Goal: Information Seeking & Learning: Learn about a topic

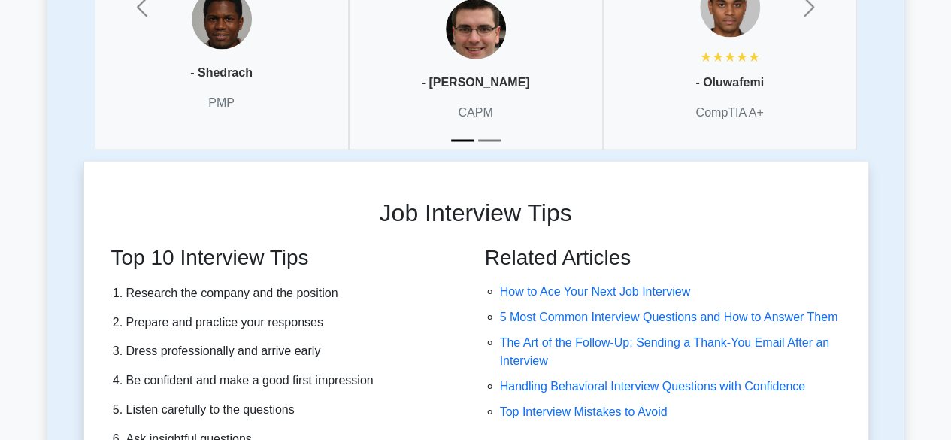
scroll to position [4131, 0]
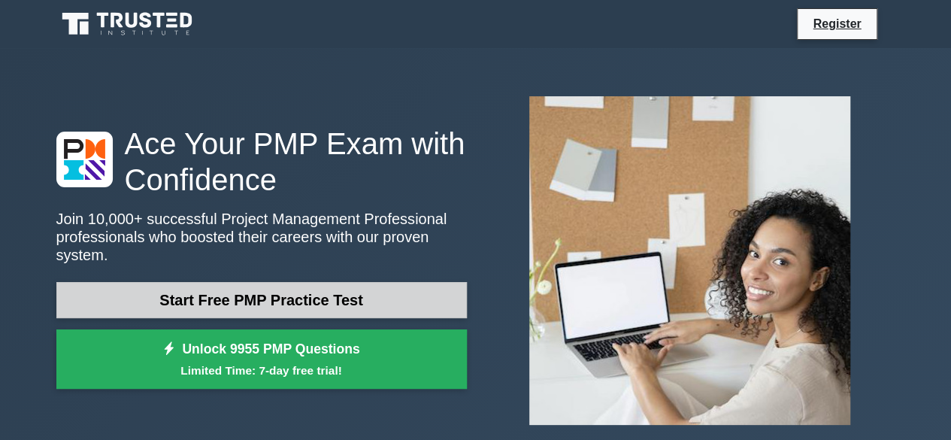
click at [229, 289] on link "Start Free PMP Practice Test" at bounding box center [261, 300] width 411 height 36
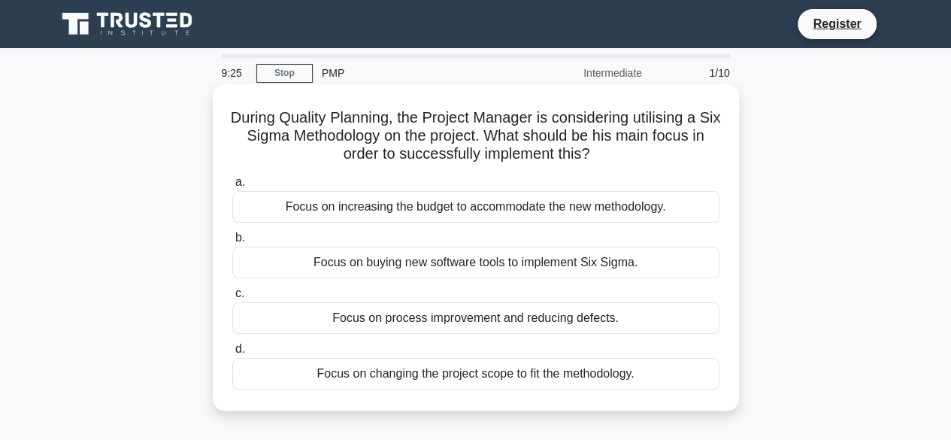
click at [296, 265] on div "Focus on buying new software tools to implement Six Sigma." at bounding box center [475, 263] width 487 height 32
click at [232, 243] on input "b. Focus on buying new software tools to implement Six Sigma." at bounding box center [232, 238] width 0 height 10
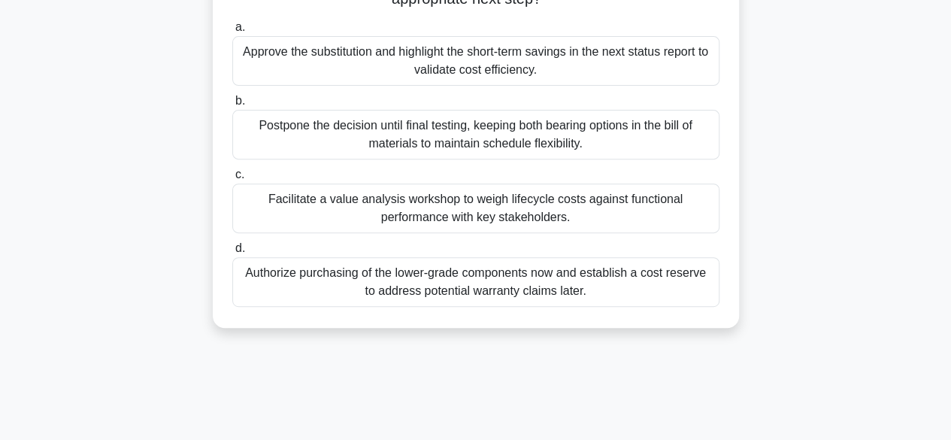
scroll to position [234, 0]
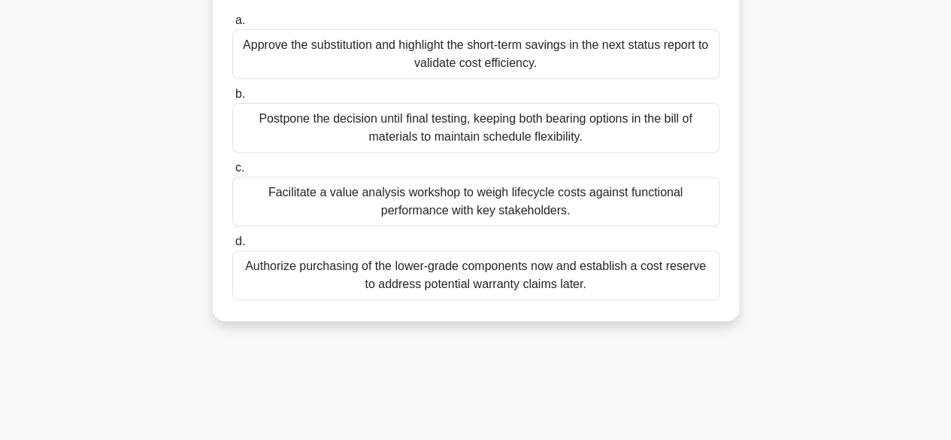
click at [320, 212] on div "Facilitate a value analysis workshop to weigh lifecycle costs against functiona…" at bounding box center [475, 202] width 487 height 50
click at [232, 173] on input "c. Facilitate a value analysis workshop to weigh lifecycle costs against functi…" at bounding box center [232, 168] width 0 height 10
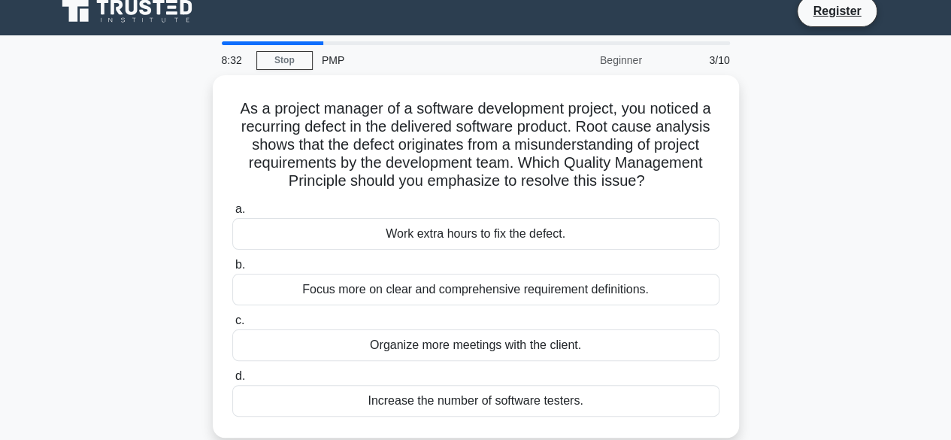
scroll to position [0, 0]
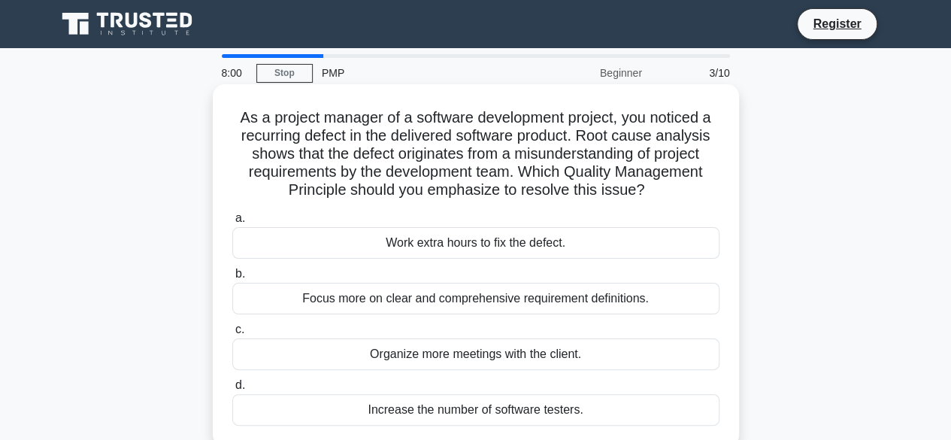
click at [352, 294] on div "Focus more on clear and comprehensive requirement definitions." at bounding box center [475, 299] width 487 height 32
click at [232, 279] on input "b. Focus more on clear and comprehensive requirement definitions." at bounding box center [232, 274] width 0 height 10
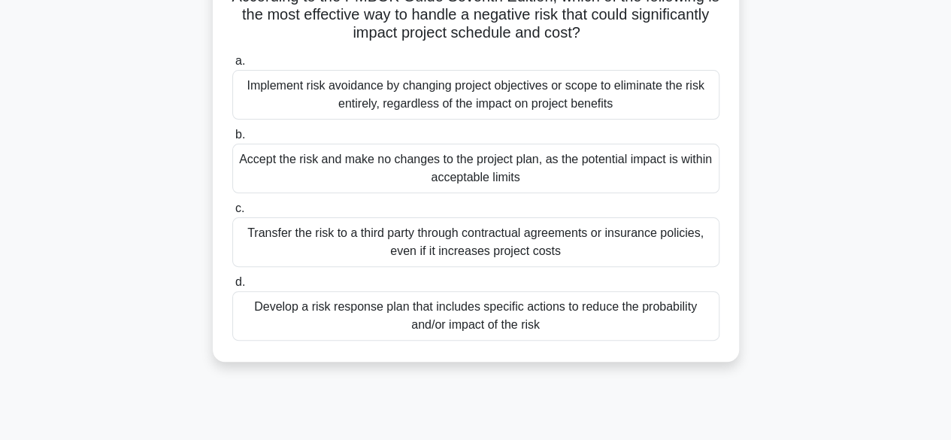
scroll to position [126, 0]
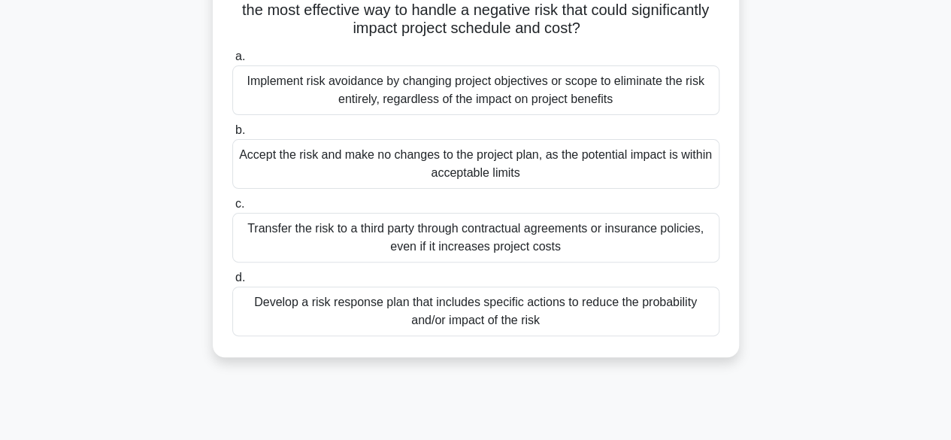
click at [353, 321] on div "Develop a risk response plan that includes specific actions to reduce the proba…" at bounding box center [475, 311] width 487 height 50
click at [232, 283] on input "d. Develop a risk response plan that includes specific actions to reduce the pr…" at bounding box center [232, 278] width 0 height 10
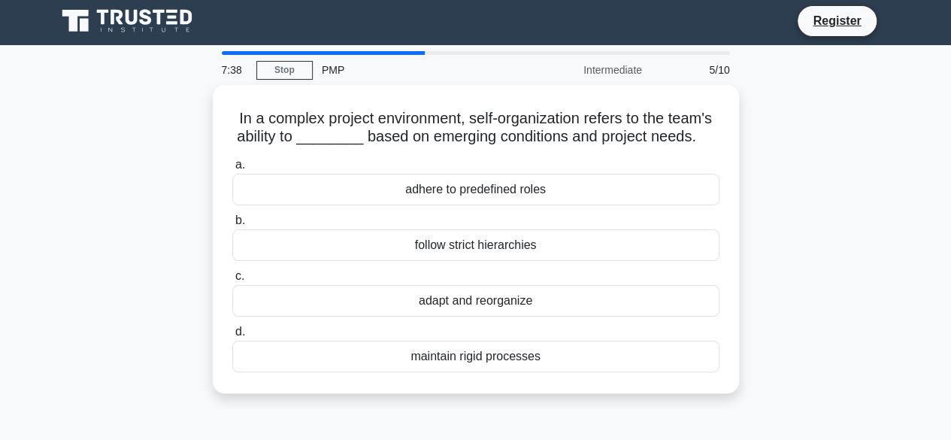
scroll to position [0, 0]
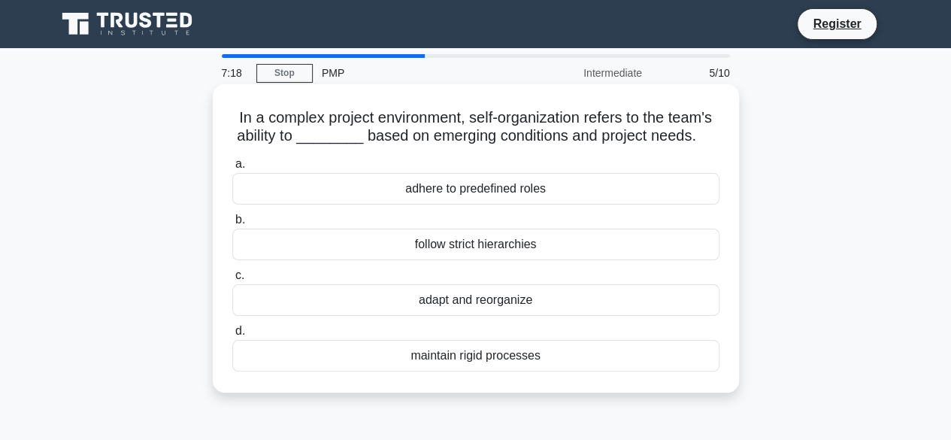
click at [385, 303] on div "adapt and reorganize" at bounding box center [475, 300] width 487 height 32
click at [232, 280] on input "c. adapt and reorganize" at bounding box center [232, 276] width 0 height 10
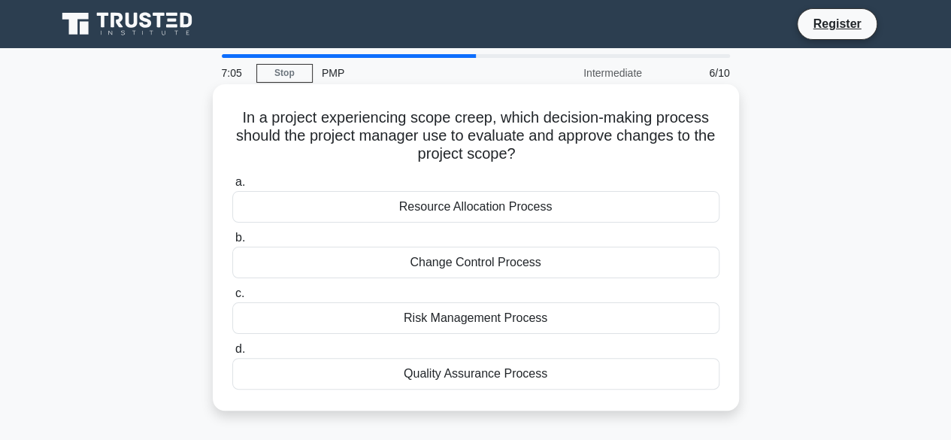
click at [395, 266] on div "Change Control Process" at bounding box center [475, 263] width 487 height 32
click at [232, 243] on input "b. Change Control Process" at bounding box center [232, 238] width 0 height 10
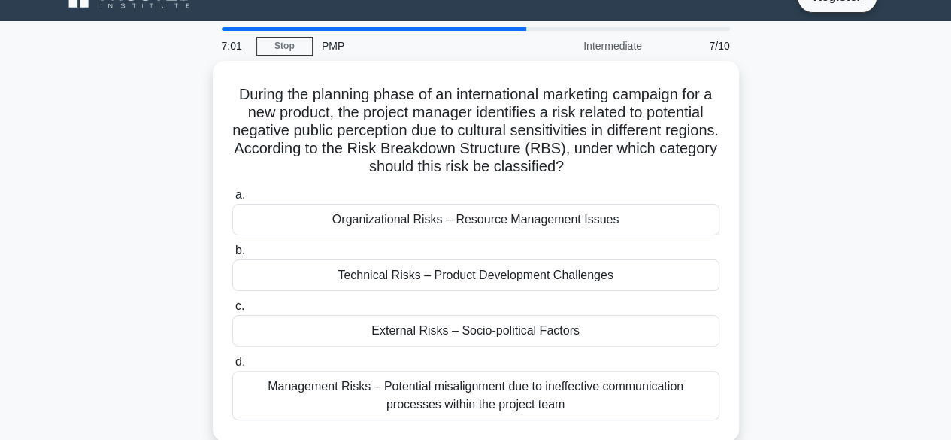
scroll to position [26, 0]
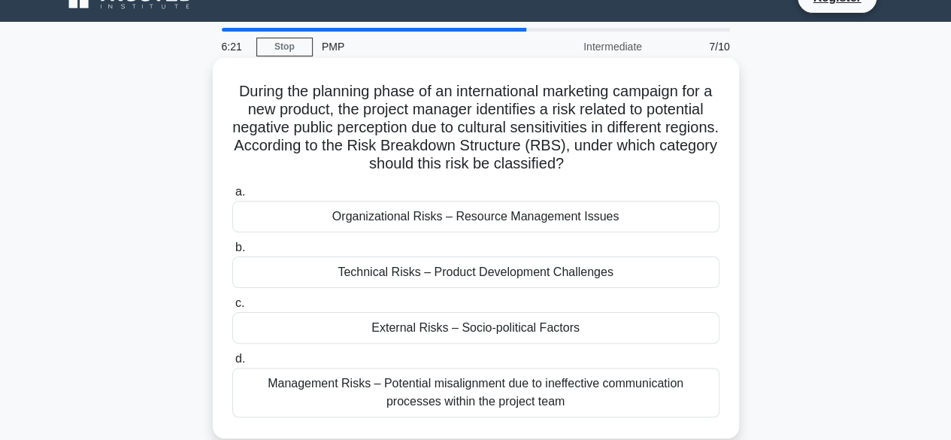
click at [373, 325] on div "External Risks – Socio-political Factors" at bounding box center [475, 328] width 487 height 32
click at [232, 308] on input "c. External Risks – Socio-political Factors" at bounding box center [232, 303] width 0 height 10
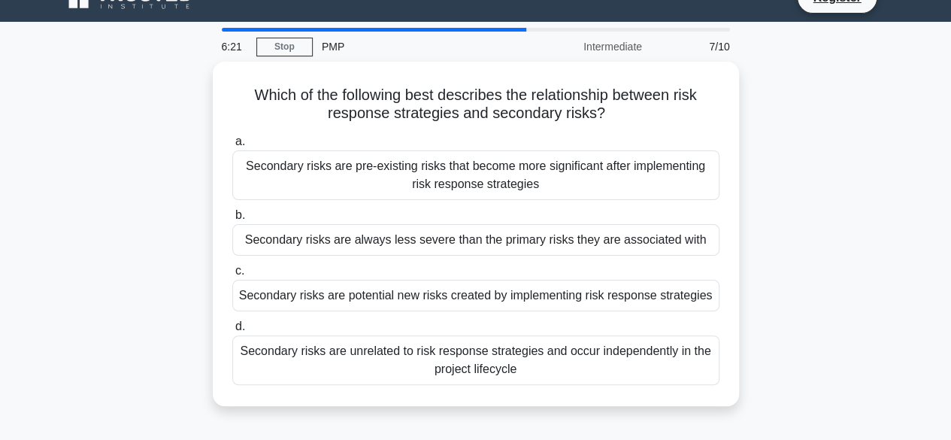
scroll to position [0, 0]
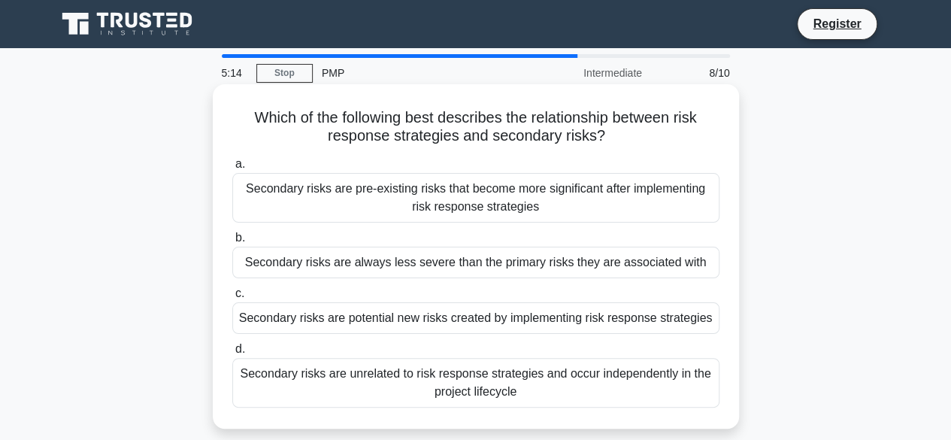
click at [368, 320] on div "Secondary risks are potential new risks created by implementing risk response s…" at bounding box center [475, 318] width 487 height 32
click at [232, 298] on input "c. Secondary risks are potential new risks created by implementing risk respons…" at bounding box center [232, 294] width 0 height 10
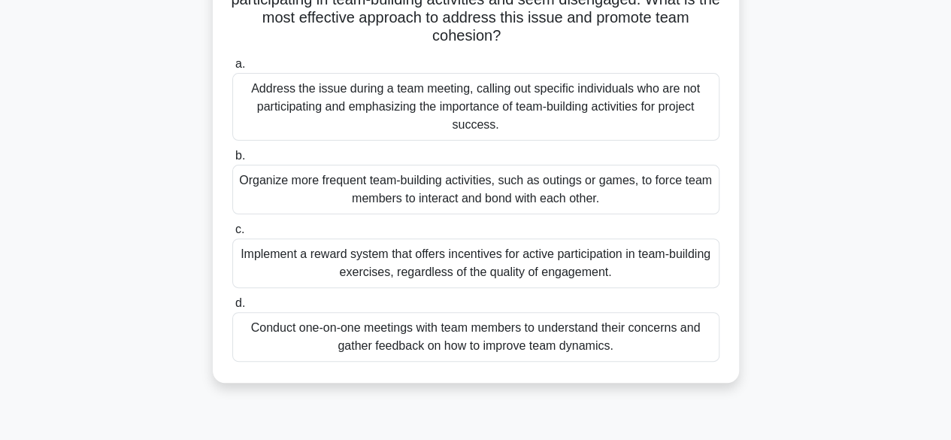
scroll to position [142, 0]
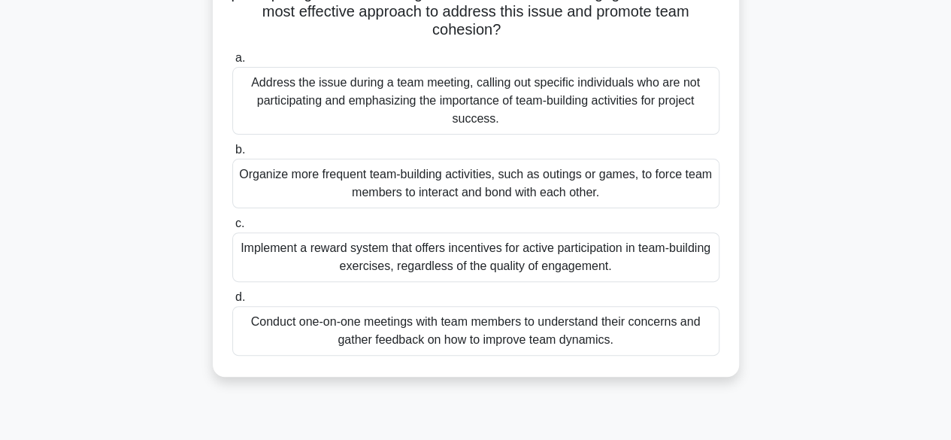
click at [309, 335] on div "Conduct one-on-one meetings with team members to understand their concerns and …" at bounding box center [475, 331] width 487 height 50
click at [232, 302] on input "d. Conduct one-on-one meetings with team members to understand their concerns a…" at bounding box center [232, 297] width 0 height 10
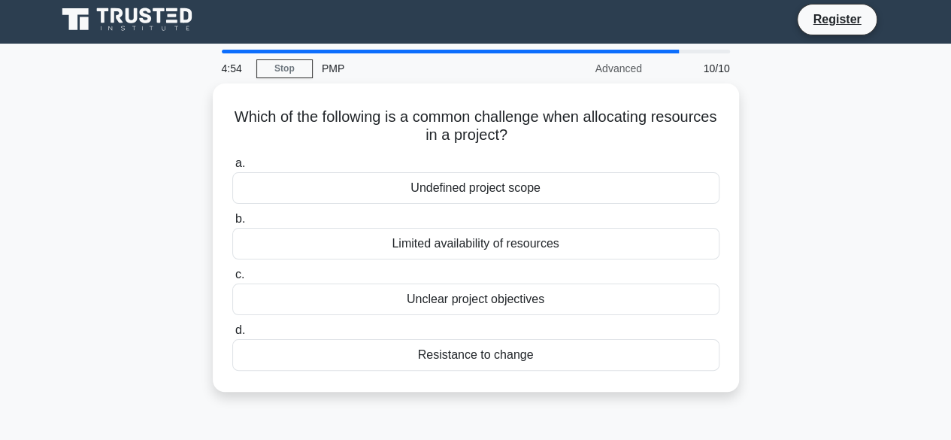
scroll to position [0, 0]
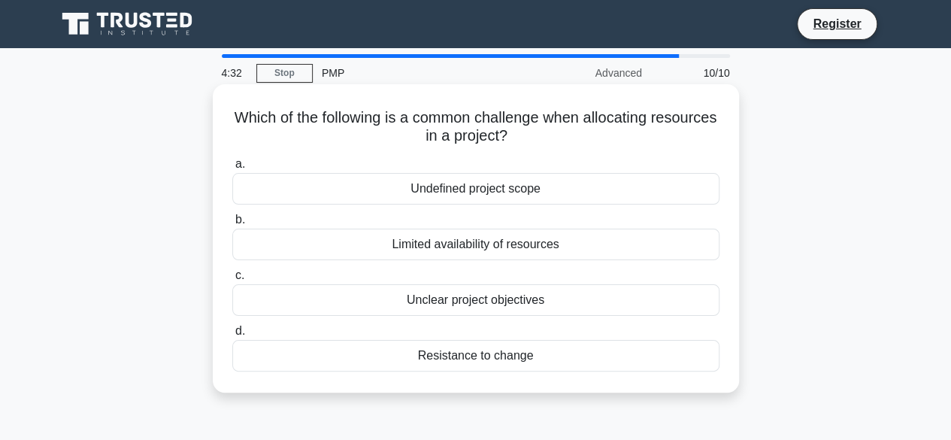
click at [432, 186] on div "Undefined project scope" at bounding box center [475, 189] width 487 height 32
click at [232, 169] on input "a. Undefined project scope" at bounding box center [232, 164] width 0 height 10
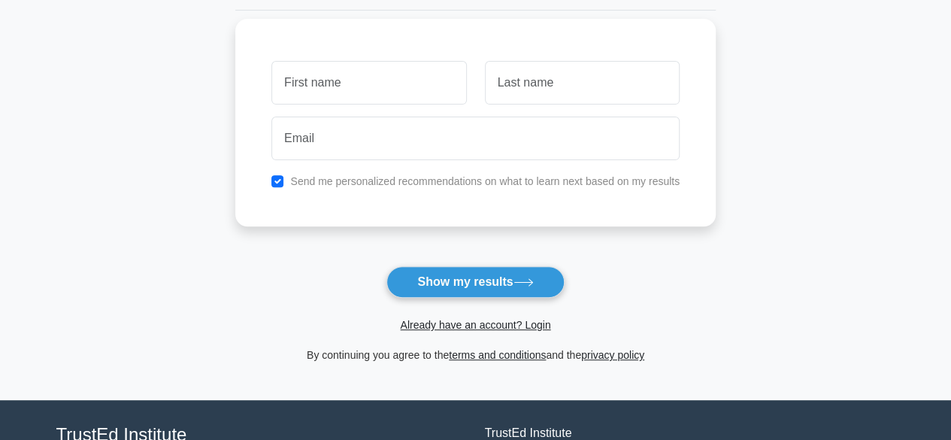
scroll to position [192, 0]
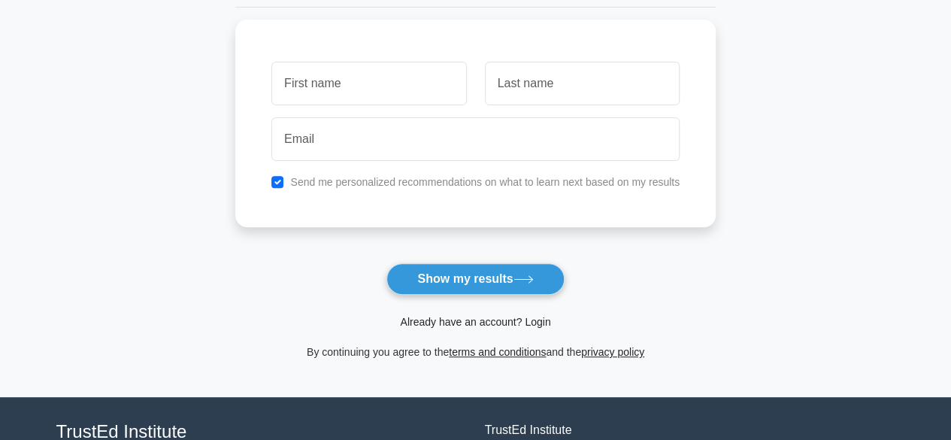
click at [493, 322] on link "Already have an account? Login" at bounding box center [475, 322] width 150 height 12
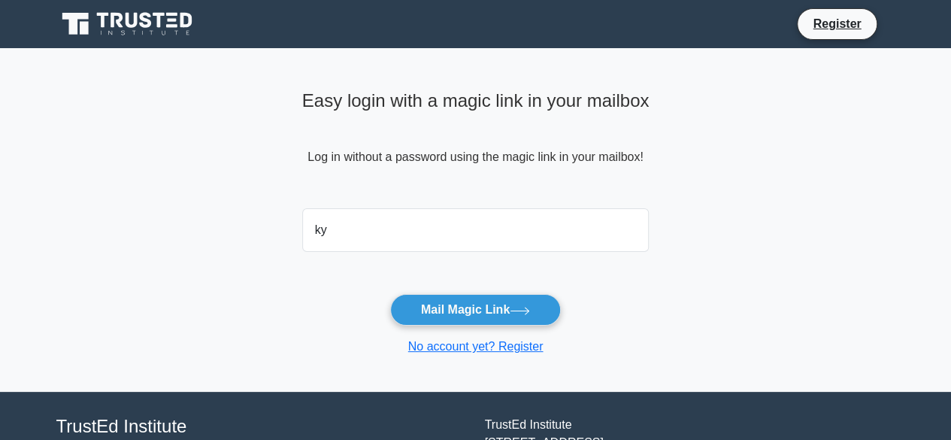
type input "kyomugishamima@gmail.com"
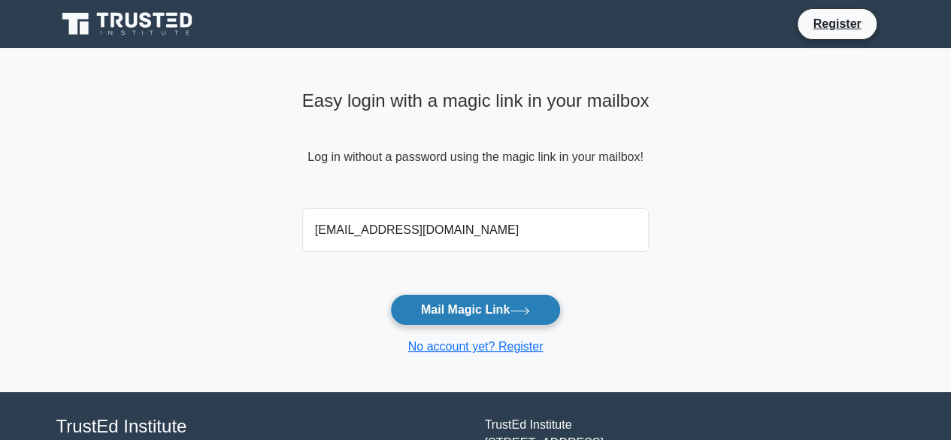
click at [465, 311] on button "Mail Magic Link" at bounding box center [475, 310] width 171 height 32
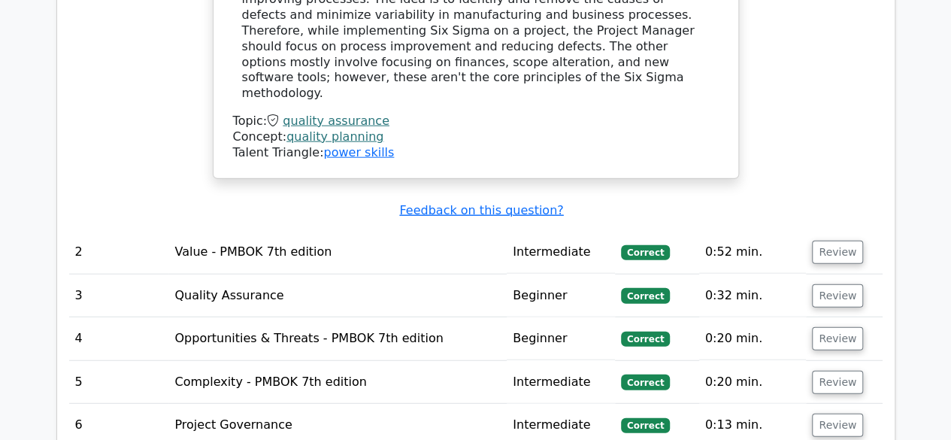
scroll to position [1793, 0]
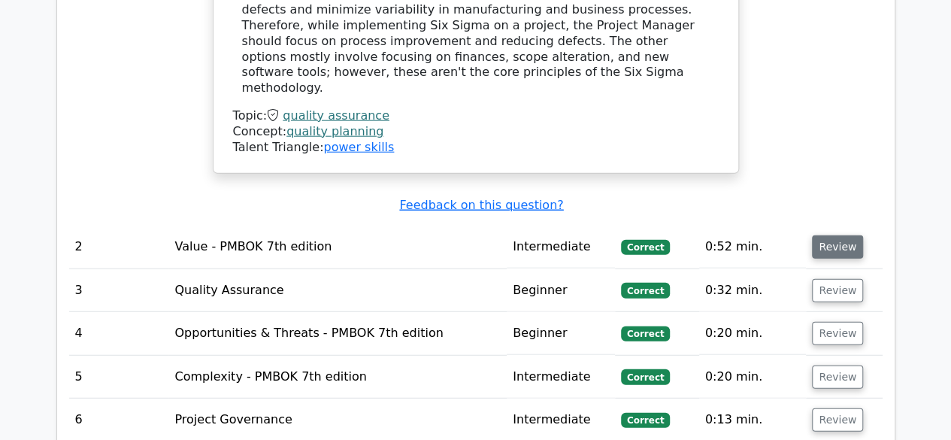
click at [840, 235] on button "Review" at bounding box center [837, 246] width 51 height 23
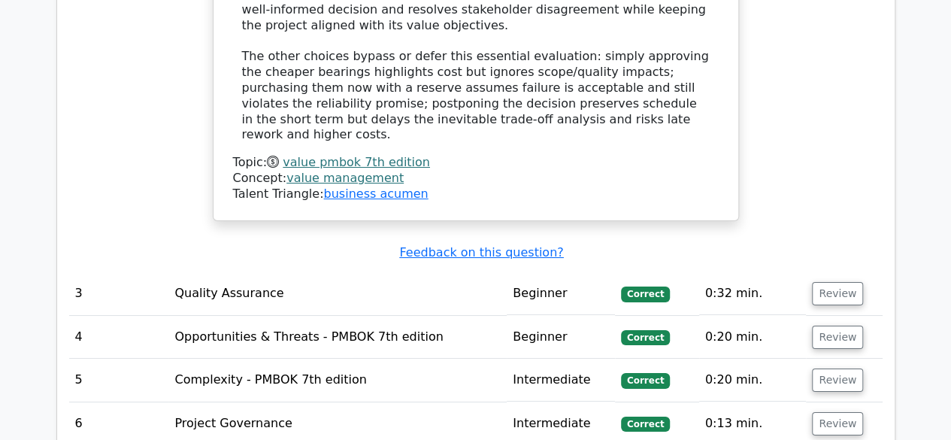
scroll to position [2699, 0]
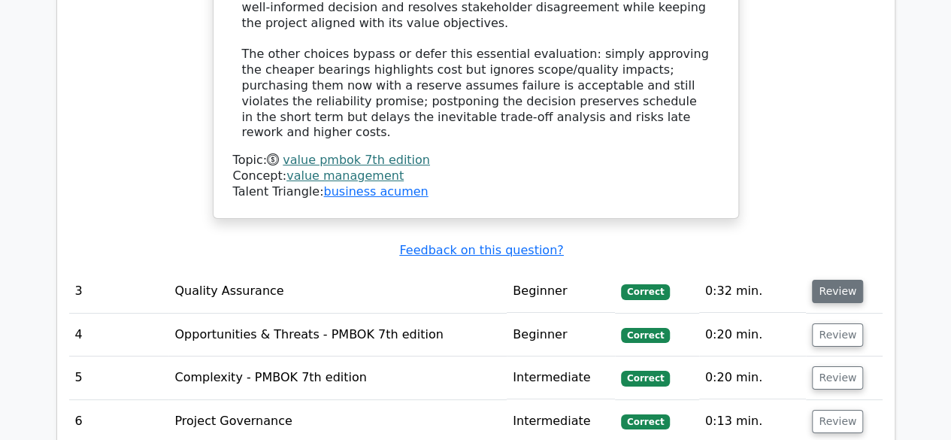
click at [844, 280] on button "Review" at bounding box center [837, 291] width 51 height 23
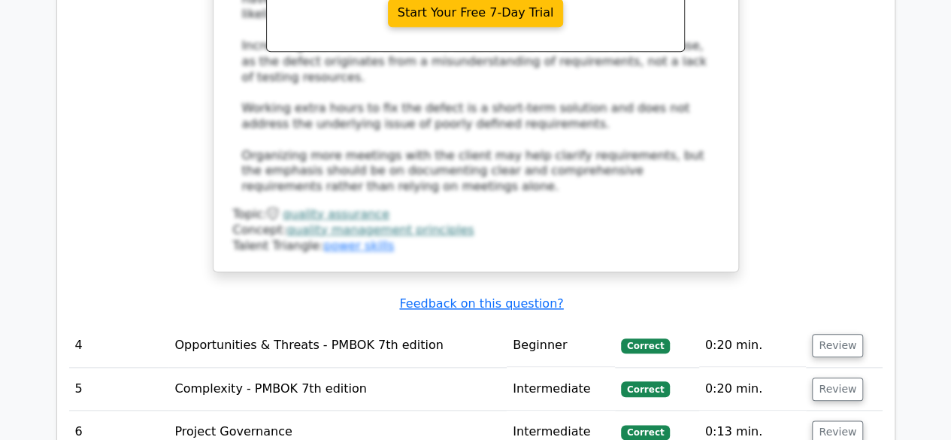
scroll to position [3513, 0]
click at [838, 333] on button "Review" at bounding box center [837, 344] width 51 height 23
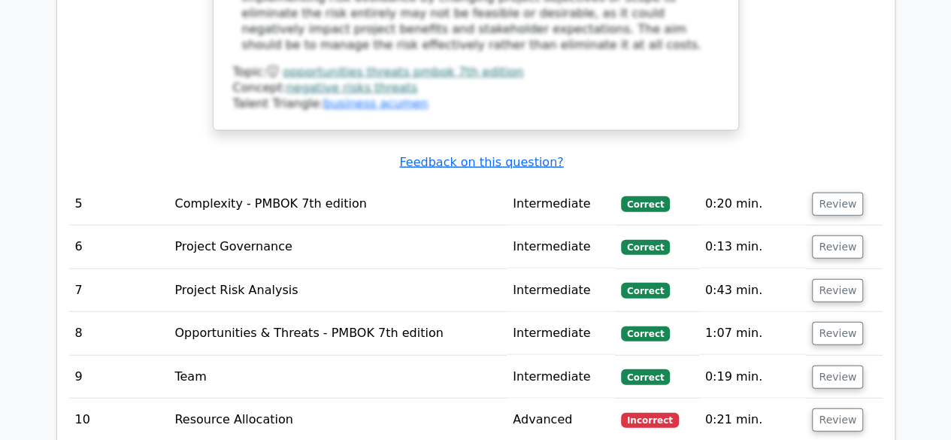
scroll to position [4500, 0]
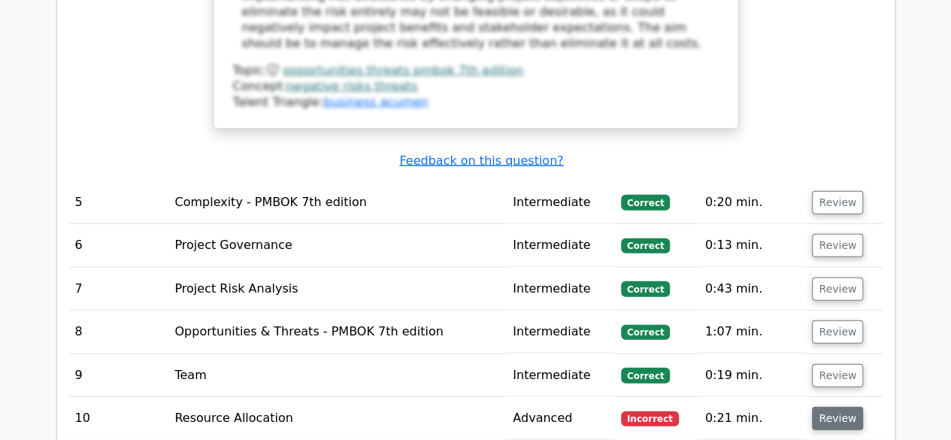
click at [836, 407] on button "Review" at bounding box center [837, 418] width 51 height 23
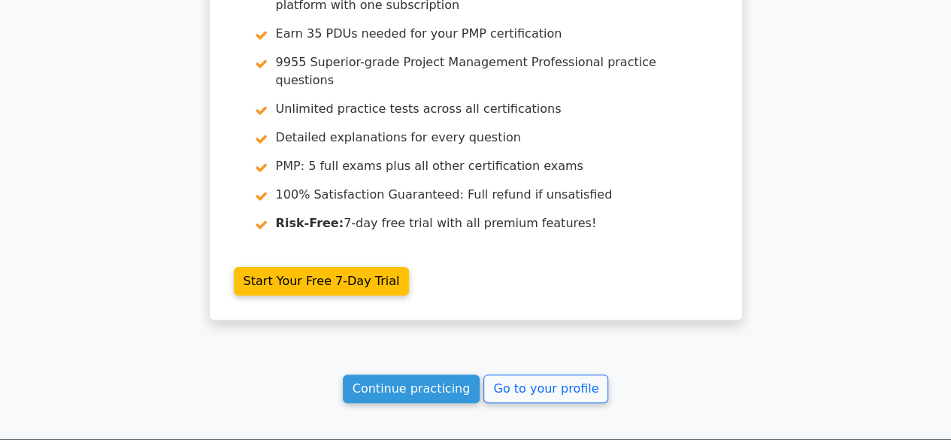
scroll to position [5745, 0]
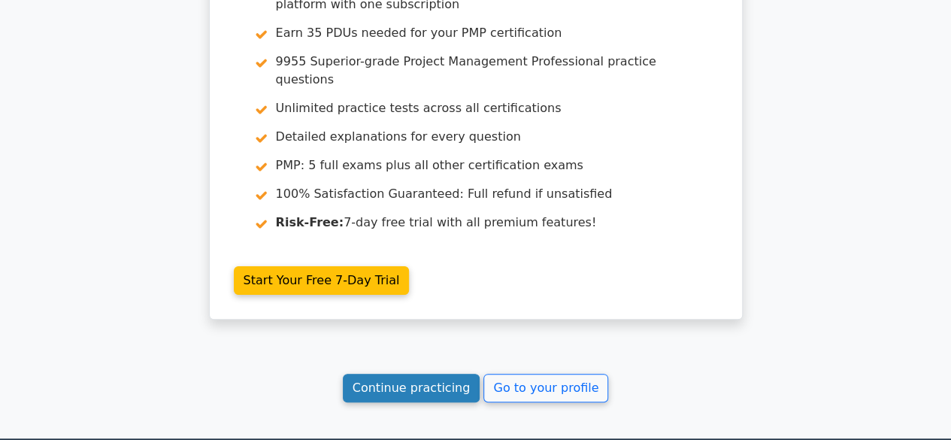
click at [443, 374] on link "Continue practicing" at bounding box center [412, 388] width 138 height 29
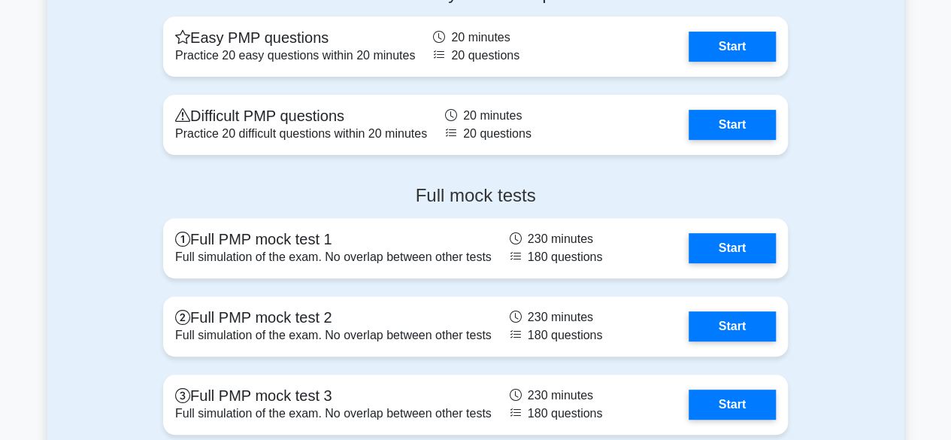
scroll to position [5885, 0]
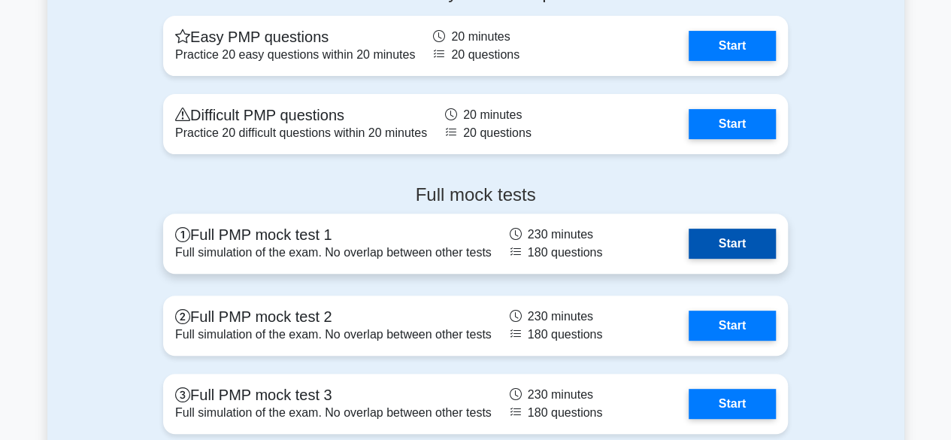
click at [741, 243] on link "Start" at bounding box center [732, 244] width 87 height 30
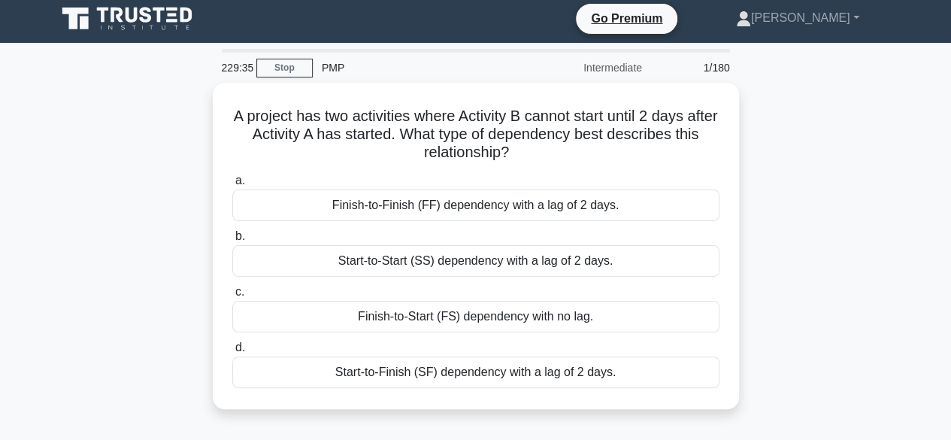
scroll to position [8, 0]
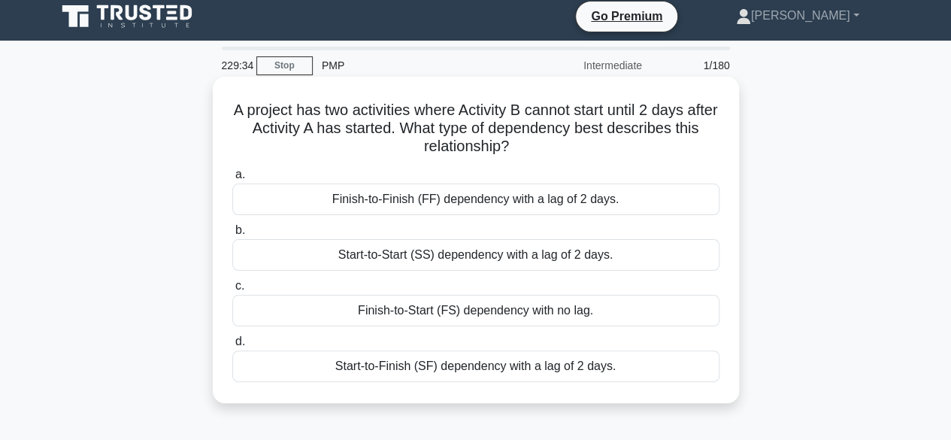
click at [623, 367] on div "Start-to-Finish (SF) dependency with a lag of 2 days." at bounding box center [475, 366] width 487 height 32
click at [232, 347] on input "d. Start-to-Finish (SF) dependency with a lag of 2 days." at bounding box center [232, 342] width 0 height 10
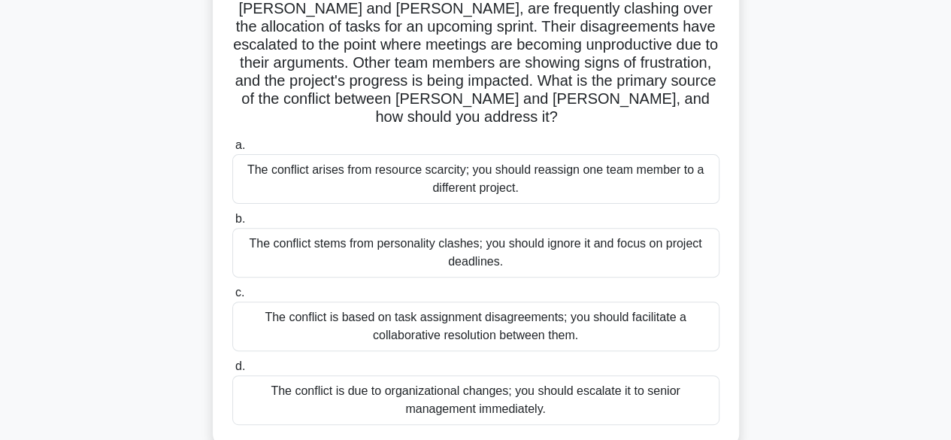
scroll to position [131, 0]
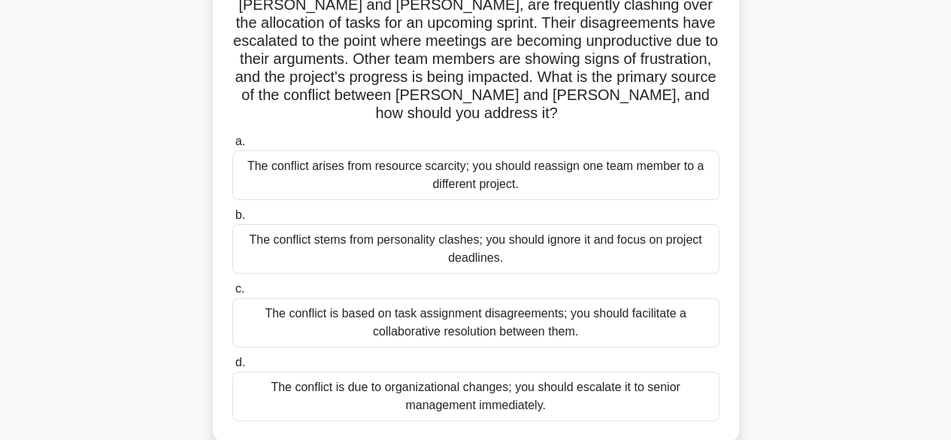
click at [636, 314] on div "The conflict is based on task assignment disagreements; you should facilitate a…" at bounding box center [475, 323] width 487 height 50
click at [232, 294] on input "c. The conflict is based on task assignment disagreements; you should facilitat…" at bounding box center [232, 289] width 0 height 10
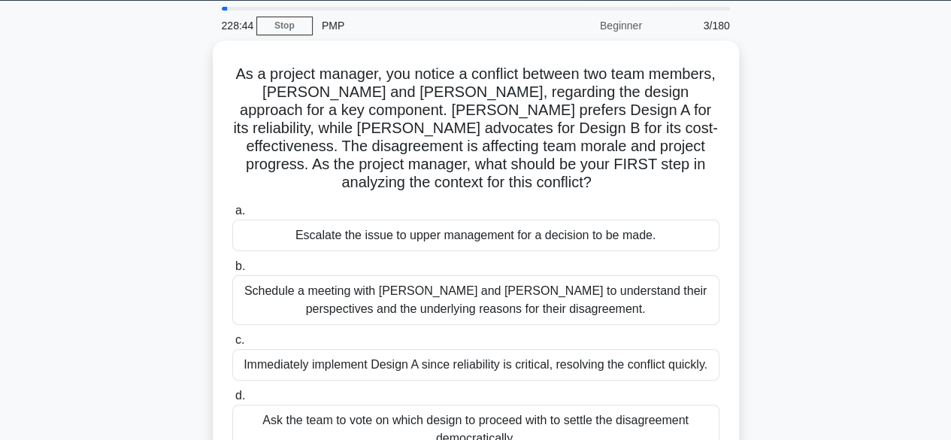
scroll to position [44, 0]
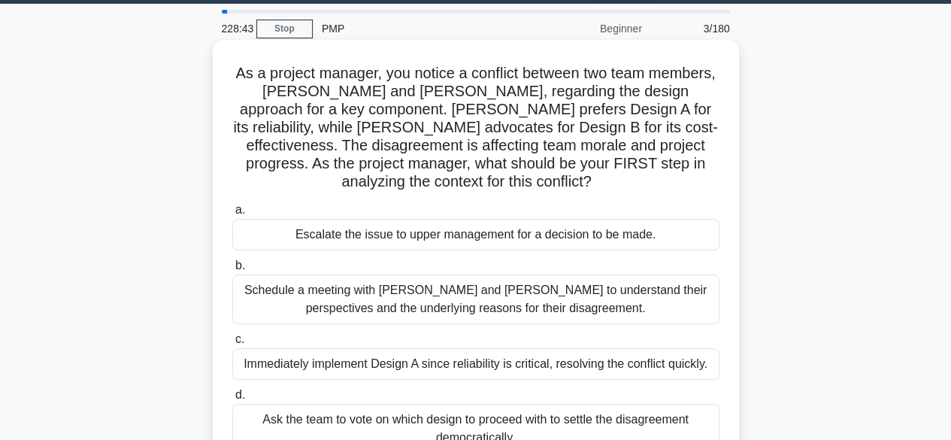
click at [680, 306] on div "Schedule a meeting with [PERSON_NAME] and [PERSON_NAME] to understand their per…" at bounding box center [475, 299] width 487 height 50
click at [232, 271] on input "b. Schedule a meeting with [PERSON_NAME] and [PERSON_NAME] to understand their …" at bounding box center [232, 266] width 0 height 10
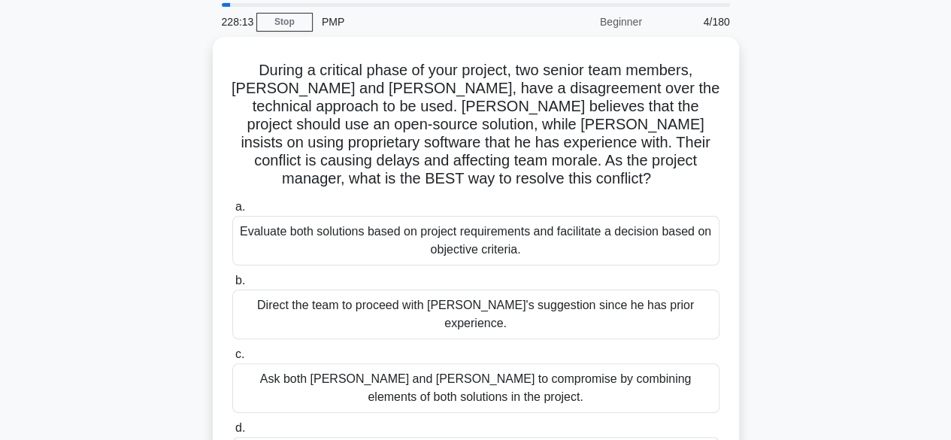
scroll to position [50, 0]
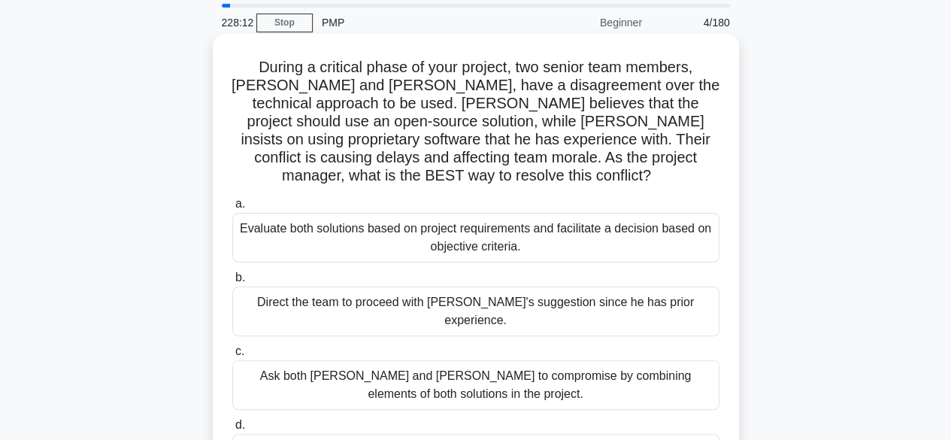
click at [668, 224] on div "Evaluate both solutions based on project requirements and facilitate a decision…" at bounding box center [475, 238] width 487 height 50
click at [232, 209] on input "a. Evaluate both solutions based on project requirements and facilitate a decis…" at bounding box center [232, 204] width 0 height 10
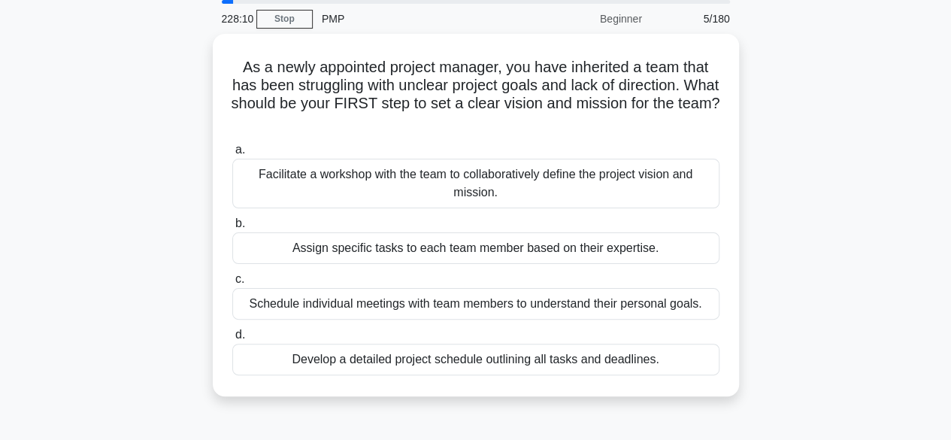
scroll to position [54, 0]
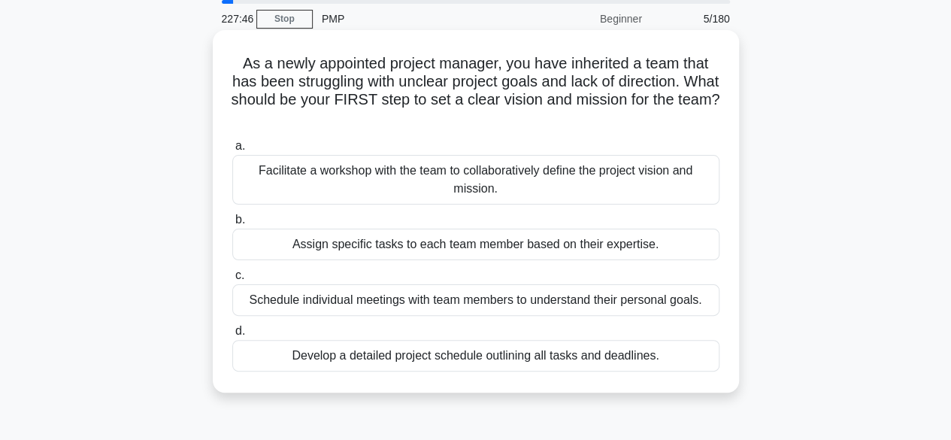
click at [583, 183] on div "Facilitate a workshop with the team to collaboratively define the project visio…" at bounding box center [475, 180] width 487 height 50
click at [232, 151] on input "a. Facilitate a workshop with the team to collaboratively define the project vi…" at bounding box center [232, 146] width 0 height 10
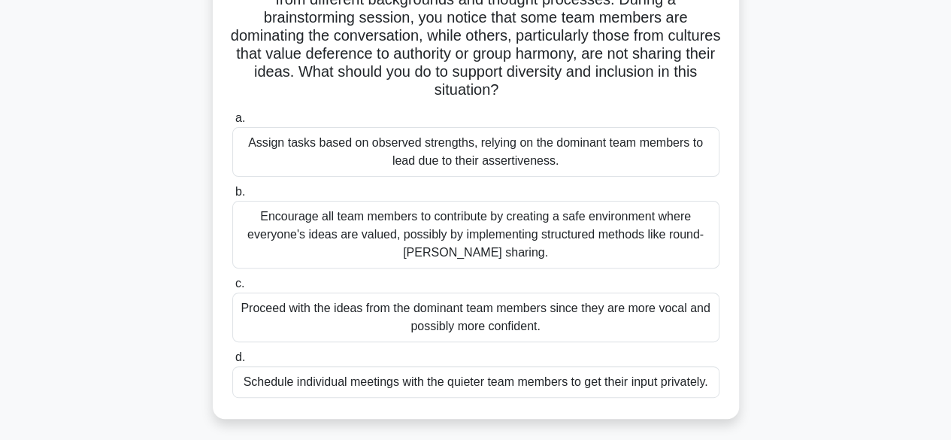
scroll to position [141, 0]
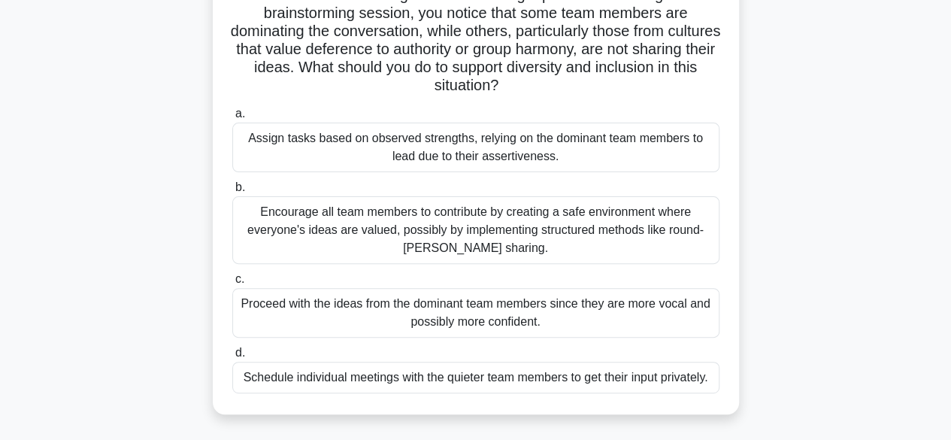
click at [639, 235] on div "Encourage all team members to contribute by creating a safe environment where e…" at bounding box center [475, 230] width 487 height 68
click at [232, 192] on input "b. Encourage all team members to contribute by creating a safe environment wher…" at bounding box center [232, 188] width 0 height 10
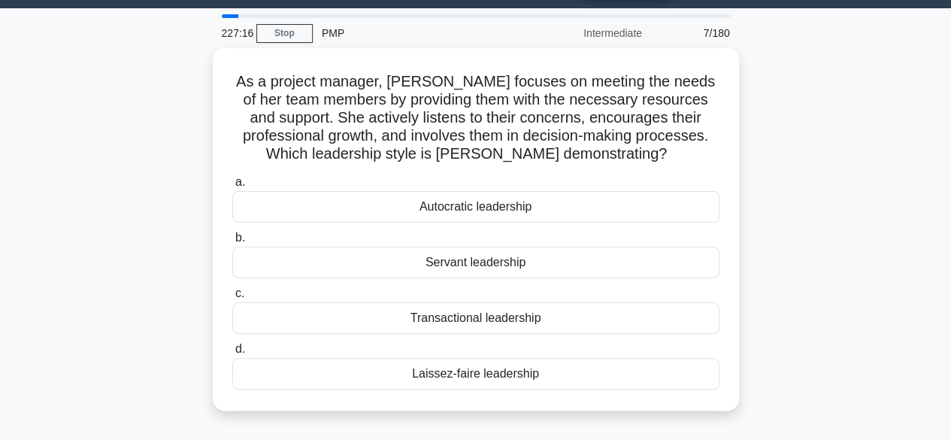
scroll to position [50, 0]
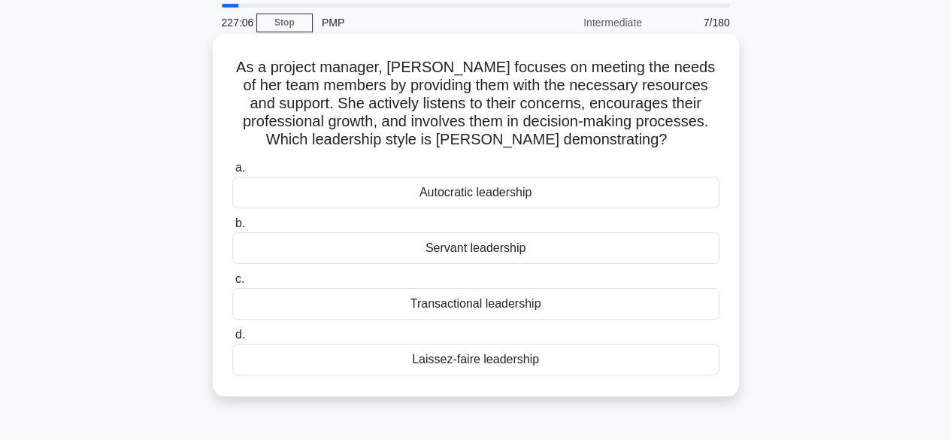
click at [583, 251] on div "Servant leadership" at bounding box center [475, 248] width 487 height 32
click at [232, 229] on input "b. Servant leadership" at bounding box center [232, 224] width 0 height 10
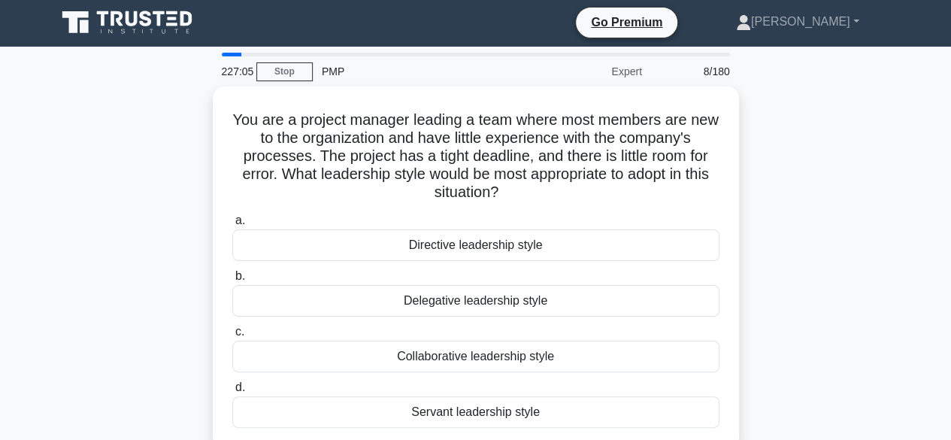
scroll to position [0, 0]
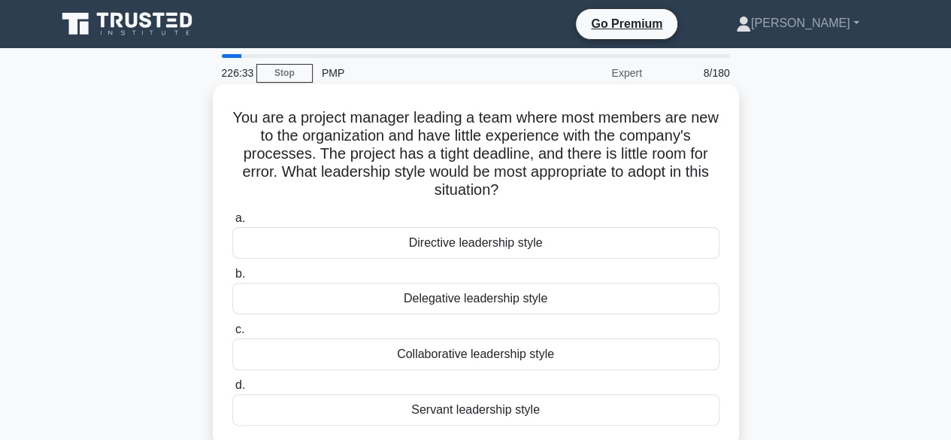
click at [572, 361] on div "Collaborative leadership style" at bounding box center [475, 354] width 487 height 32
click at [232, 335] on input "c. Collaborative leadership style" at bounding box center [232, 330] width 0 height 10
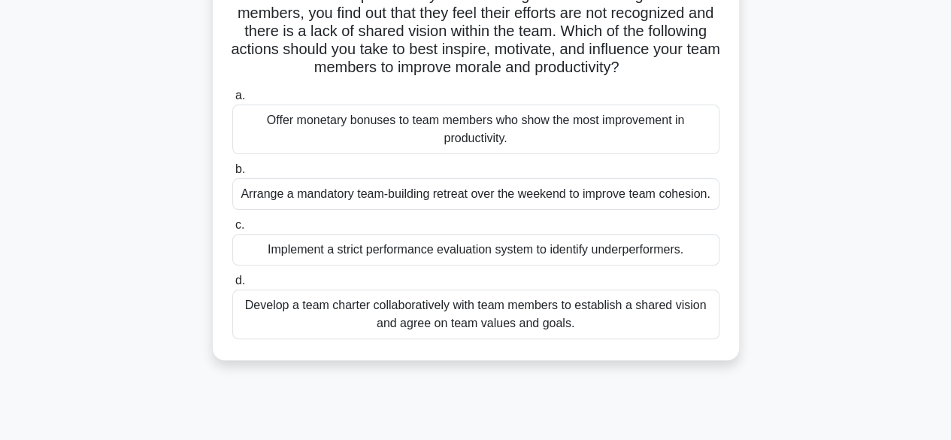
scroll to position [145, 0]
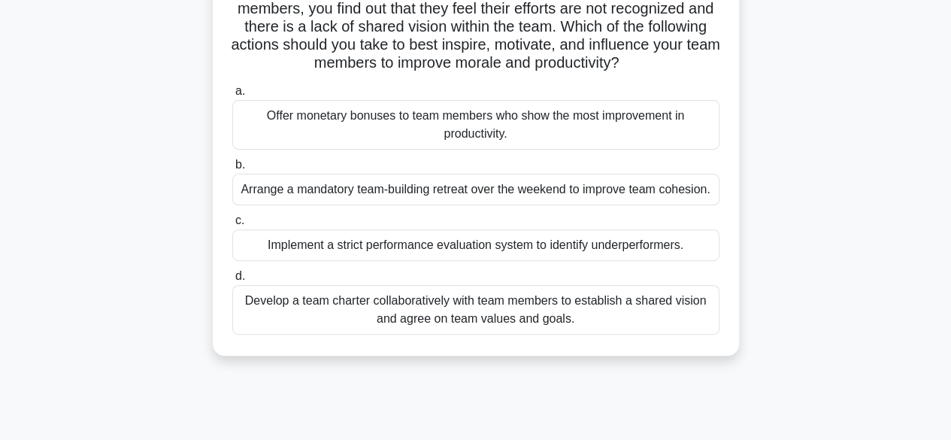
click at [632, 319] on div "Develop a team charter collaboratively with team members to establish a shared …" at bounding box center [475, 310] width 487 height 50
click at [232, 281] on input "d. Develop a team charter collaboratively with team members to establish a shar…" at bounding box center [232, 276] width 0 height 10
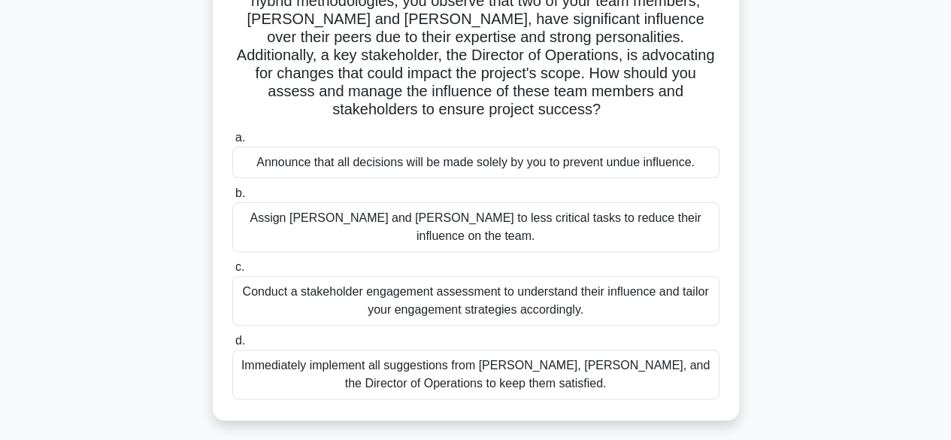
scroll to position [143, 0]
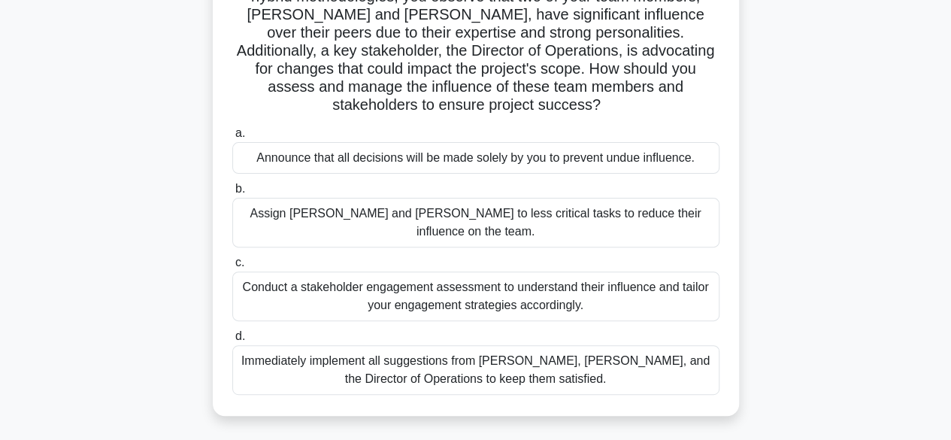
click at [877, 264] on div "As a project manager leading a software development project using hybrid method…" at bounding box center [475, 189] width 857 height 489
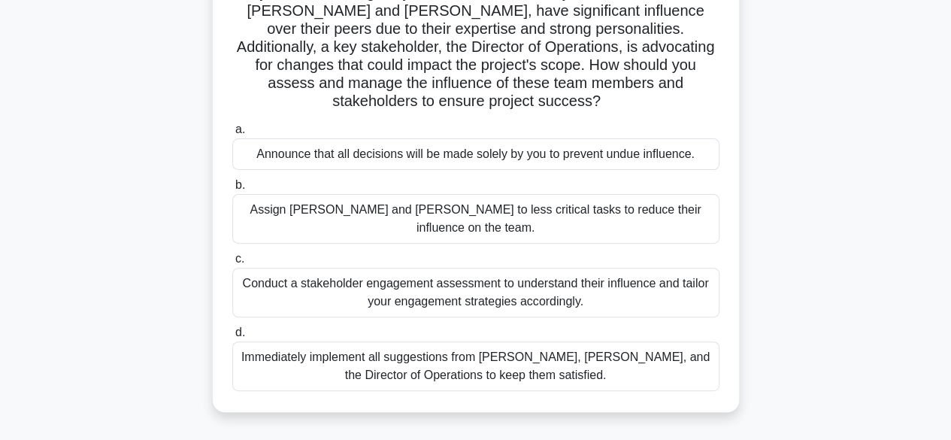
click at [649, 268] on div "Conduct a stakeholder engagement assessment to understand their influence and t…" at bounding box center [475, 293] width 487 height 50
click at [232, 264] on input "c. Conduct a stakeholder engagement assessment to understand their influence an…" at bounding box center [232, 259] width 0 height 10
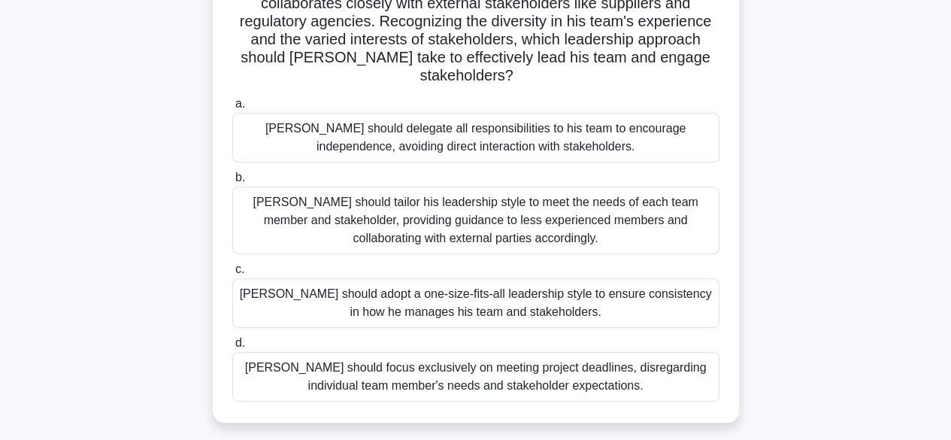
scroll to position [171, 0]
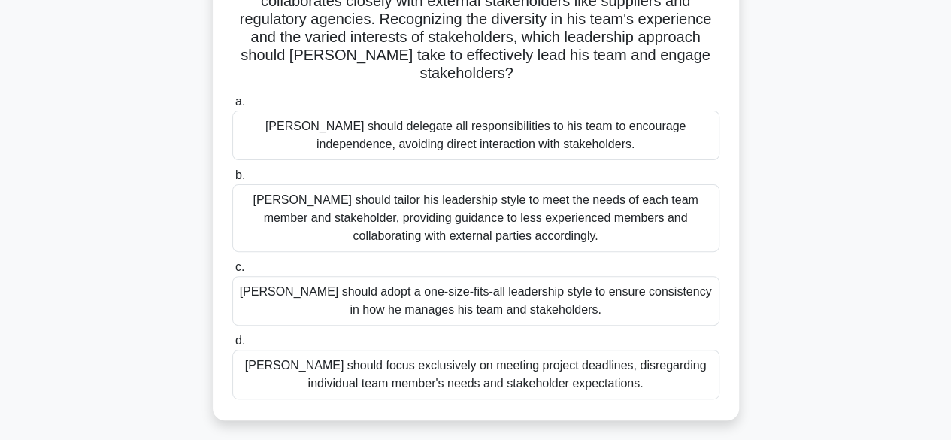
click at [680, 202] on div "[PERSON_NAME] should tailor his leadership style to meet the needs of each team…" at bounding box center [475, 218] width 487 height 68
click at [232, 180] on input "b. [PERSON_NAME] should tailor his leadership style to meet the needs of each t…" at bounding box center [232, 176] width 0 height 10
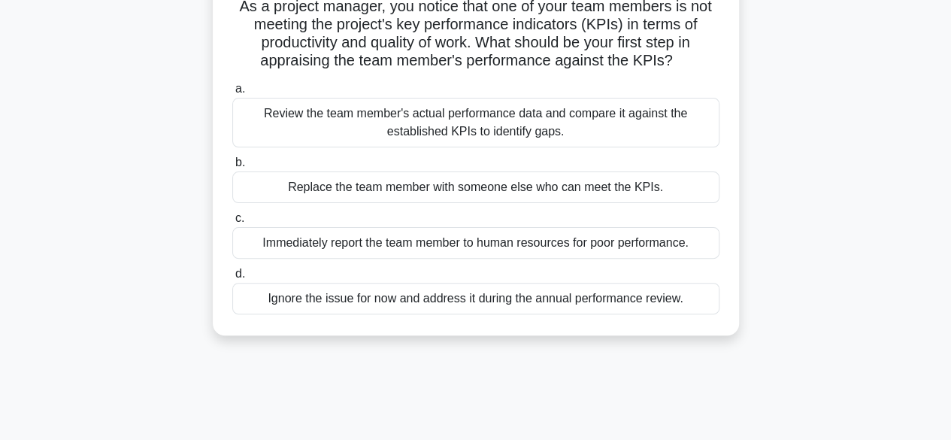
scroll to position [116, 0]
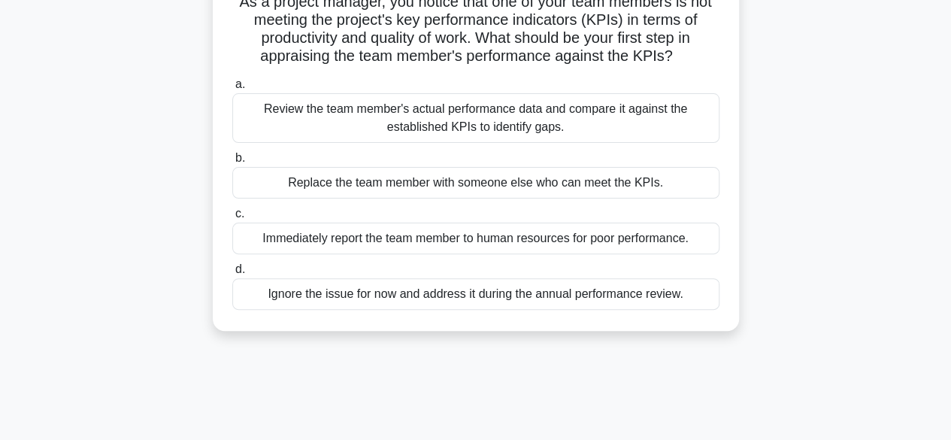
click at [671, 127] on div "Review the team member's actual performance data and compare it against the est…" at bounding box center [475, 118] width 487 height 50
click at [232, 89] on input "a. Review the team member's actual performance data and compare it against the …" at bounding box center [232, 85] width 0 height 10
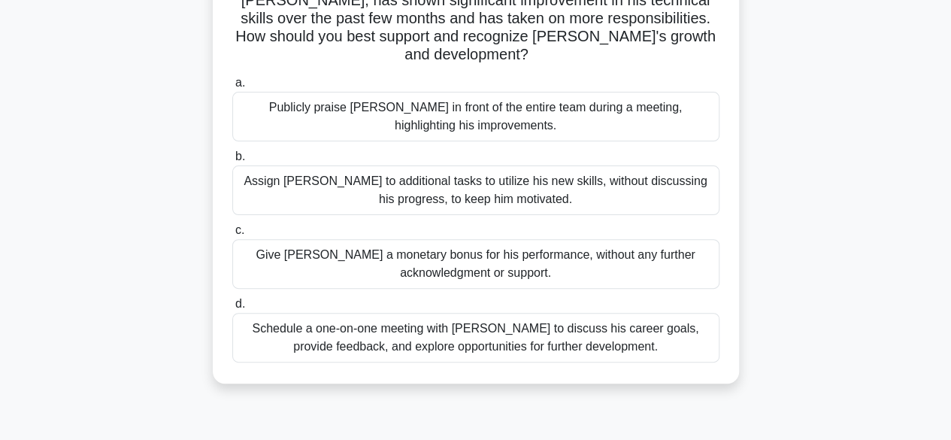
scroll to position [140, 0]
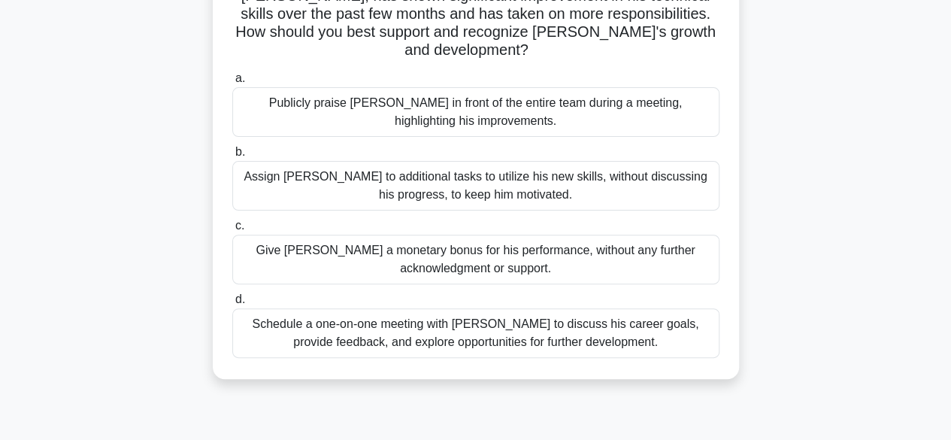
click at [596, 320] on div "Schedule a one-on-one meeting with [PERSON_NAME] to discuss his career goals, p…" at bounding box center [475, 333] width 487 height 50
click at [232, 304] on input "d. Schedule a one-on-one meeting with [PERSON_NAME] to discuss his career goals…" at bounding box center [232, 300] width 0 height 10
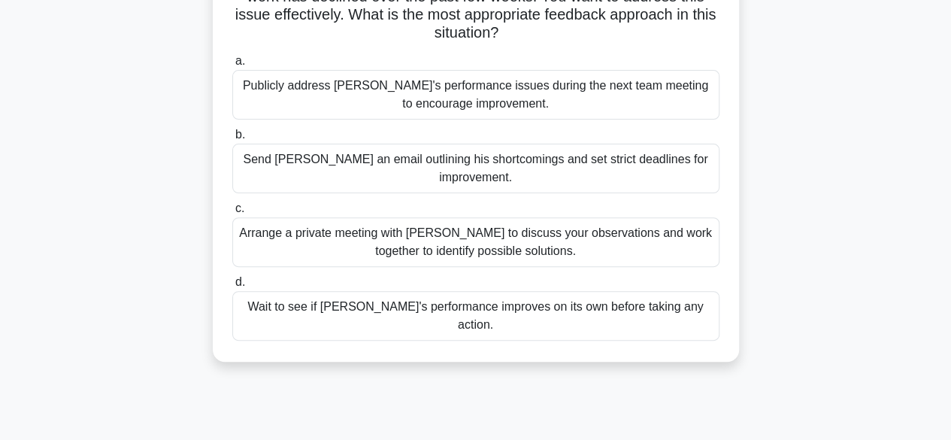
scroll to position [161, 0]
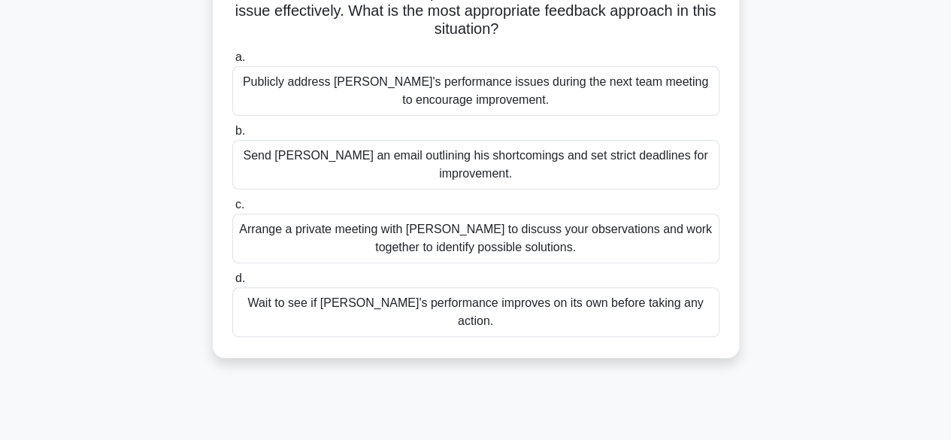
click at [638, 221] on div "Arrange a private meeting with [PERSON_NAME] to discuss your observations and w…" at bounding box center [475, 239] width 487 height 50
click at [232, 210] on input "c. Arrange a private meeting with [PERSON_NAME] to discuss your observations an…" at bounding box center [232, 205] width 0 height 10
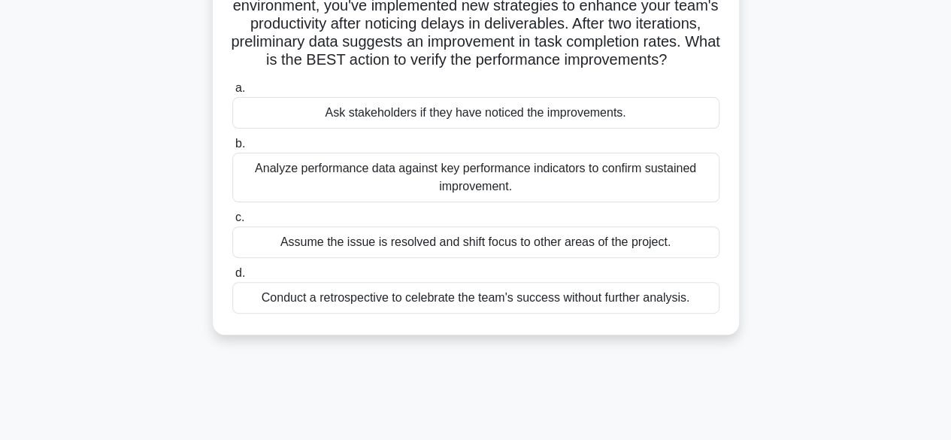
scroll to position [144, 0]
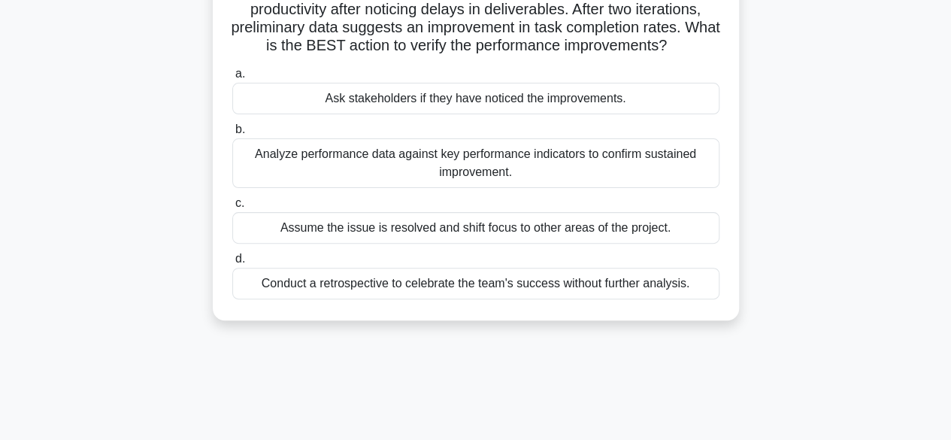
click at [629, 185] on div "Analyze performance data against key performance indicators to confirm sustaine…" at bounding box center [475, 163] width 487 height 50
click at [232, 135] on input "b. Analyze performance data against key performance indicators to confirm susta…" at bounding box center [232, 130] width 0 height 10
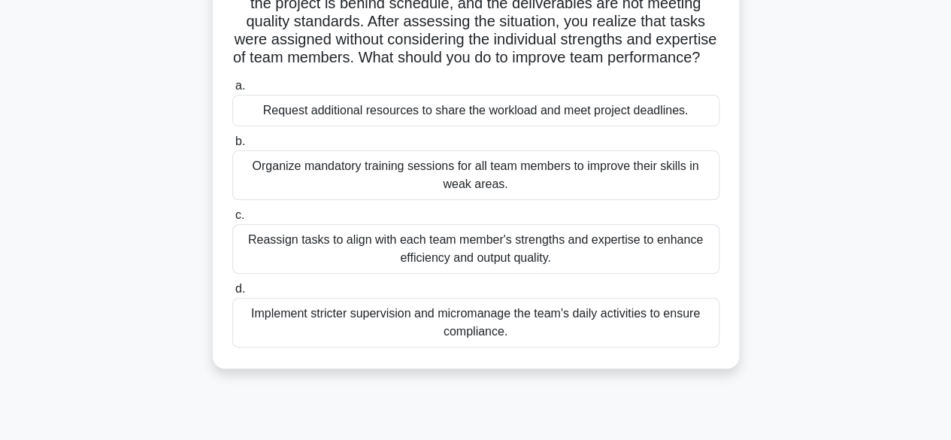
scroll to position [155, 0]
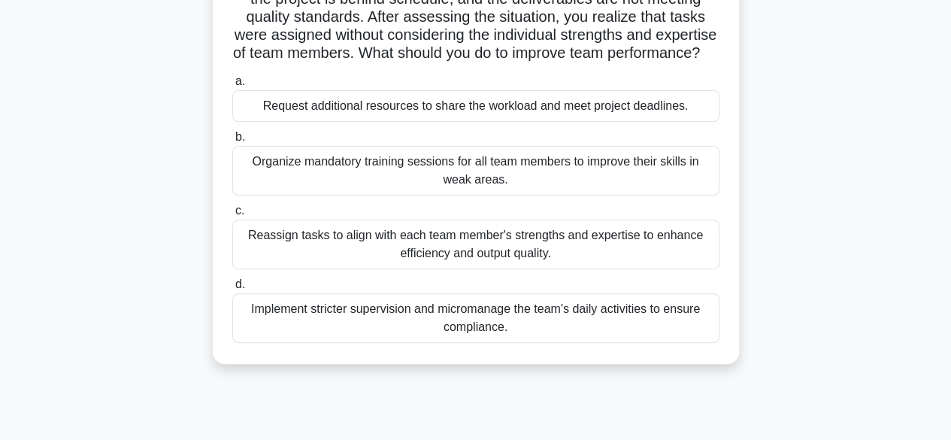
click at [613, 269] on div "Reassign tasks to align with each team member's strengths and expertise to enha…" at bounding box center [475, 245] width 487 height 50
click at [232, 216] on input "c. Reassign tasks to align with each team member's strengths and expertise to e…" at bounding box center [232, 211] width 0 height 10
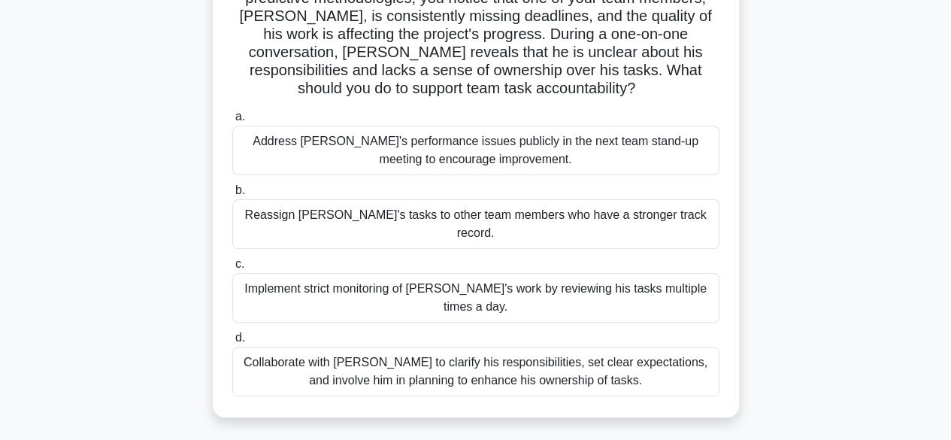
scroll to position [141, 0]
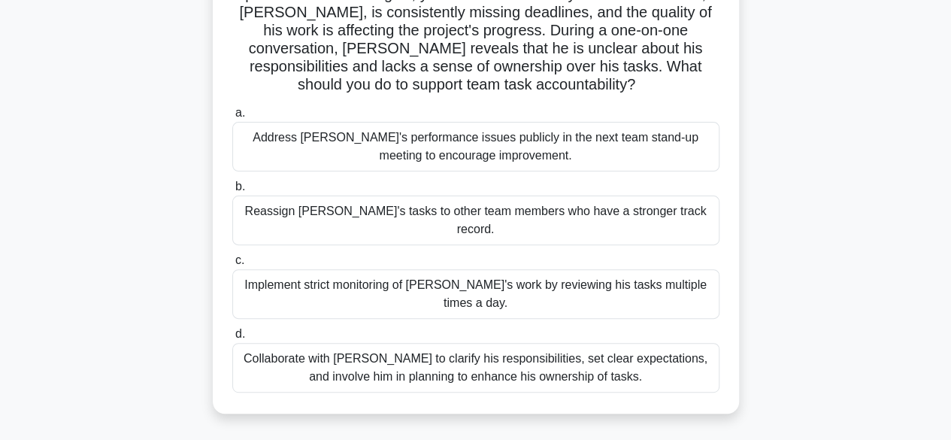
click at [543, 343] on div "Collaborate with [PERSON_NAME] to clarify his responsibilities, set clear expec…" at bounding box center [475, 368] width 487 height 50
click at [232, 339] on input "d. Collaborate with [PERSON_NAME] to clarify his responsibilities, set clear ex…" at bounding box center [232, 334] width 0 height 10
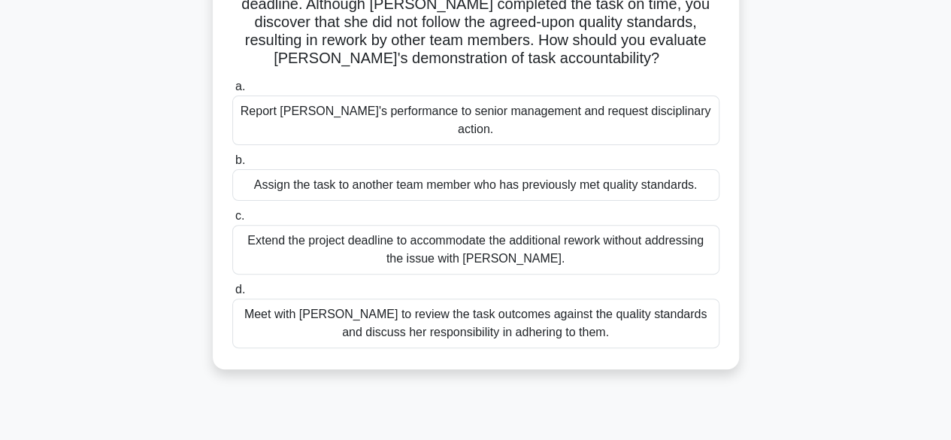
scroll to position [154, 0]
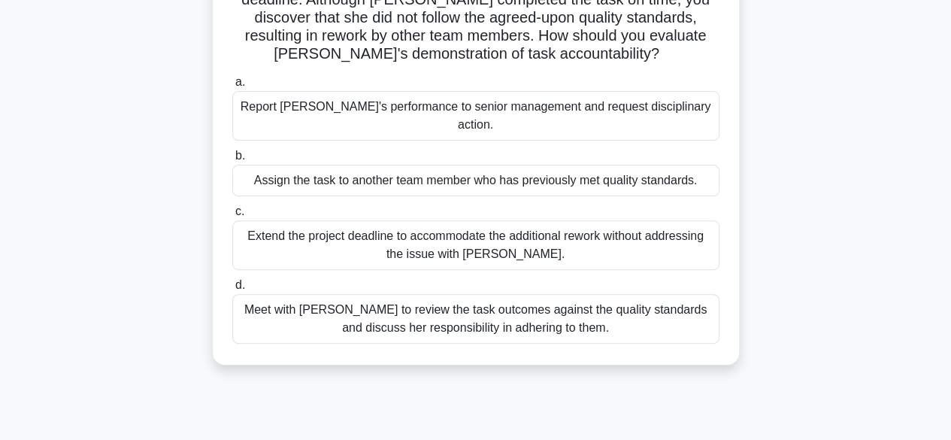
click at [600, 302] on div "Meet with [PERSON_NAME] to review the task outcomes against the quality standar…" at bounding box center [475, 319] width 487 height 50
click at [232, 290] on input "d. Meet with [PERSON_NAME] to review the task outcomes against the quality stan…" at bounding box center [232, 285] width 0 height 10
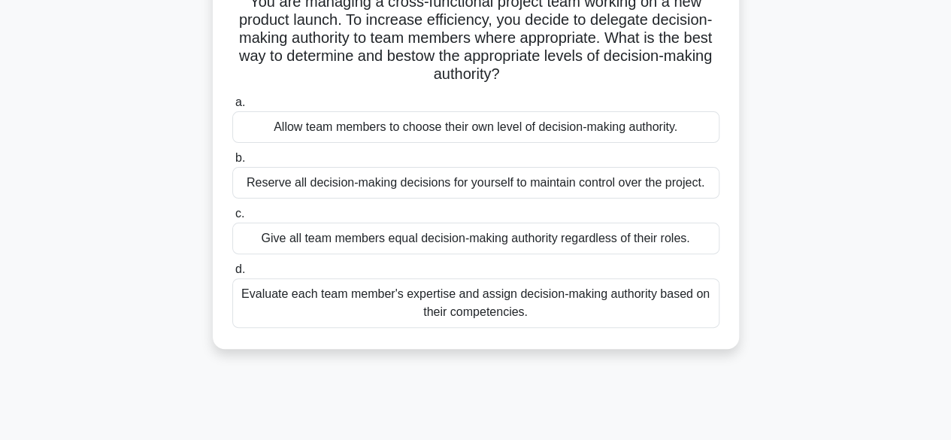
scroll to position [122, 0]
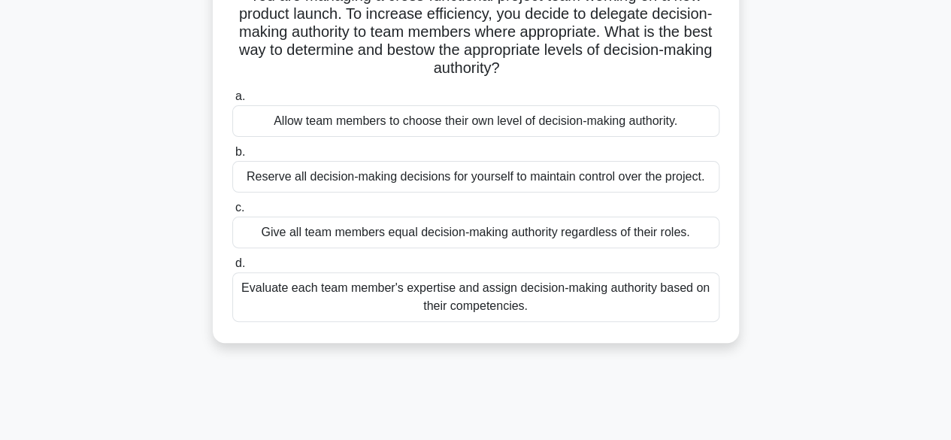
click at [632, 305] on div "Evaluate each team member's expertise and assign decision-making authority base…" at bounding box center [475, 297] width 487 height 50
click at [232, 268] on input "d. Evaluate each team member's expertise and assign decision-making authority b…" at bounding box center [232, 264] width 0 height 10
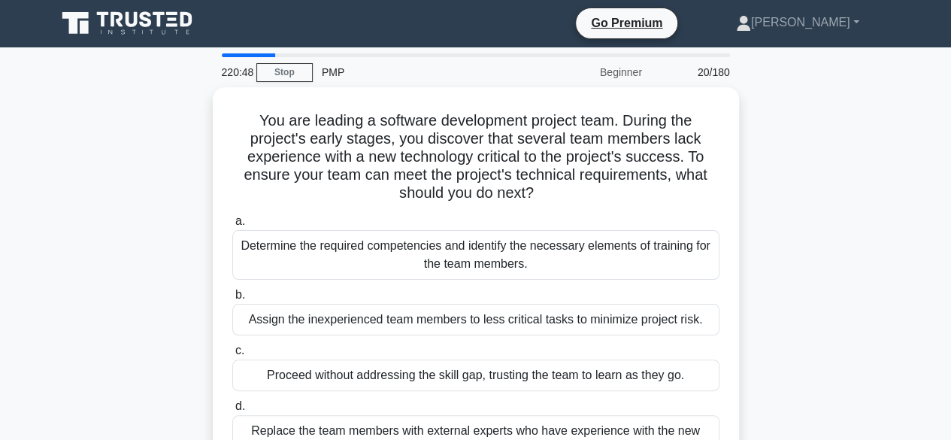
scroll to position [0, 0]
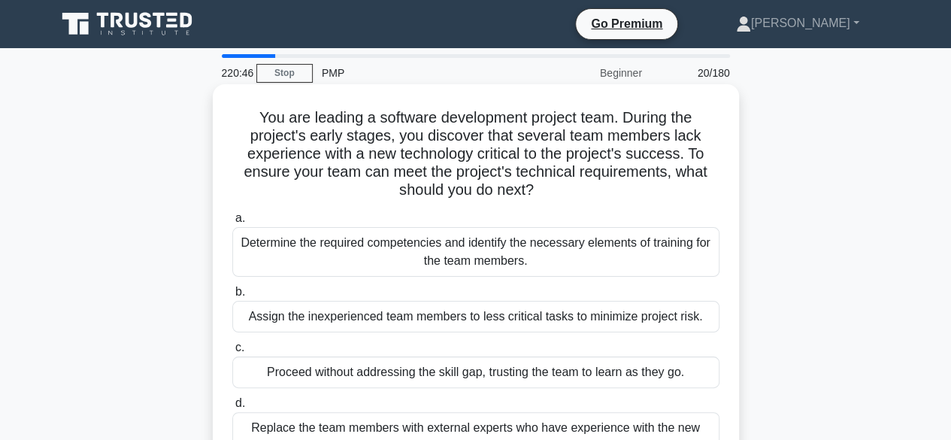
click at [673, 254] on div "Determine the required competencies and identify the necessary elements of trai…" at bounding box center [475, 252] width 487 height 50
click at [232, 223] on input "a. Determine the required competencies and identify the necessary elements of t…" at bounding box center [232, 219] width 0 height 10
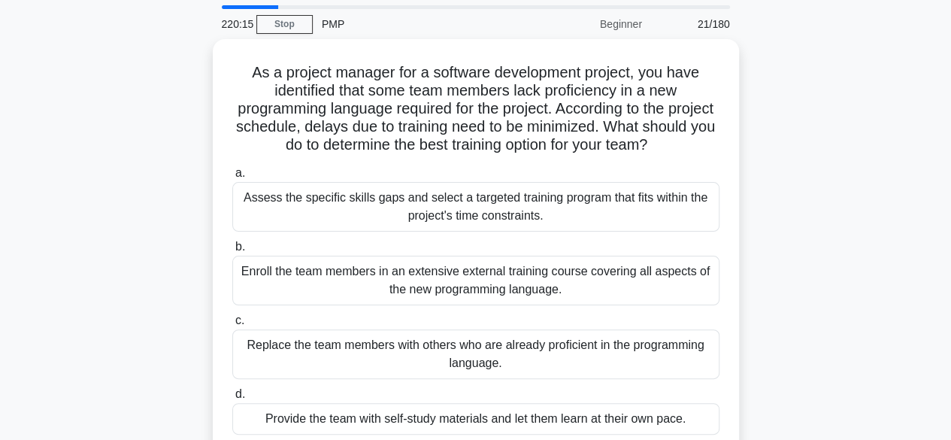
scroll to position [47, 0]
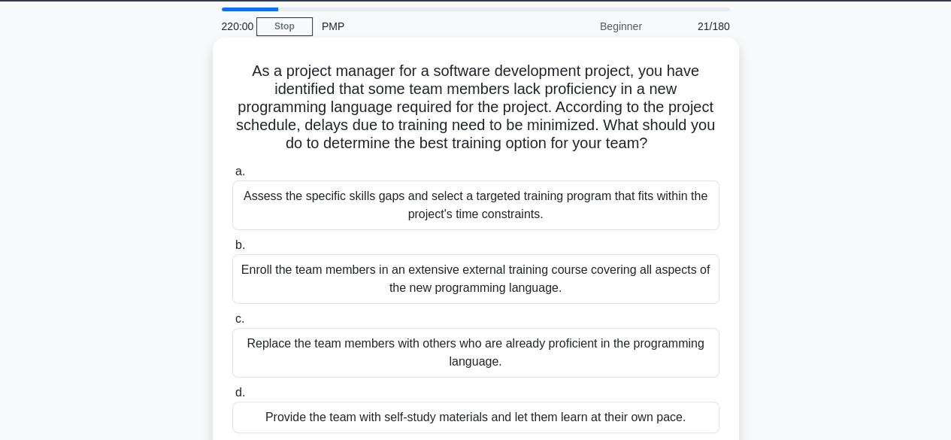
click at [579, 204] on div "Assess the specific skills gaps and select a targeted training program that fit…" at bounding box center [475, 205] width 487 height 50
click at [232, 177] on input "a. Assess the specific skills gaps and select a targeted training program that …" at bounding box center [232, 172] width 0 height 10
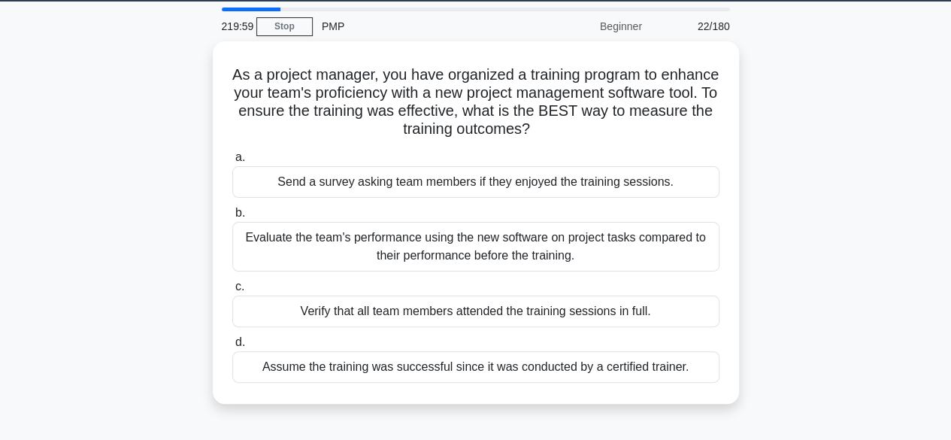
scroll to position [0, 0]
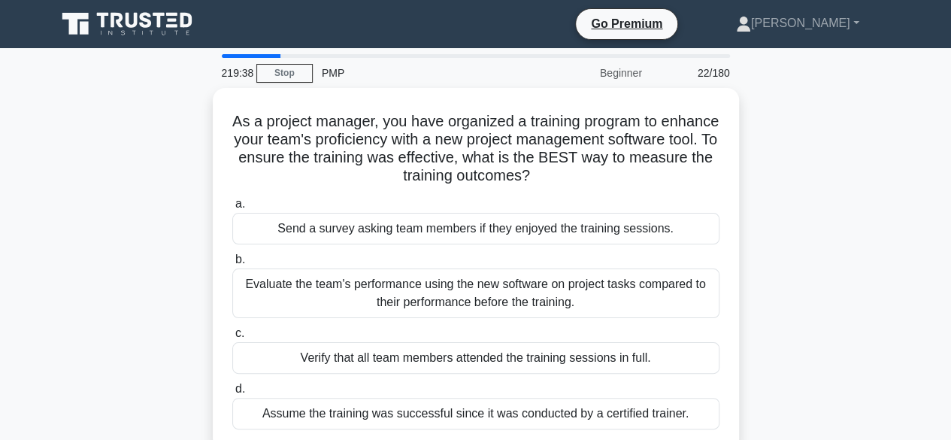
click at [611, 295] on div "Evaluate the team's performance using the new software on project tasks compare…" at bounding box center [475, 293] width 487 height 50
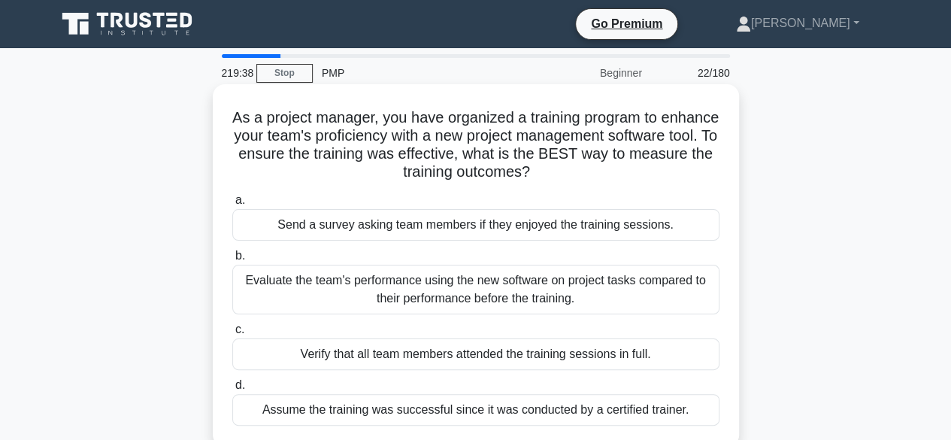
click at [232, 261] on input "b. Evaluate the team's performance using the new software on project tasks comp…" at bounding box center [232, 256] width 0 height 10
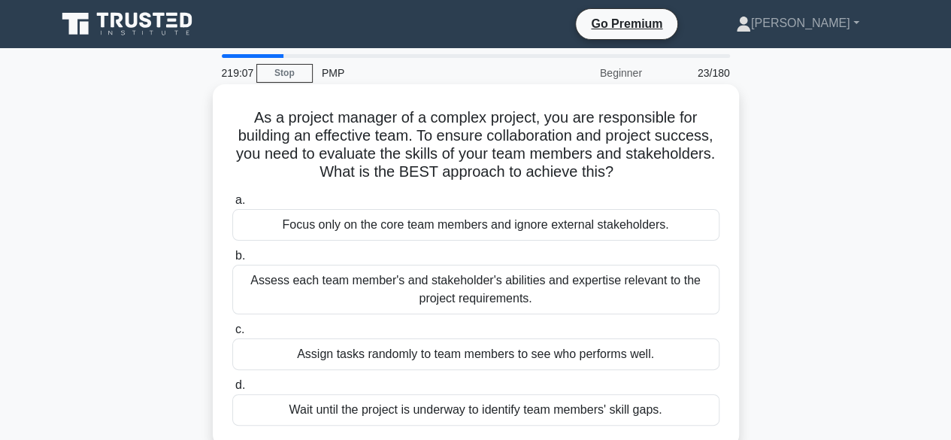
click at [601, 297] on div "Assess each team member's and stakeholder's abilities and expertise relevant to…" at bounding box center [475, 290] width 487 height 50
click at [232, 261] on input "b. Assess each team member's and stakeholder's abilities and expertise relevant…" at bounding box center [232, 256] width 0 height 10
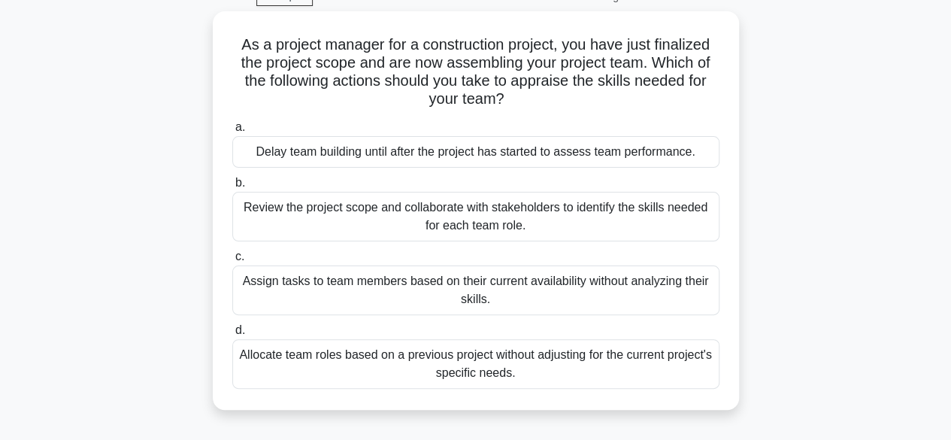
scroll to position [84, 0]
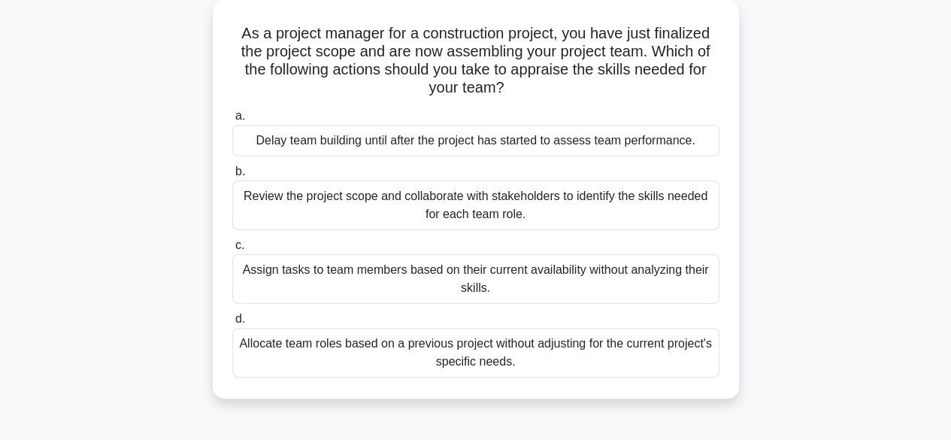
click at [566, 212] on div "Review the project scope and collaborate with stakeholders to identify the skil…" at bounding box center [475, 205] width 487 height 50
click at [232, 177] on input "b. Review the project scope and collaborate with stakeholders to identify the s…" at bounding box center [232, 172] width 0 height 10
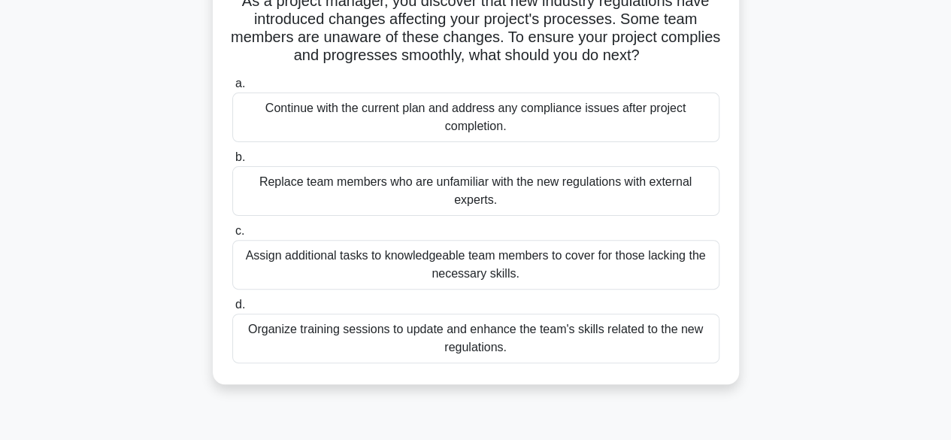
scroll to position [123, 0]
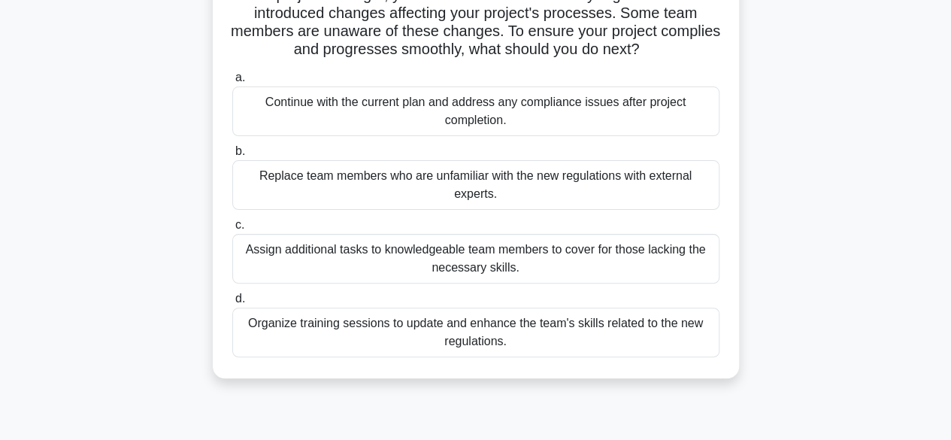
click at [583, 344] on div "Organize training sessions to update and enhance the team's skills related to t…" at bounding box center [475, 333] width 487 height 50
click at [232, 304] on input "d. Organize training sessions to update and enhance the team's skills related t…" at bounding box center [232, 299] width 0 height 10
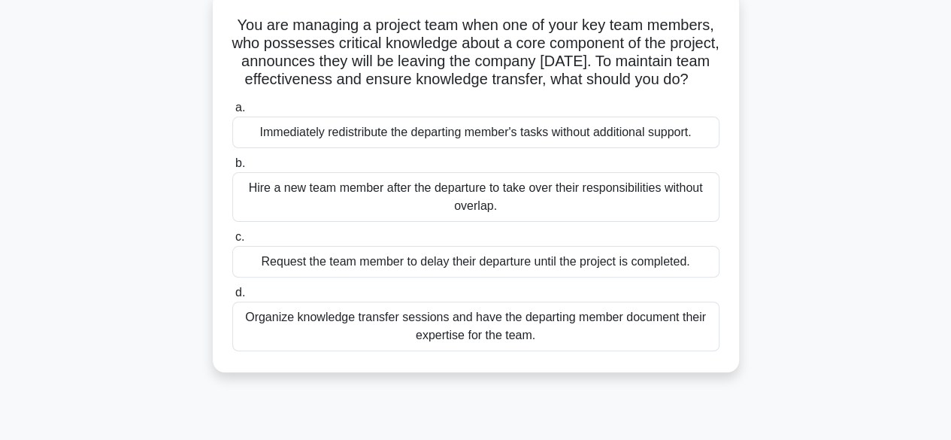
scroll to position [97, 0]
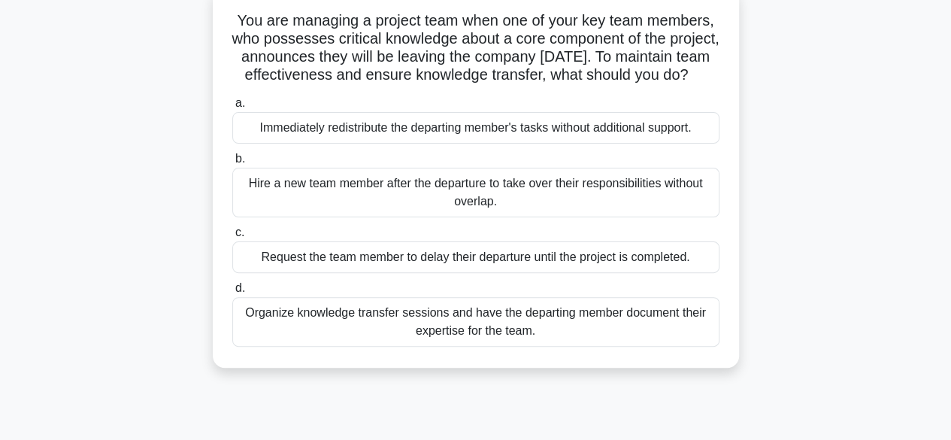
click at [620, 347] on div "Organize knowledge transfer sessions and have the departing member document the…" at bounding box center [475, 322] width 487 height 50
click at [232, 293] on input "d. Organize knowledge transfer sessions and have the departing member document …" at bounding box center [232, 288] width 0 height 10
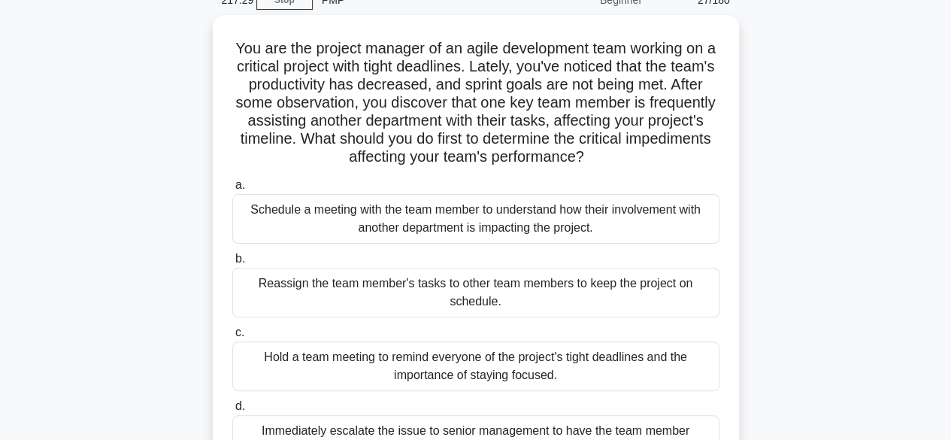
scroll to position [80, 0]
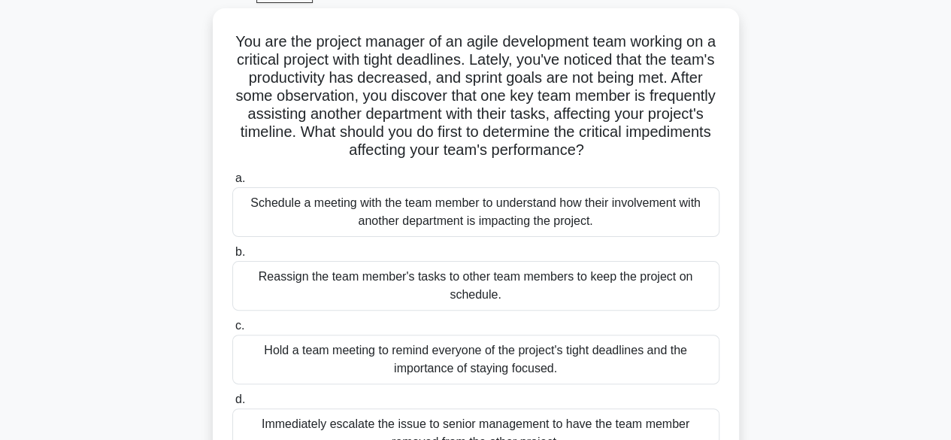
click at [613, 220] on div "Schedule a meeting with the team member to understand how their involvement wit…" at bounding box center [475, 212] width 487 height 50
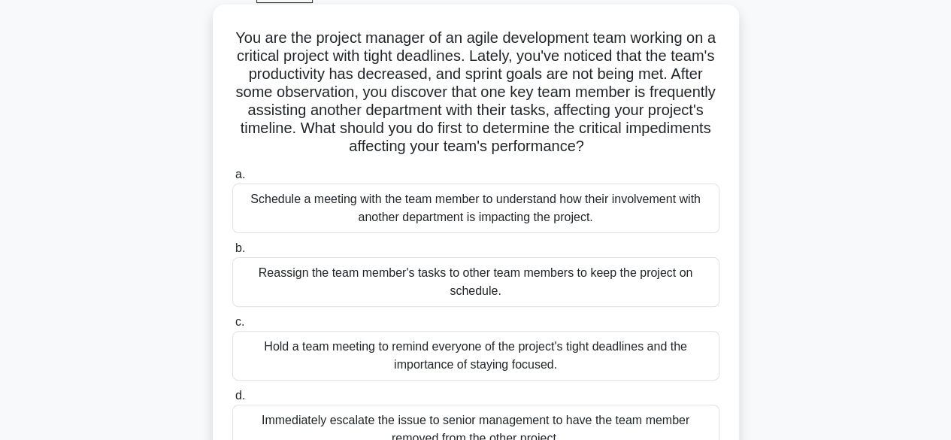
click at [232, 180] on input "a. Schedule a meeting with the team member to understand how their involvement …" at bounding box center [232, 175] width 0 height 10
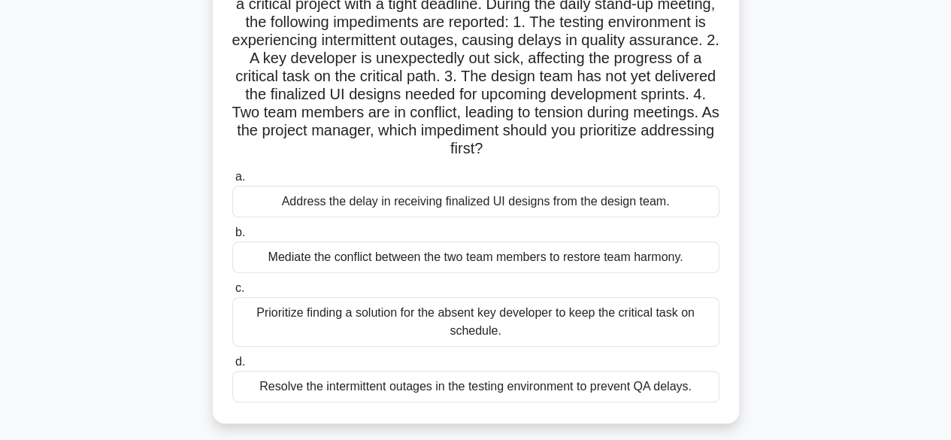
scroll to position [135, 0]
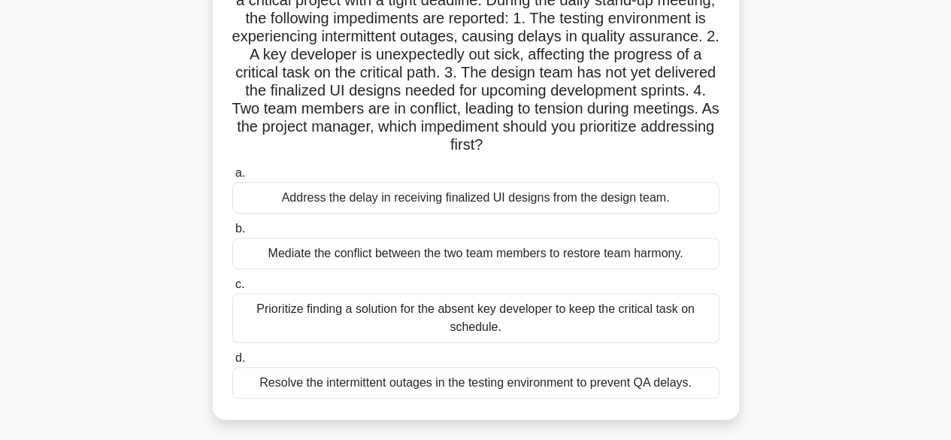
click at [639, 322] on div "Prioritize finding a solution for the absent key developer to keep the critical…" at bounding box center [475, 318] width 487 height 50
click at [232, 289] on input "c. Prioritize finding a solution for the absent key developer to keep the criti…" at bounding box center [232, 285] width 0 height 10
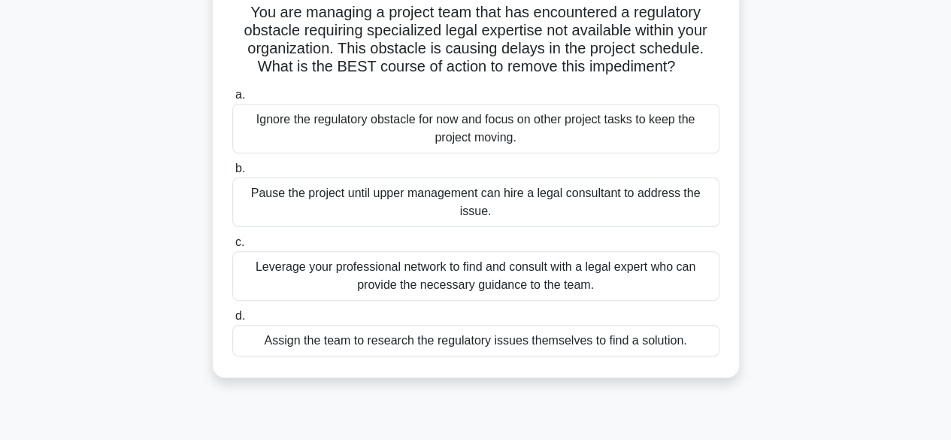
scroll to position [110, 0]
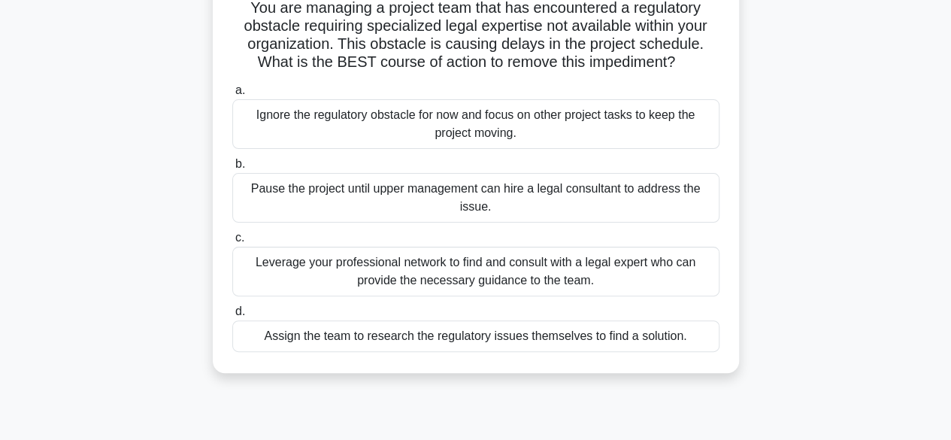
click at [635, 277] on div "Leverage your professional network to find and consult with a legal expert who …" at bounding box center [475, 272] width 487 height 50
click at [232, 243] on input "c. Leverage your professional network to find and consult with a legal expert w…" at bounding box center [232, 238] width 0 height 10
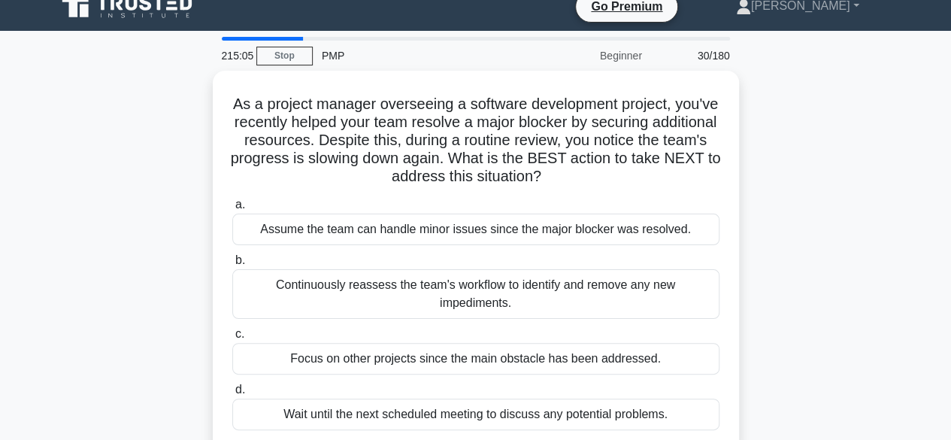
scroll to position [0, 0]
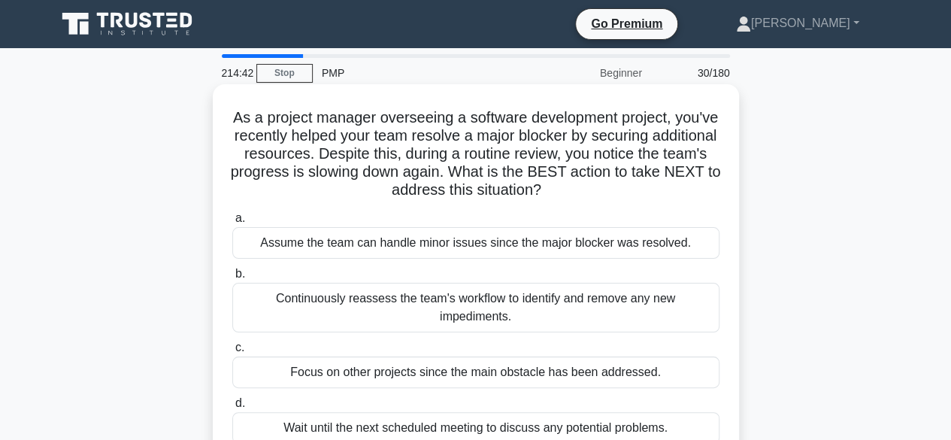
click at [641, 304] on div "Continuously reassess the team's workflow to identify and remove any new impedi…" at bounding box center [475, 308] width 487 height 50
click at [232, 279] on input "b. Continuously reassess the team's workflow to identify and remove any new imp…" at bounding box center [232, 274] width 0 height 10
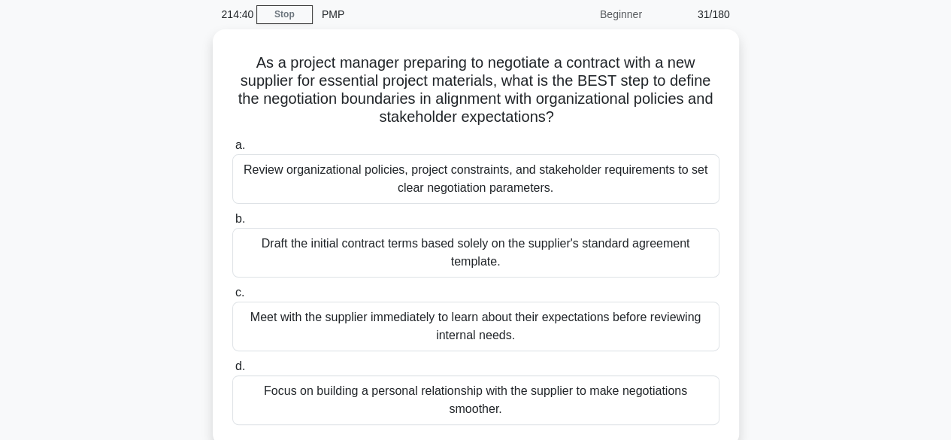
scroll to position [59, 0]
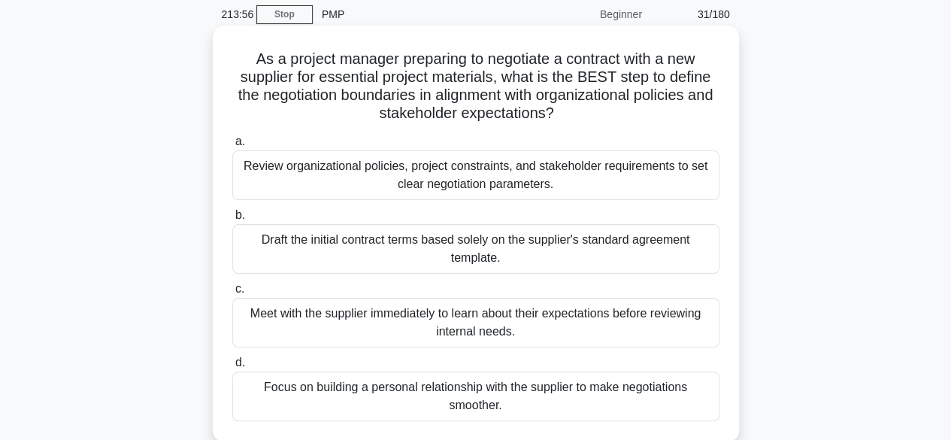
click at [633, 181] on div "Review organizational policies, project constraints, and stakeholder requiremen…" at bounding box center [475, 175] width 487 height 50
click at [232, 147] on input "a. Review organizational policies, project constraints, and stakeholder require…" at bounding box center [232, 142] width 0 height 10
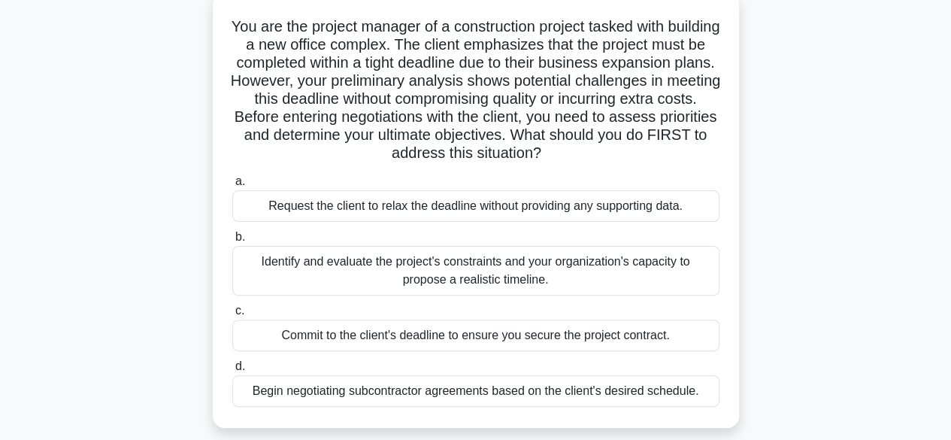
scroll to position [96, 0]
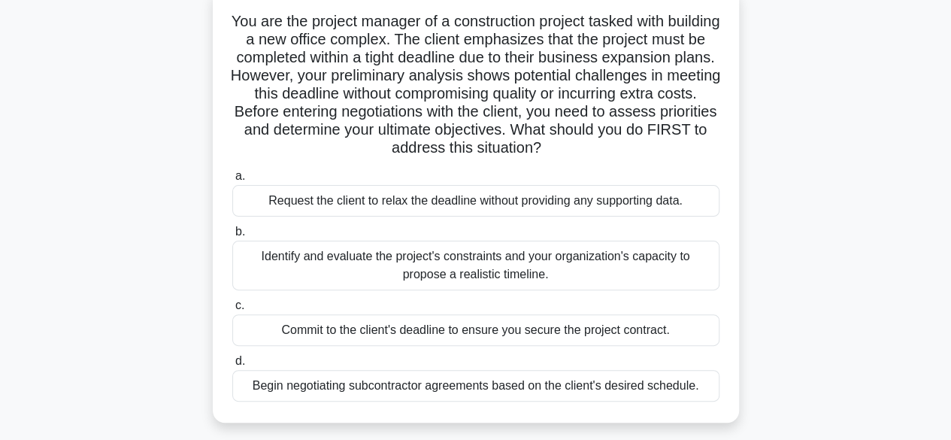
click at [642, 264] on div "Identify and evaluate the project's constraints and your organization's capacit…" at bounding box center [475, 266] width 487 height 50
click at [232, 237] on input "b. Identify and evaluate the project's constraints and your organization's capa…" at bounding box center [232, 232] width 0 height 10
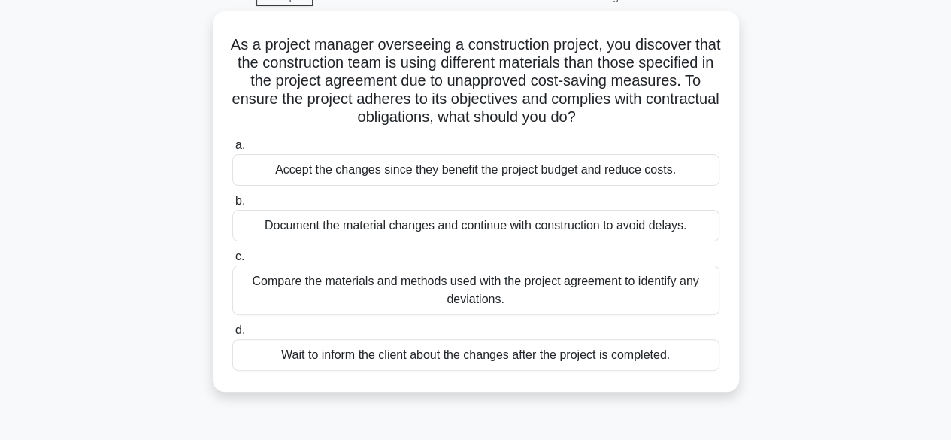
scroll to position [77, 0]
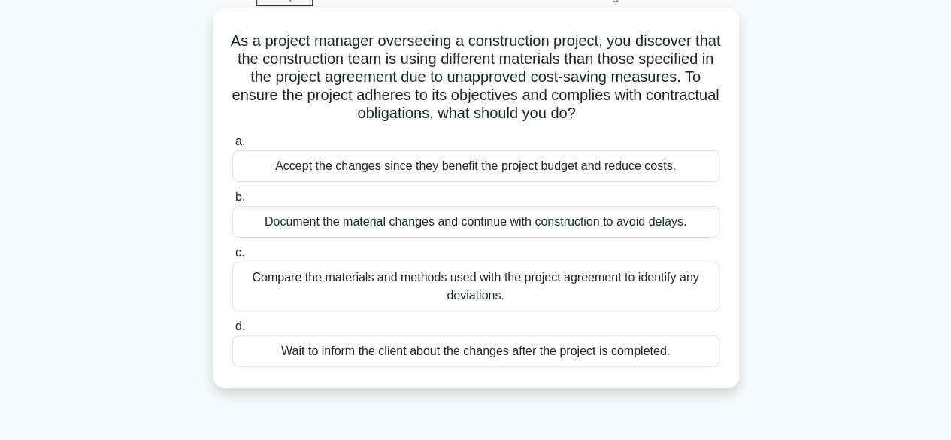
click at [611, 292] on div "Compare the materials and methods used with the project agreement to identify a…" at bounding box center [475, 287] width 487 height 50
click at [232, 258] on input "c. Compare the materials and methods used with the project agreement to identif…" at bounding box center [232, 253] width 0 height 10
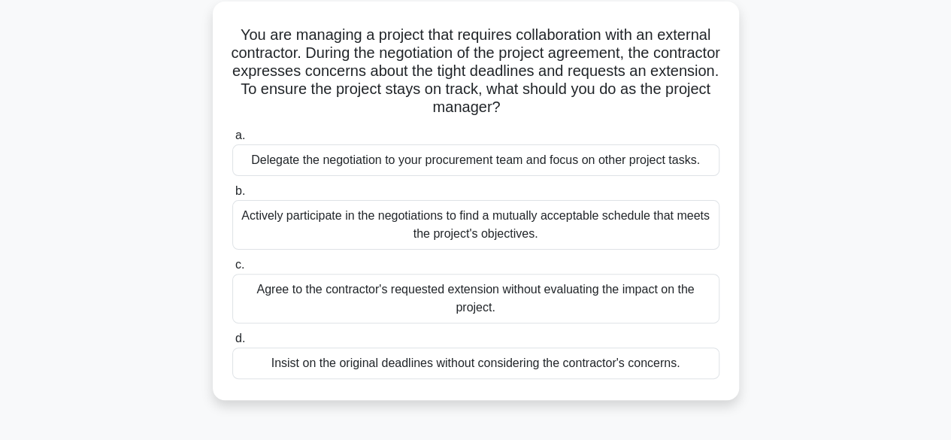
scroll to position [87, 0]
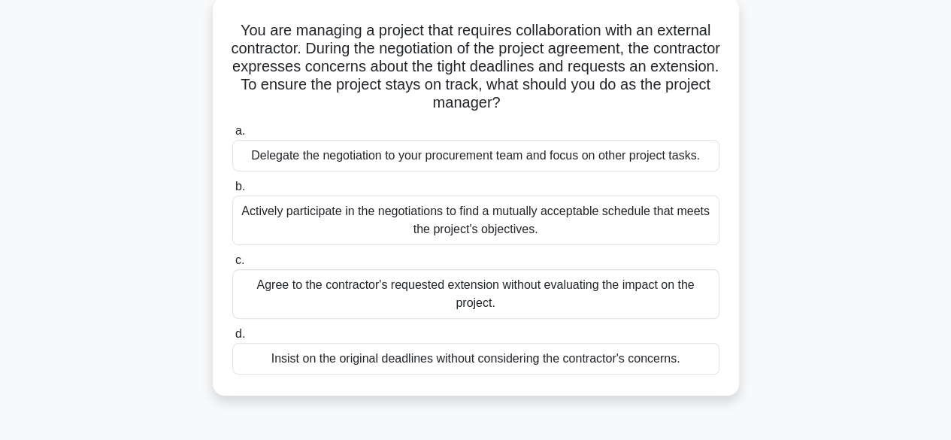
click at [662, 226] on div "Actively participate in the negotiations to find a mutually acceptable schedule…" at bounding box center [475, 220] width 487 height 50
click at [232, 192] on input "b. Actively participate in the negotiations to find a mutually acceptable sched…" at bounding box center [232, 187] width 0 height 10
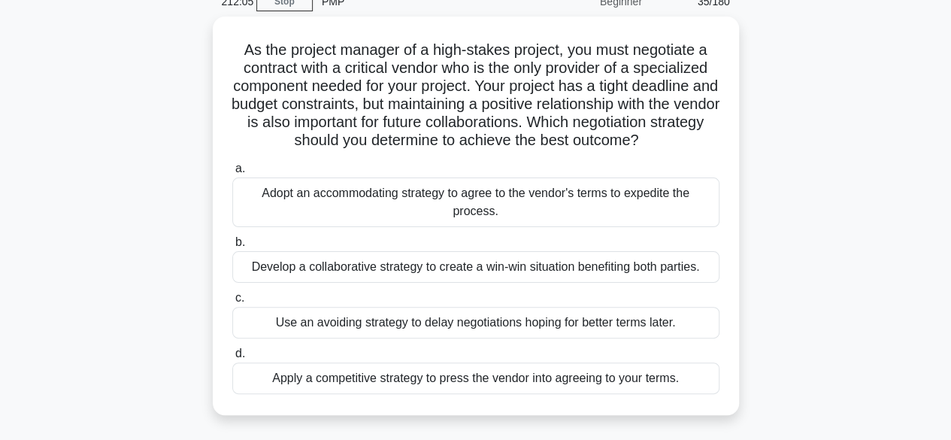
scroll to position [72, 0]
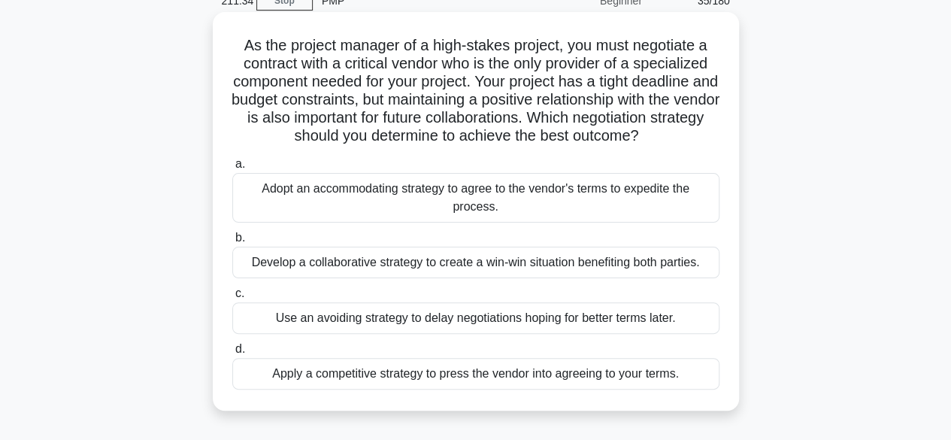
click at [638, 265] on div "Develop a collaborative strategy to create a win-win situation benefiting both …" at bounding box center [475, 263] width 487 height 32
click at [232, 243] on input "b. Develop a collaborative strategy to create a win-win situation benefiting bo…" at bounding box center [232, 238] width 0 height 10
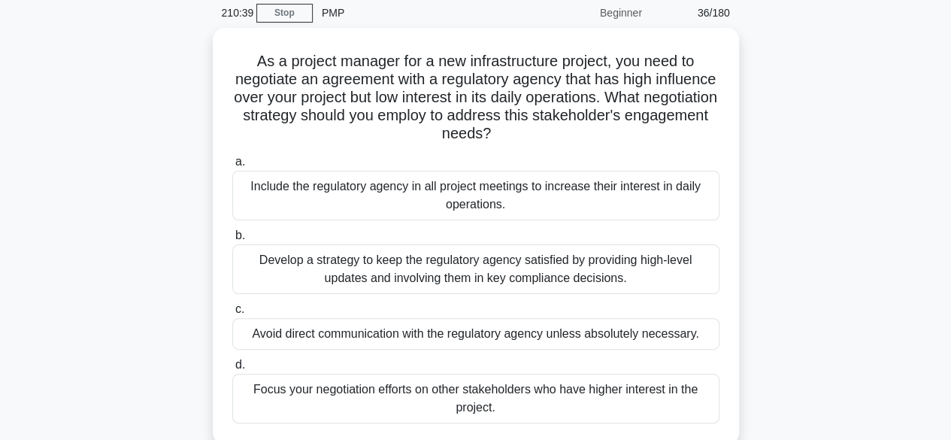
scroll to position [59, 0]
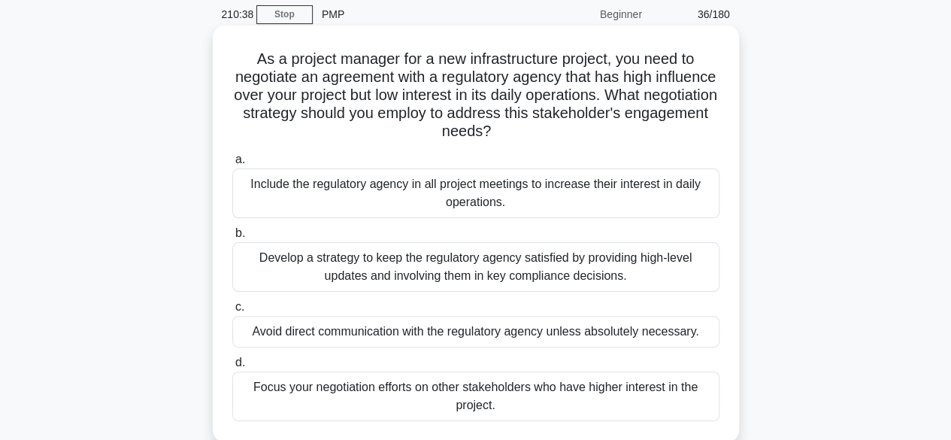
click at [678, 272] on div "Develop a strategy to keep the regulatory agency satisfied by providing high-le…" at bounding box center [475, 267] width 487 height 50
click at [232, 238] on input "b. Develop a strategy to keep the regulatory agency satisfied by providing high…" at bounding box center [232, 234] width 0 height 10
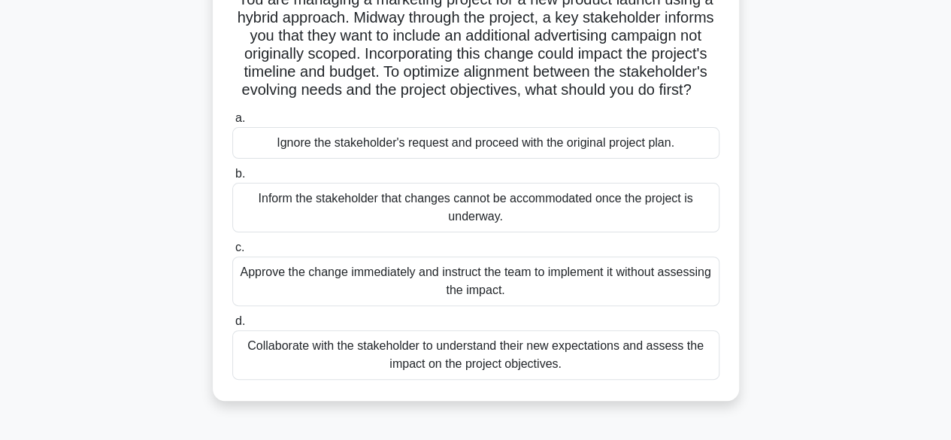
scroll to position [123, 0]
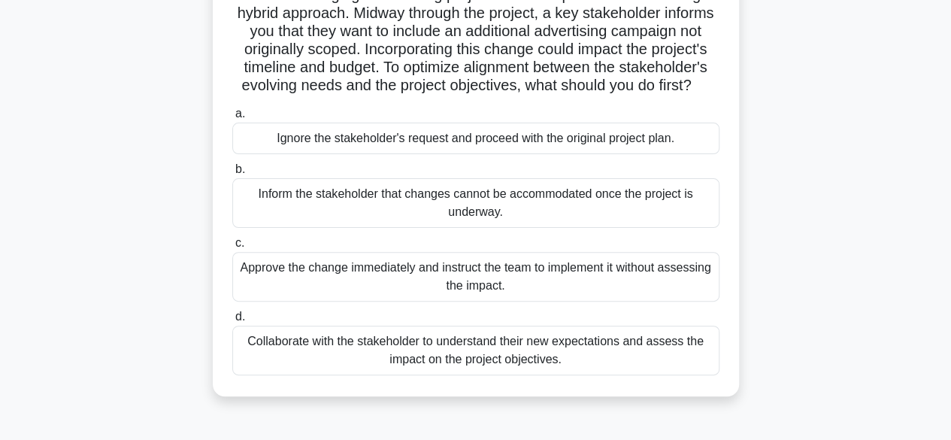
click at [626, 373] on div "Collaborate with the stakeholder to understand their new expectations and asses…" at bounding box center [475, 351] width 487 height 50
click at [232, 322] on input "d. Collaborate with the stakeholder to understand their new expectations and as…" at bounding box center [232, 317] width 0 height 10
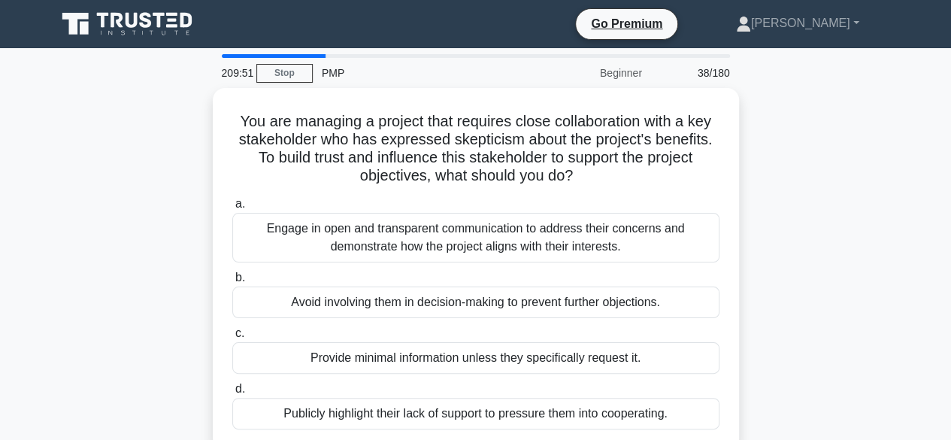
scroll to position [0, 0]
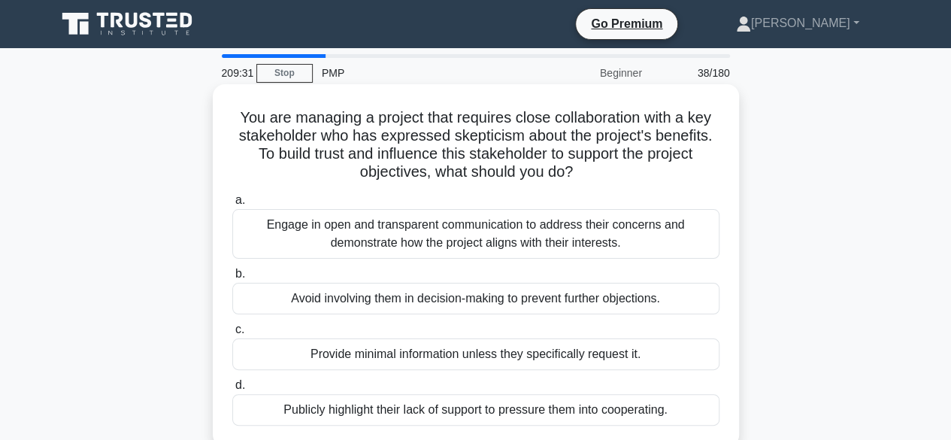
click at [621, 238] on div "Engage in open and transparent communication to address their concerns and demo…" at bounding box center [475, 234] width 487 height 50
click at [232, 205] on input "a. Engage in open and transparent communication to address their concerns and d…" at bounding box center [232, 200] width 0 height 10
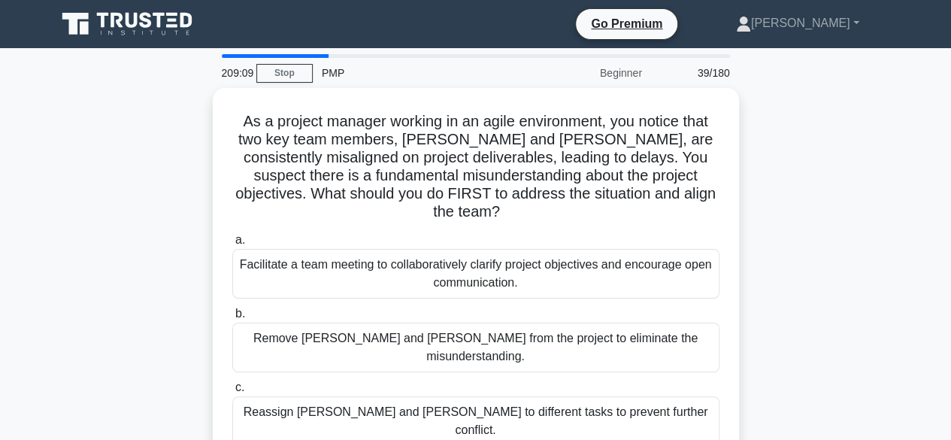
click at [589, 263] on div "Facilitate a team meeting to collaboratively clarify project objectives and enc…" at bounding box center [475, 274] width 487 height 50
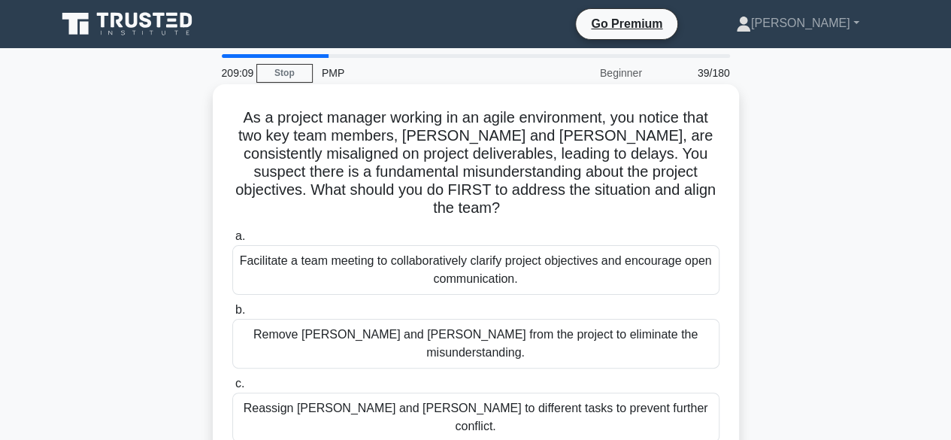
click at [232, 241] on input "a. Facilitate a team meeting to collaboratively clarify project objectives and …" at bounding box center [232, 237] width 0 height 10
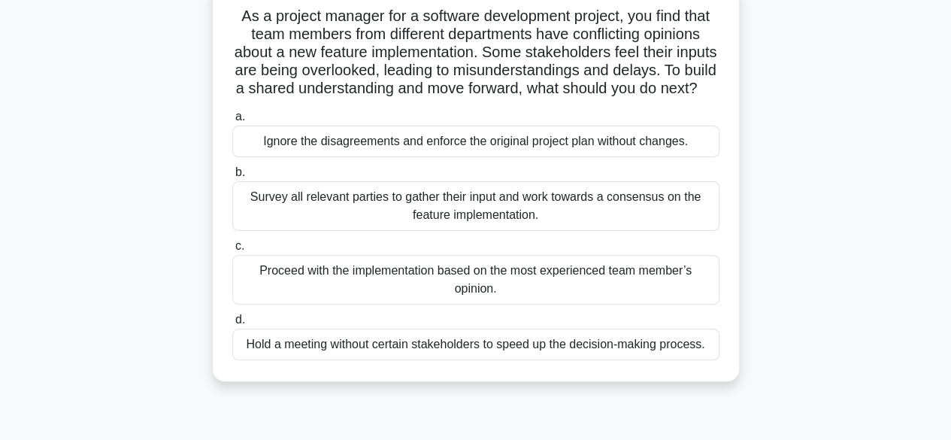
scroll to position [108, 0]
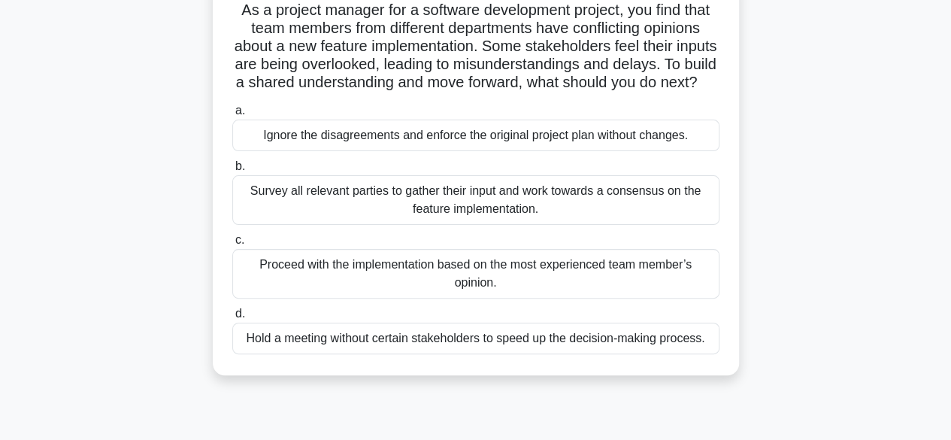
click at [562, 217] on div "Survey all relevant parties to gather their input and work towards a consensus …" at bounding box center [475, 200] width 487 height 50
click at [232, 171] on input "b. Survey all relevant parties to gather their input and work towards a consens…" at bounding box center [232, 167] width 0 height 10
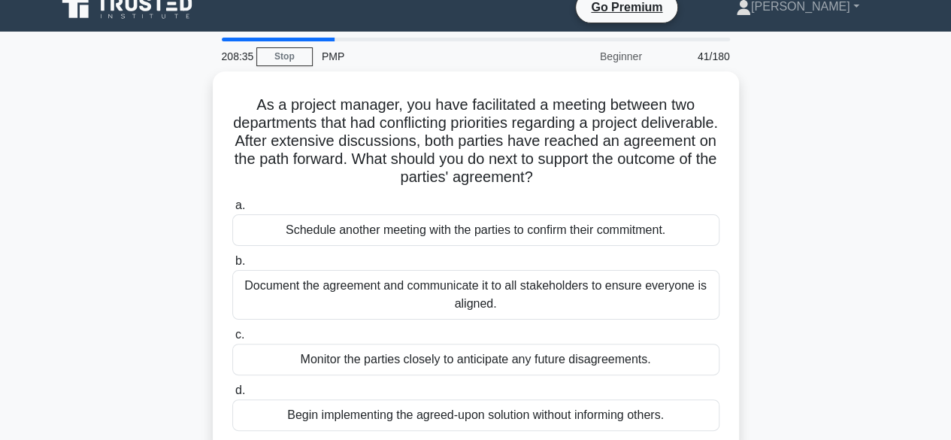
scroll to position [0, 0]
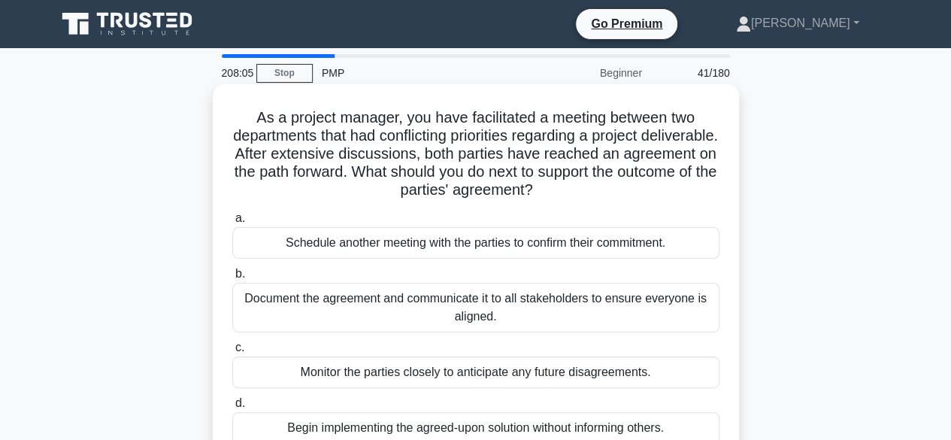
click at [565, 311] on div "Document the agreement and communicate it to all stakeholders to ensure everyon…" at bounding box center [475, 308] width 487 height 50
click at [232, 279] on input "b. Document the agreement and communicate it to all stakeholders to ensure ever…" at bounding box center [232, 274] width 0 height 10
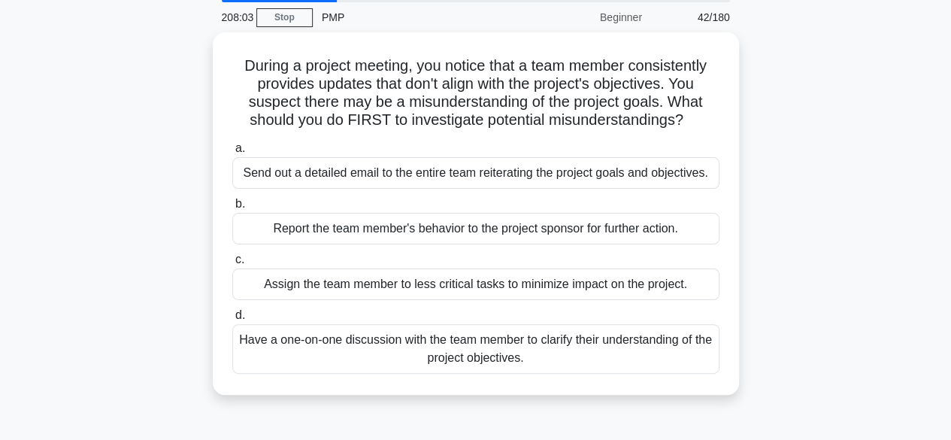
scroll to position [56, 0]
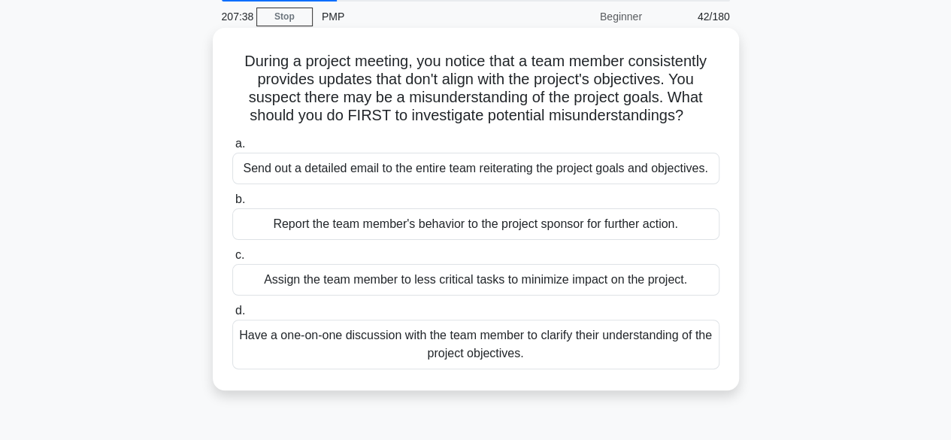
click at [529, 348] on div "Have a one-on-one discussion with the team member to clarify their understandin…" at bounding box center [475, 345] width 487 height 50
click at [232, 316] on input "d. Have a one-on-one discussion with the team member to clarify their understan…" at bounding box center [232, 311] width 0 height 10
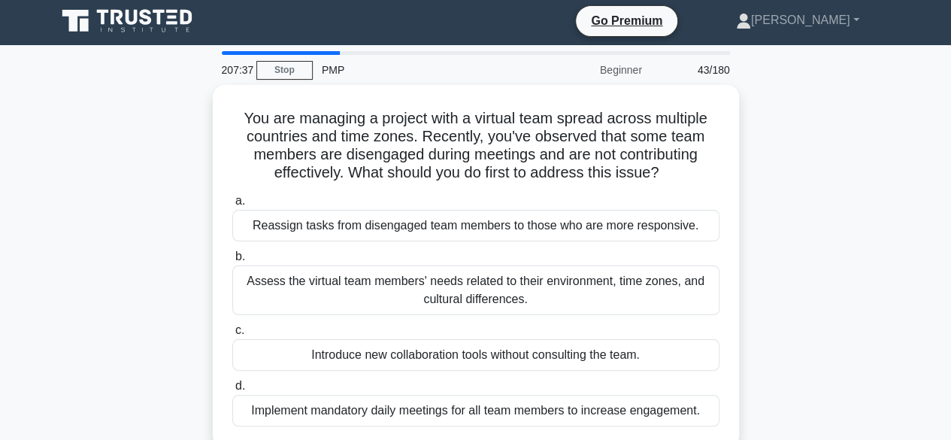
scroll to position [0, 0]
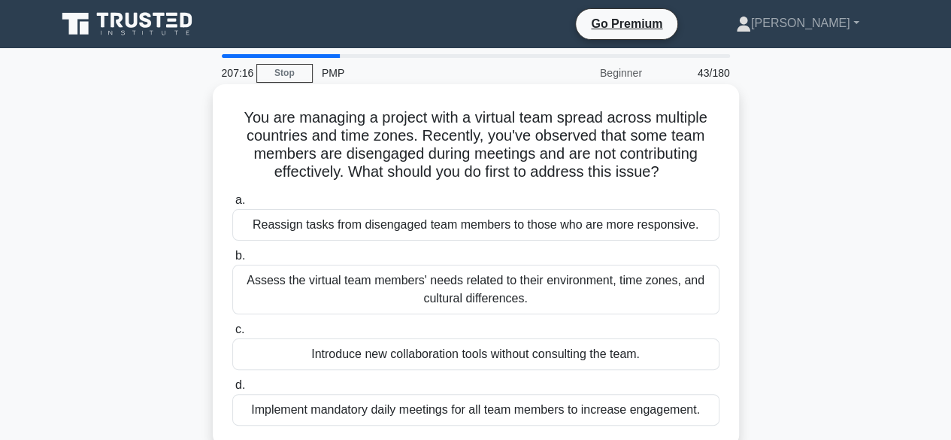
click at [571, 296] on div "Assess the virtual team members' needs related to their environment, time zones…" at bounding box center [475, 290] width 487 height 50
click at [232, 261] on input "b. Assess the virtual team members' needs related to their environment, time zo…" at bounding box center [232, 256] width 0 height 10
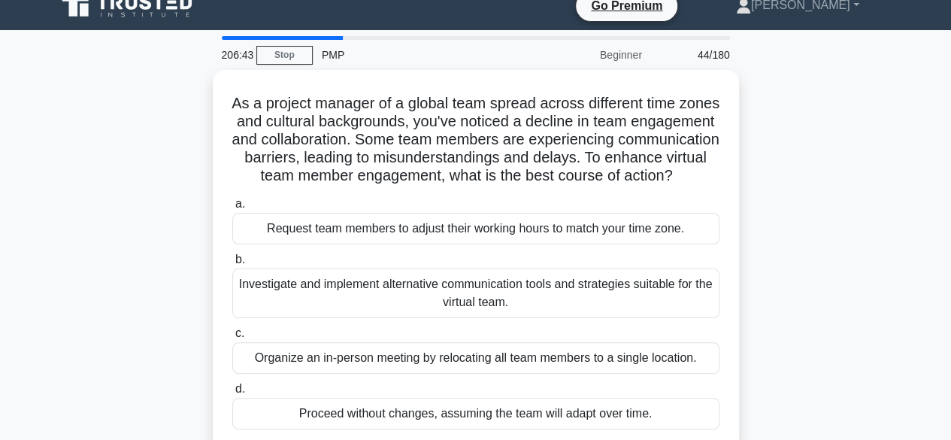
scroll to position [14, 0]
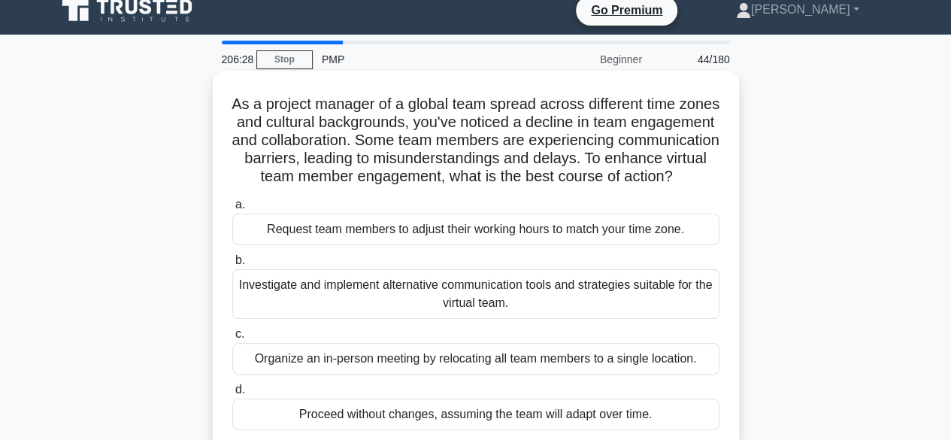
click at [629, 319] on div "Investigate and implement alternative communication tools and strategies suitab…" at bounding box center [475, 294] width 487 height 50
click at [232, 265] on input "b. Investigate and implement alternative communication tools and strategies sui…" at bounding box center [232, 261] width 0 height 10
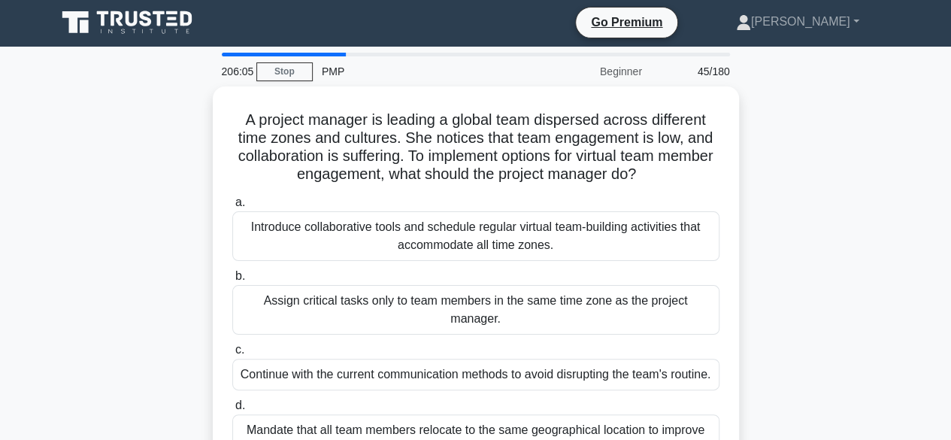
scroll to position [0, 0]
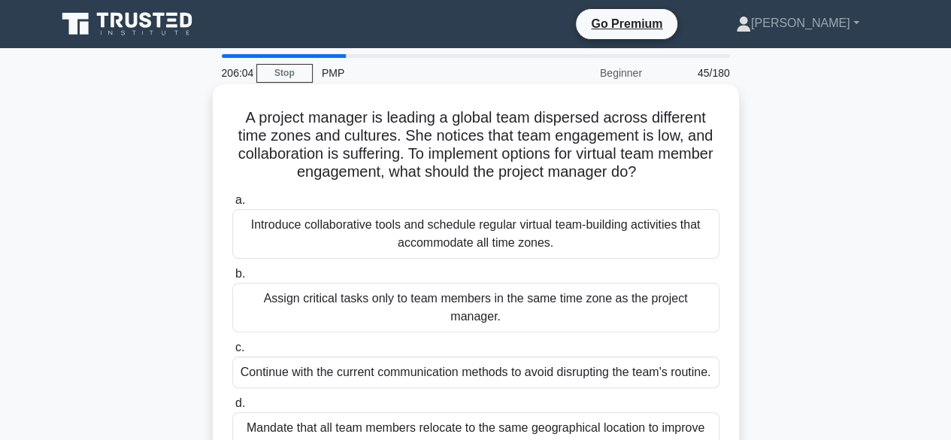
click at [698, 234] on div "Introduce collaborative tools and schedule regular virtual team-building activi…" at bounding box center [475, 234] width 487 height 50
click at [232, 205] on input "a. Introduce collaborative tools and schedule regular virtual team-building act…" at bounding box center [232, 200] width 0 height 10
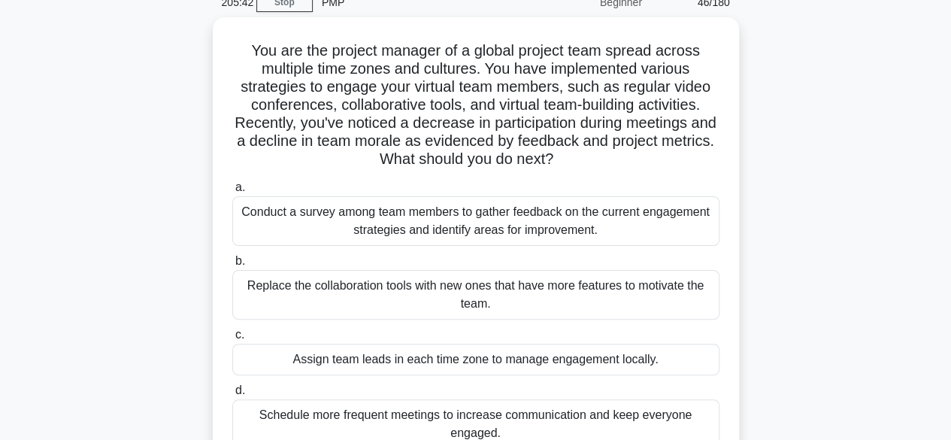
scroll to position [66, 0]
click at [624, 228] on div "Conduct a survey among team members to gather feedback on the current engagemen…" at bounding box center [475, 222] width 487 height 50
click at [232, 193] on input "a. Conduct a survey among team members to gather feedback on the current engage…" at bounding box center [232, 188] width 0 height 10
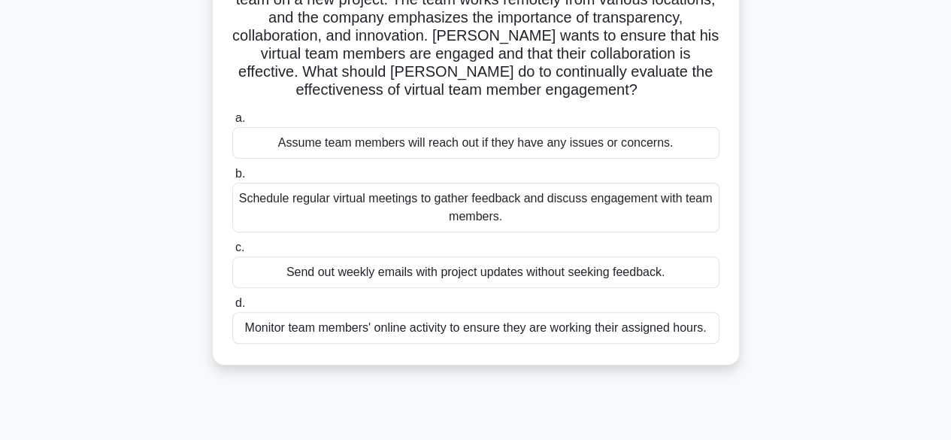
scroll to position [141, 0]
click at [929, 241] on main "204:37 Stop PMP Beginner 47/180 [PERSON_NAME] is a project manager leading a cr…" at bounding box center [475, 289] width 951 height 764
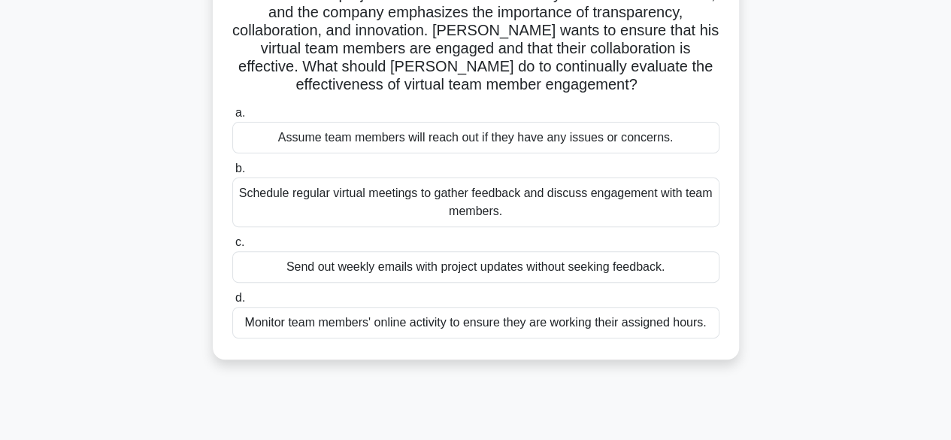
click at [670, 211] on div "Schedule regular virtual meetings to gather feedback and discuss engagement wit…" at bounding box center [475, 202] width 487 height 50
click at [232, 174] on input "b. Schedule regular virtual meetings to gather feedback and discuss engagement …" at bounding box center [232, 169] width 0 height 10
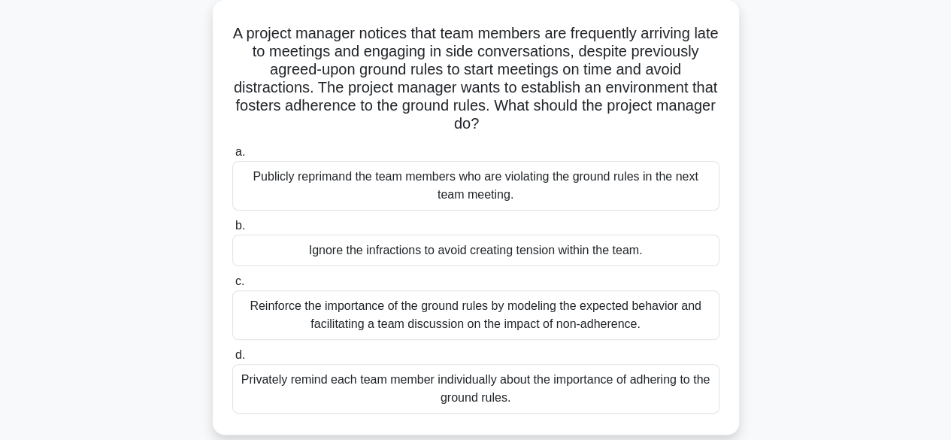
scroll to position [95, 0]
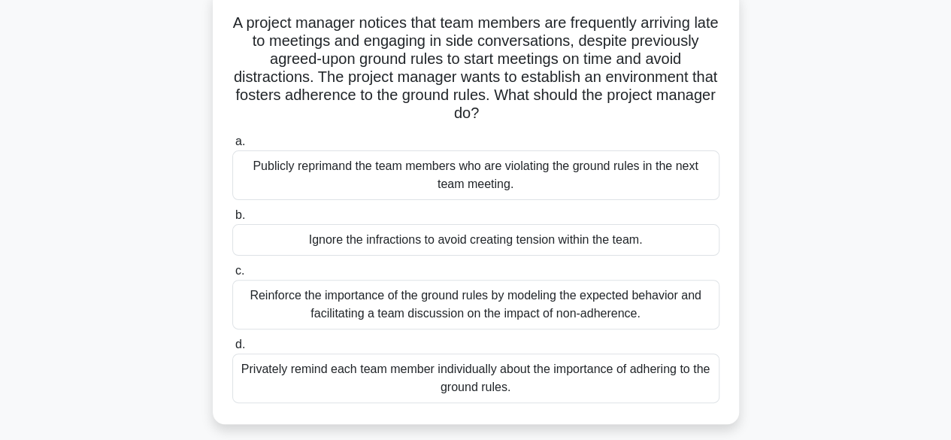
click at [637, 311] on div "Reinforce the importance of the ground rules by modeling the expected behavior …" at bounding box center [475, 305] width 487 height 50
click at [232, 276] on input "c. Reinforce the importance of the ground rules by modeling the expected behavi…" at bounding box center [232, 271] width 0 height 10
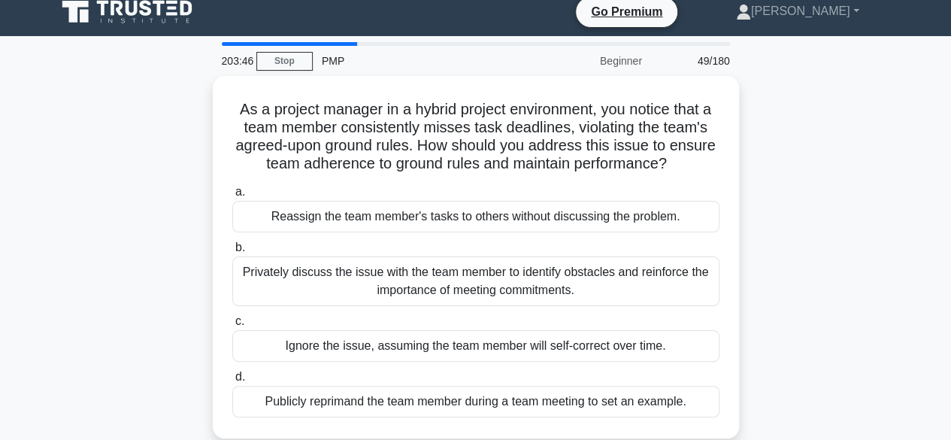
scroll to position [0, 0]
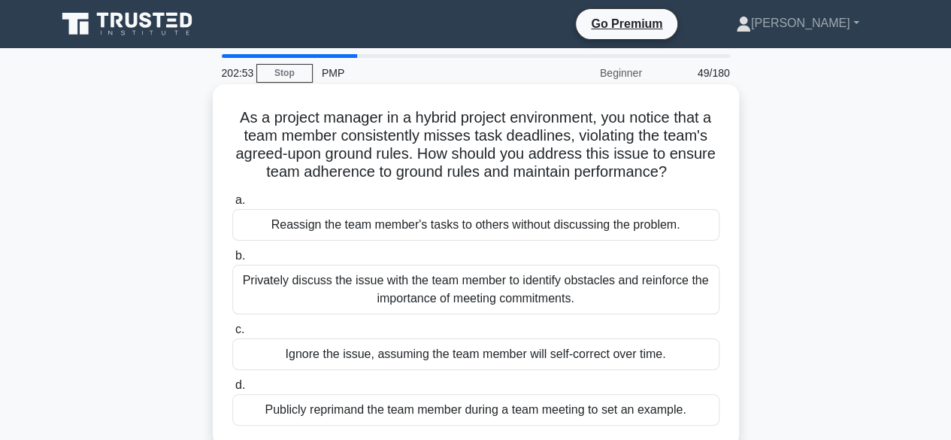
click at [651, 297] on div "Privately discuss the issue with the team member to identify obstacles and rein…" at bounding box center [475, 290] width 487 height 50
click at [232, 261] on input "b. Privately discuss the issue with the team member to identify obstacles and r…" at bounding box center [232, 256] width 0 height 10
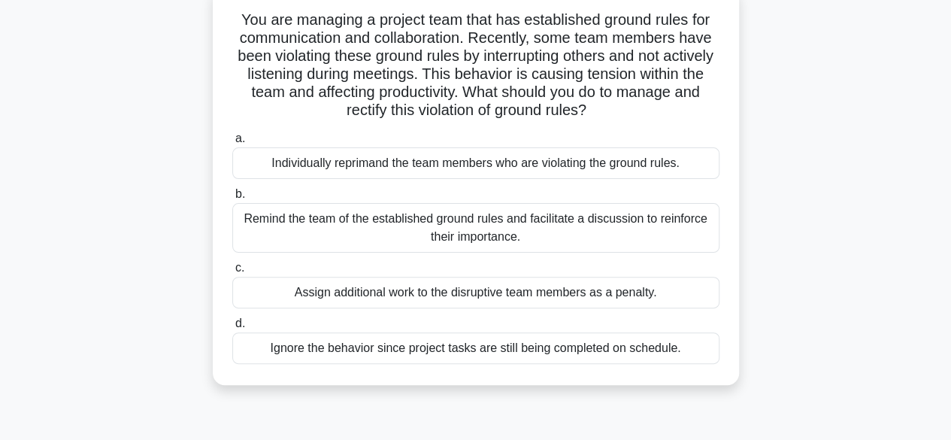
scroll to position [108, 0]
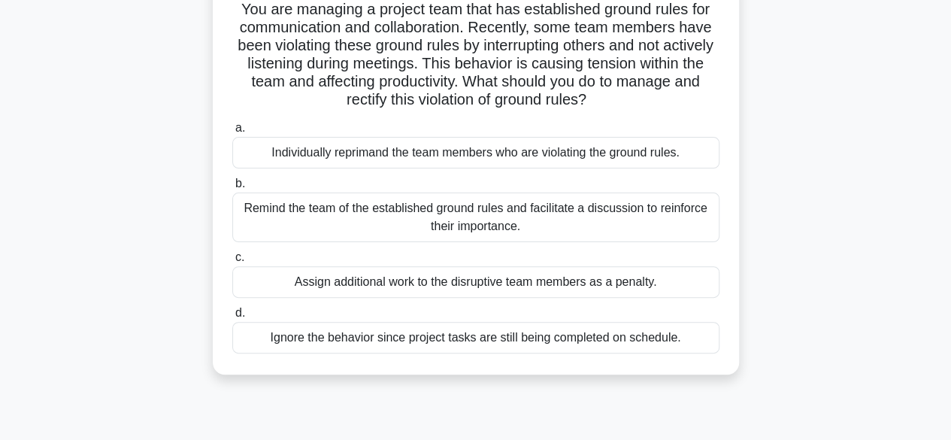
click at [675, 225] on div "Remind the team of the established ground rules and facilitate a discussion to …" at bounding box center [475, 217] width 487 height 50
click at [232, 189] on input "b. Remind the team of the established ground rules and facilitate a discussion …" at bounding box center [232, 184] width 0 height 10
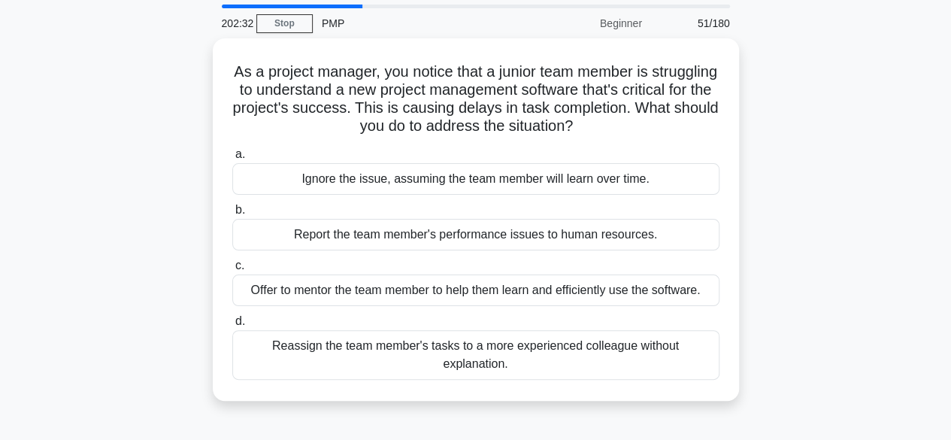
scroll to position [50, 0]
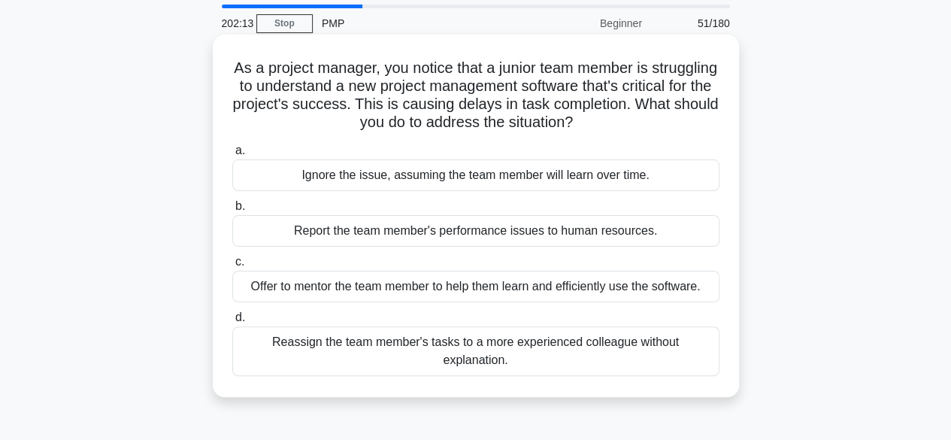
click at [663, 294] on div "Offer to mentor the team member to help them learn and efficiently use the soft…" at bounding box center [475, 287] width 487 height 32
click at [232, 267] on input "c. Offer to mentor the team member to help them learn and efficiently use the s…" at bounding box center [232, 262] width 0 height 10
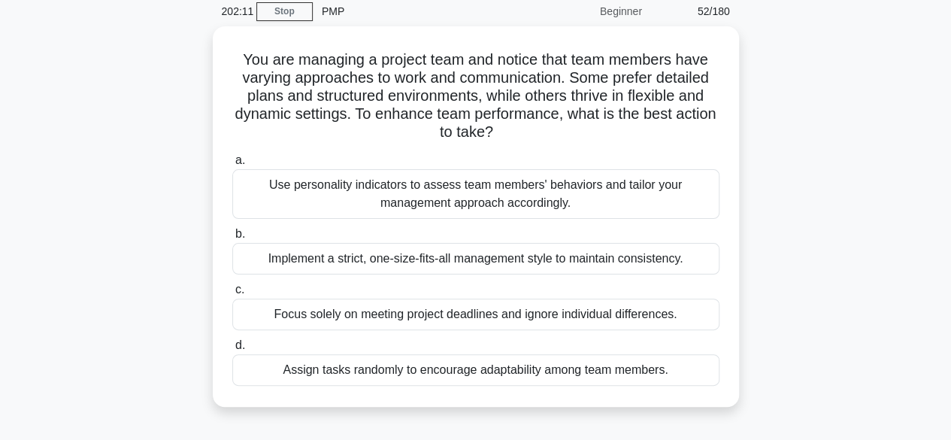
scroll to position [65, 0]
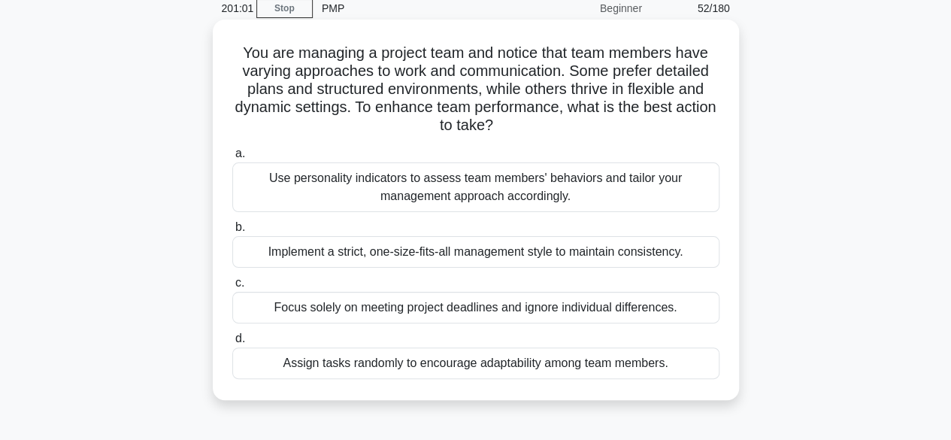
click at [584, 188] on div "Use personality indicators to assess team members' behaviors and tailor your ma…" at bounding box center [475, 187] width 487 height 50
click at [232, 159] on input "a. Use personality indicators to assess team members' behaviors and tailor your…" at bounding box center [232, 154] width 0 height 10
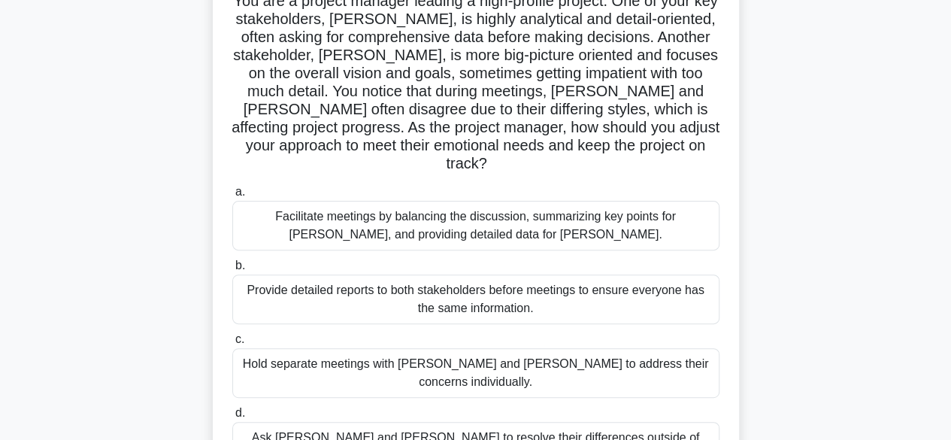
scroll to position [111, 0]
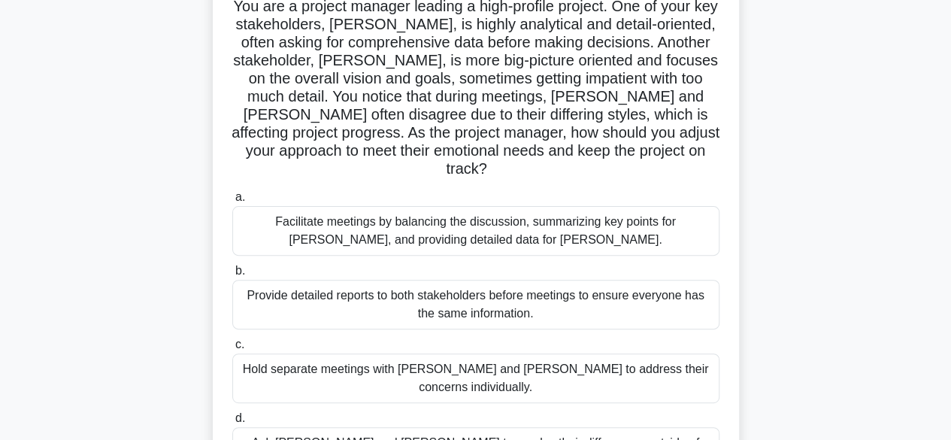
click at [654, 219] on div "Facilitate meetings by balancing the discussion, summarizing key points for [PE…" at bounding box center [475, 231] width 487 height 50
click at [232, 202] on input "a. Facilitate meetings by balancing the discussion, summarizing key points for …" at bounding box center [232, 197] width 0 height 10
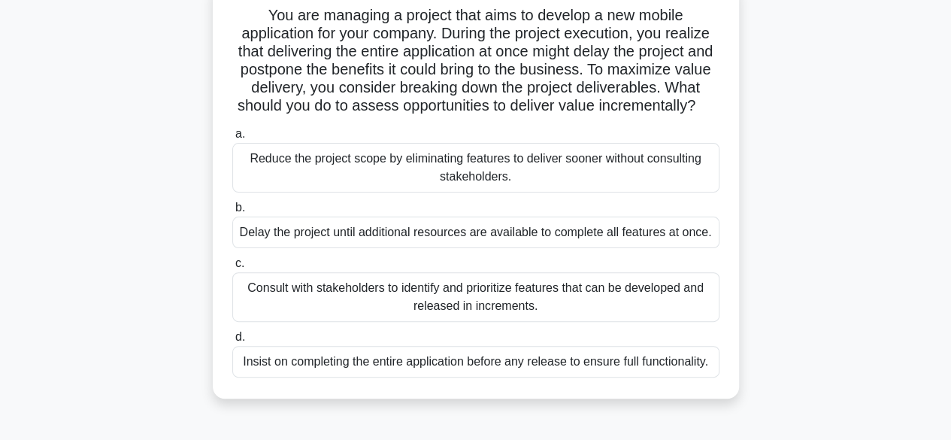
scroll to position [109, 0]
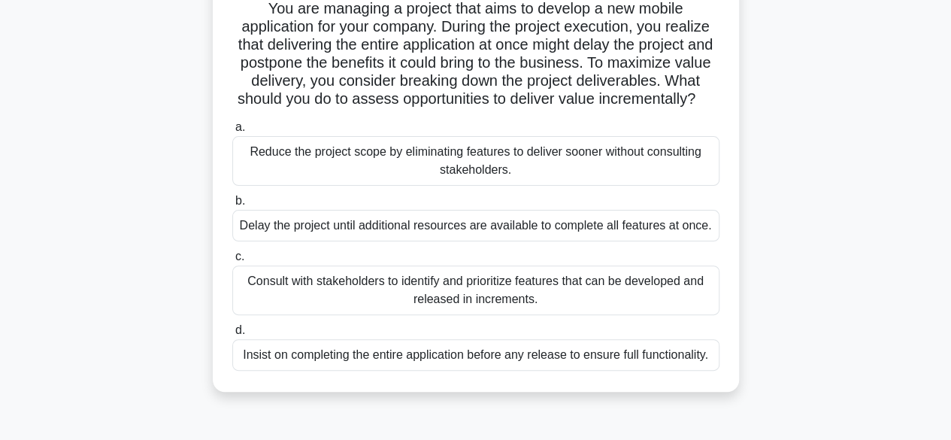
click at [626, 313] on div "Consult with stakeholders to identify and prioritize features that can be devel…" at bounding box center [475, 290] width 487 height 50
click at [232, 262] on input "c. Consult with stakeholders to identify and prioritize features that can be de…" at bounding box center [232, 257] width 0 height 10
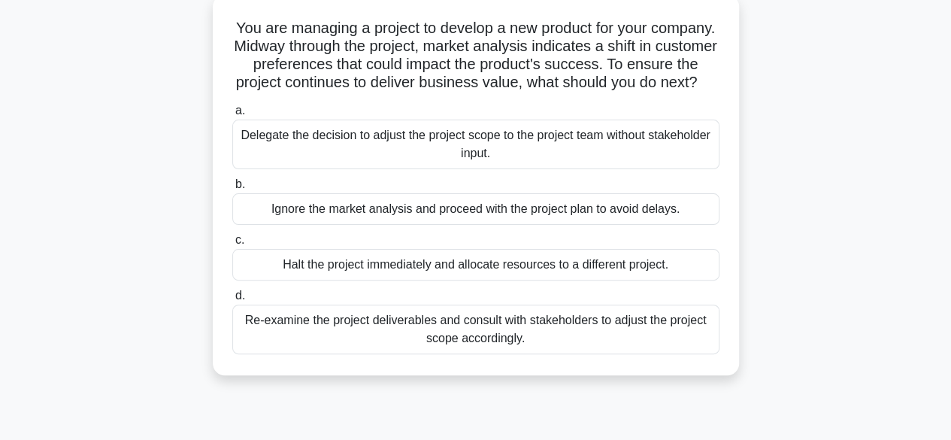
scroll to position [93, 0]
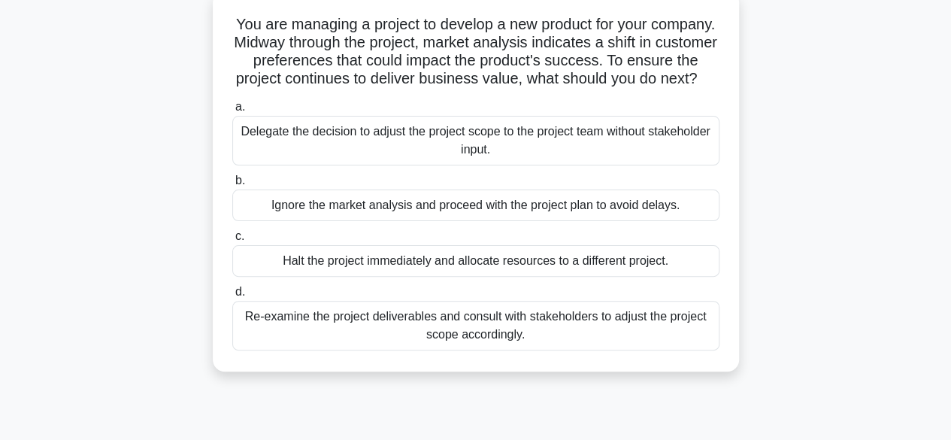
click at [586, 349] on div "Re-examine the project deliverables and consult with stakeholders to adjust the…" at bounding box center [475, 326] width 487 height 50
click at [232, 297] on input "d. Re-examine the project deliverables and consult with stakeholders to adjust …" at bounding box center [232, 292] width 0 height 10
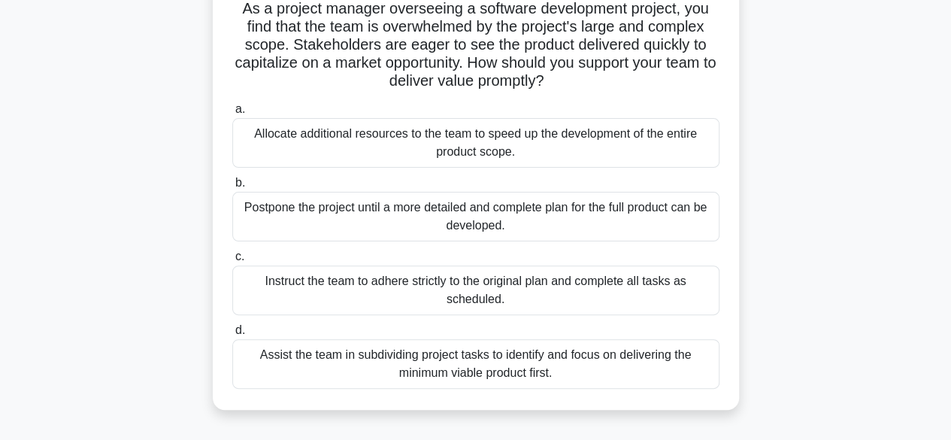
scroll to position [117, 0]
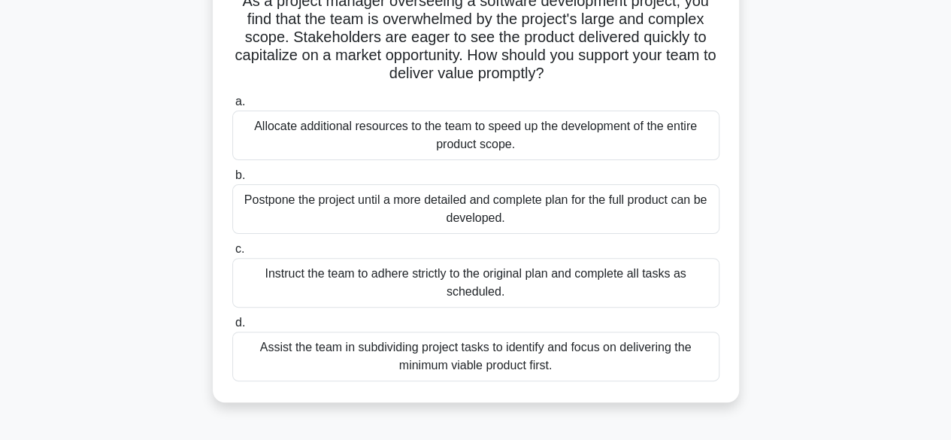
click at [629, 358] on div "Assist the team in subdividing project tasks to identify and focus on deliverin…" at bounding box center [475, 357] width 487 height 50
click at [232, 328] on input "d. Assist the team in subdividing project tasks to identify and focus on delive…" at bounding box center [232, 323] width 0 height 10
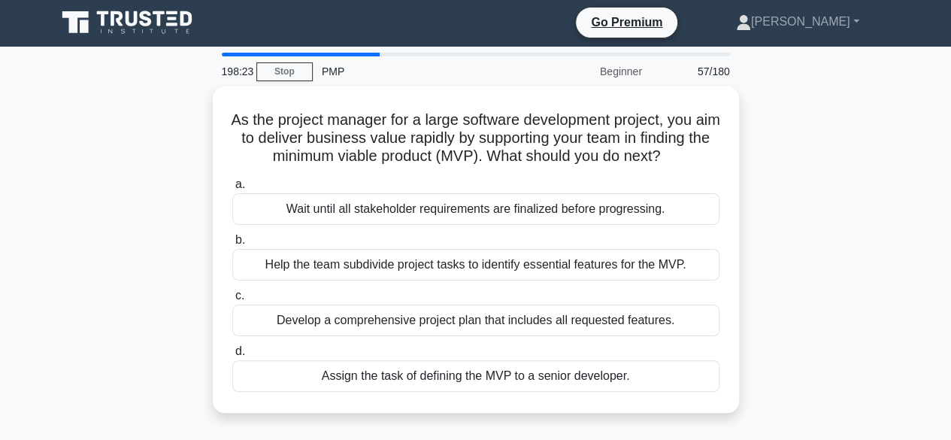
scroll to position [0, 0]
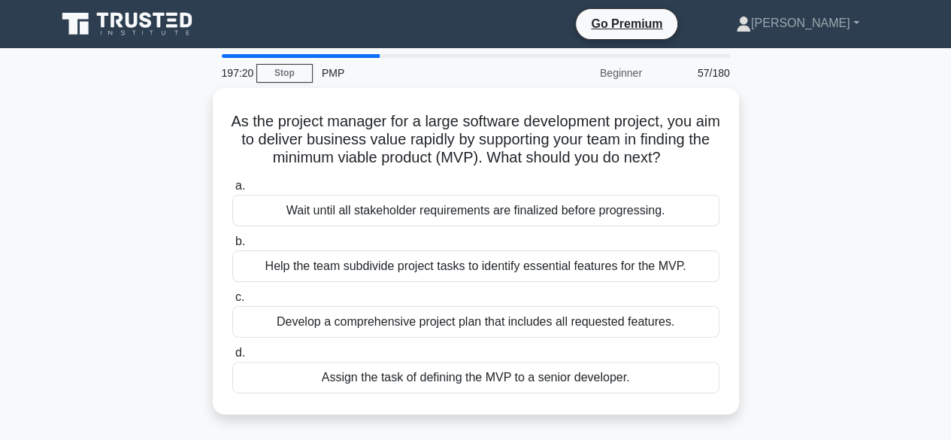
click at [627, 278] on div "Help the team subdivide project tasks to identify essential features for the MV…" at bounding box center [475, 266] width 487 height 32
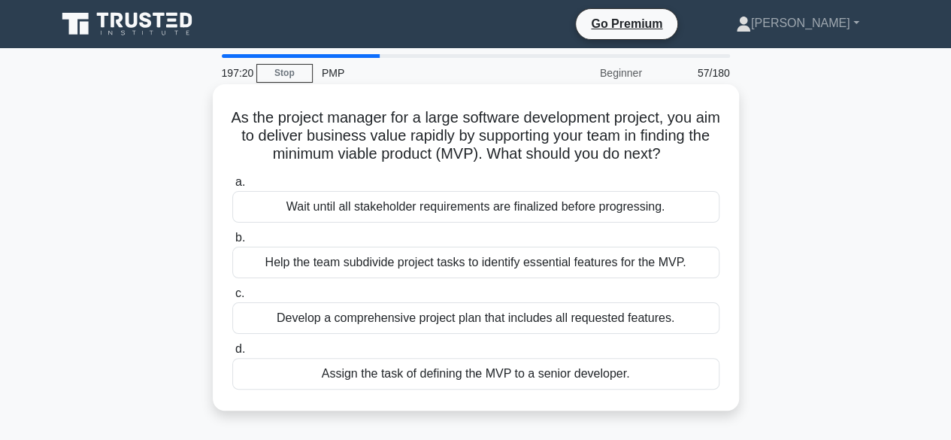
click at [232, 243] on input "b. Help the team subdivide project tasks to identify essential features for the…" at bounding box center [232, 238] width 0 height 10
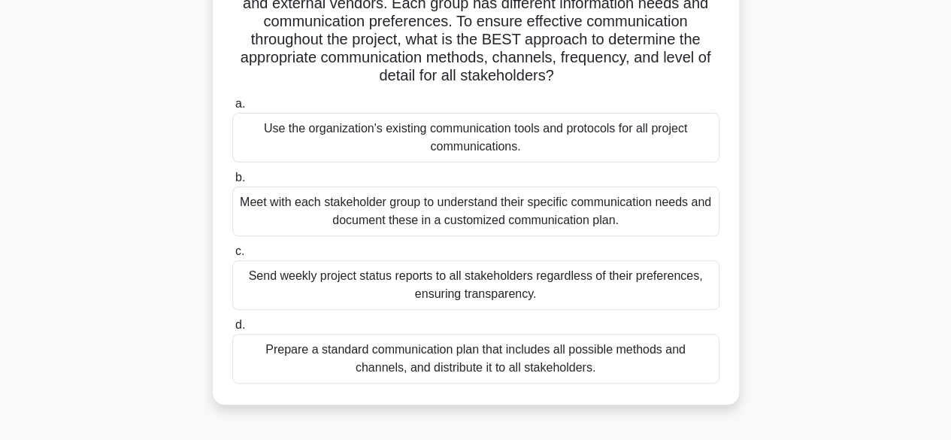
scroll to position [155, 0]
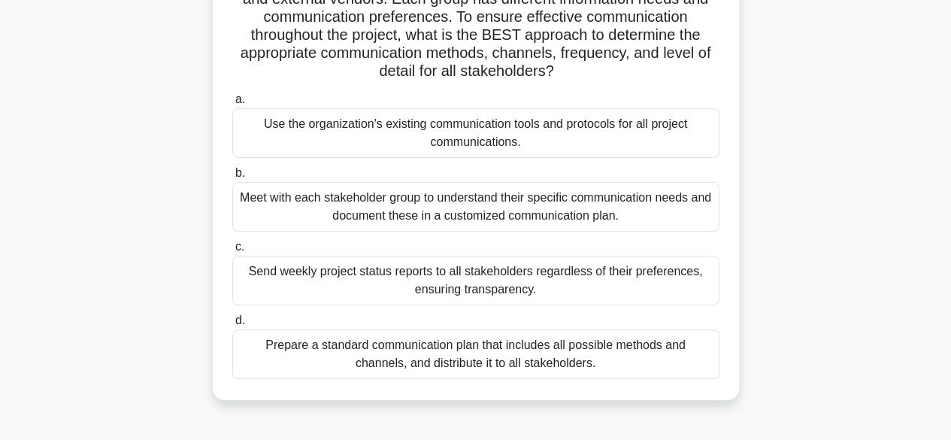
click at [659, 218] on div "Meet with each stakeholder group to understand their specific communication nee…" at bounding box center [475, 207] width 487 height 50
click at [232, 178] on input "b. Meet with each stakeholder group to understand their specific communication …" at bounding box center [232, 173] width 0 height 10
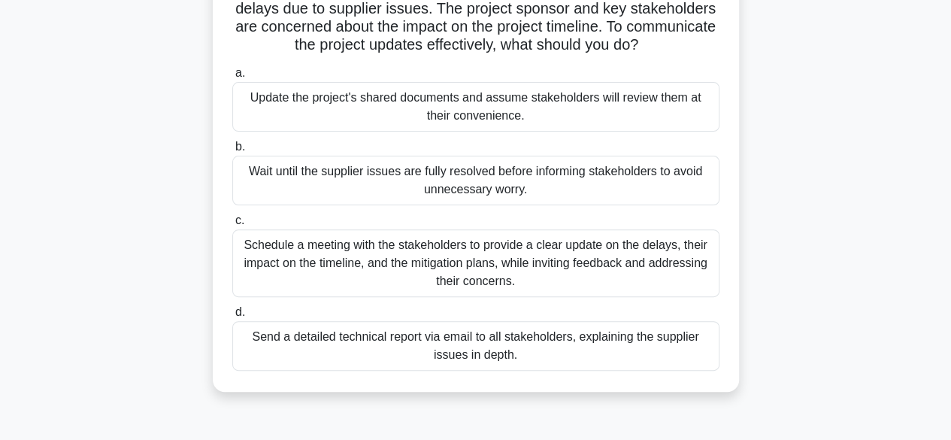
scroll to position [132, 0]
click at [634, 265] on div "Schedule a meeting with the stakeholders to provide a clear update on the delay…" at bounding box center [475, 262] width 487 height 68
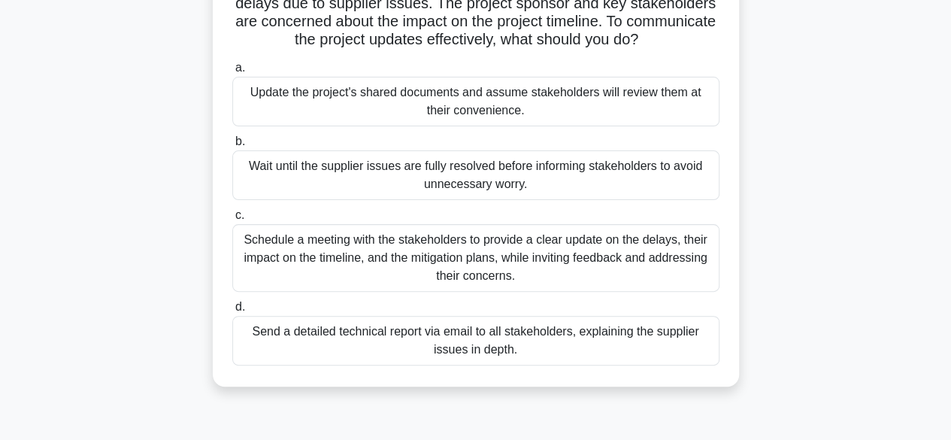
click at [232, 220] on input "c. Schedule a meeting with the stakeholders to provide a clear update on the de…" at bounding box center [232, 216] width 0 height 10
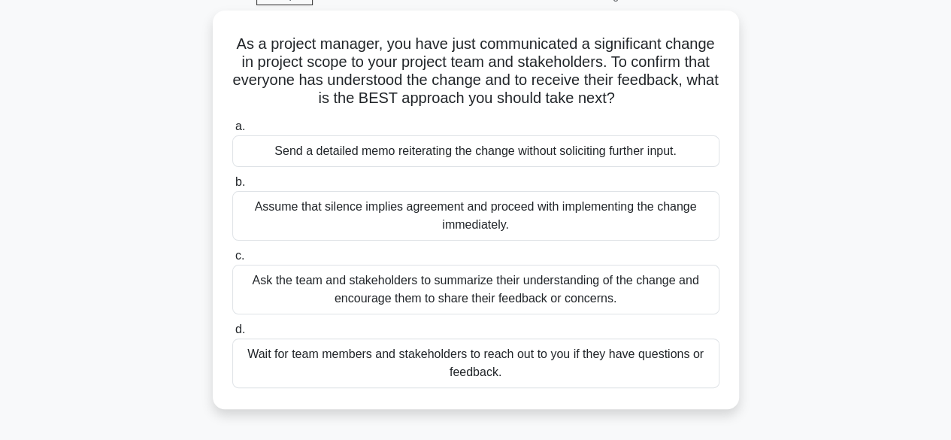
scroll to position [78, 0]
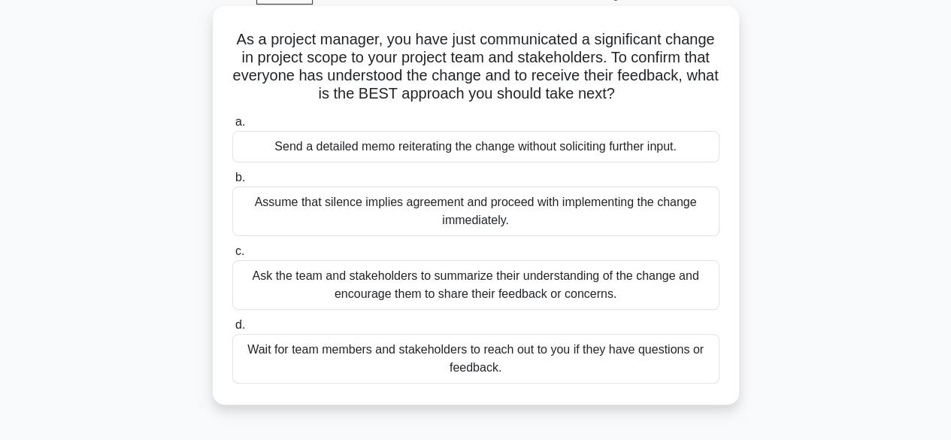
click at [652, 293] on div "Ask the team and stakeholders to summarize their understanding of the change an…" at bounding box center [475, 285] width 487 height 50
click at [232, 256] on input "c. Ask the team and stakeholders to summarize their understanding of the change…" at bounding box center [232, 252] width 0 height 10
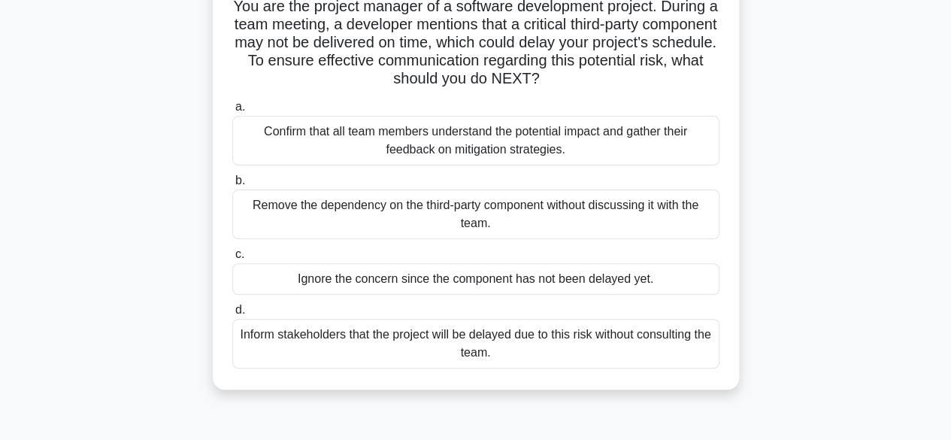
scroll to position [116, 0]
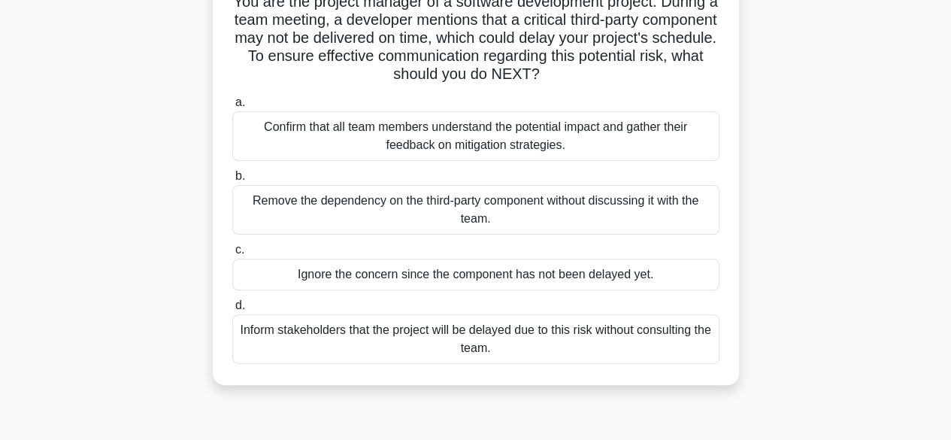
click at [628, 140] on div "Confirm that all team members understand the potential impact and gather their …" at bounding box center [475, 136] width 487 height 50
click at [232, 108] on input "a. Confirm that all team members understand the potential impact and gather the…" at bounding box center [232, 103] width 0 height 10
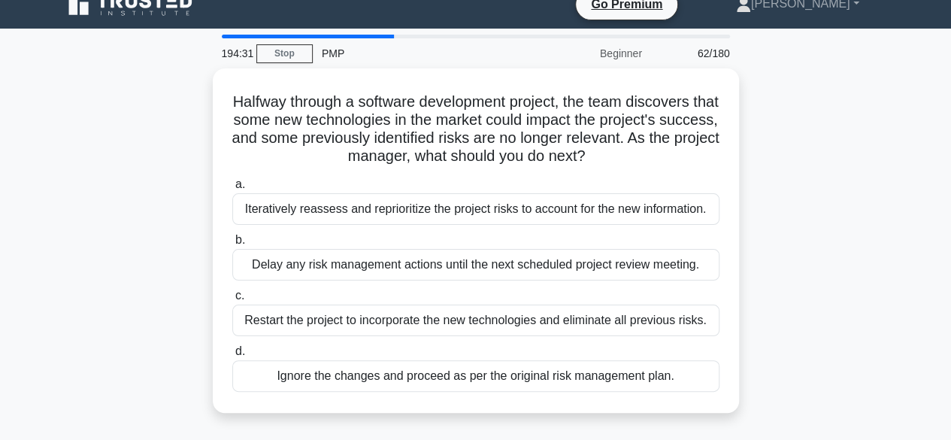
scroll to position [0, 0]
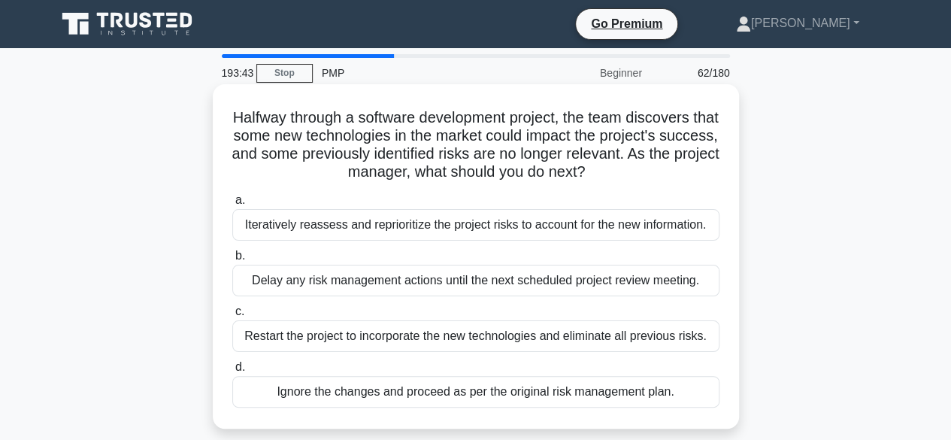
click at [626, 236] on div "Iteratively reassess and reprioritize the project risks to account for the new …" at bounding box center [475, 225] width 487 height 32
click at [232, 205] on input "a. Iteratively reassess and reprioritize the project risks to account for the n…" at bounding box center [232, 200] width 0 height 10
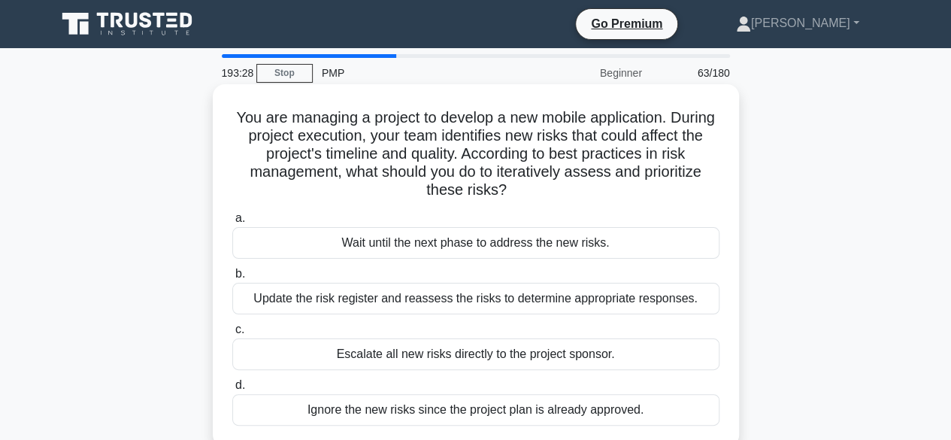
click at [626, 305] on div "Update the risk register and reassess the risks to determine appropriate respon…" at bounding box center [475, 299] width 487 height 32
click at [232, 279] on input "b. Update the risk register and reassess the risks to determine appropriate res…" at bounding box center [232, 274] width 0 height 10
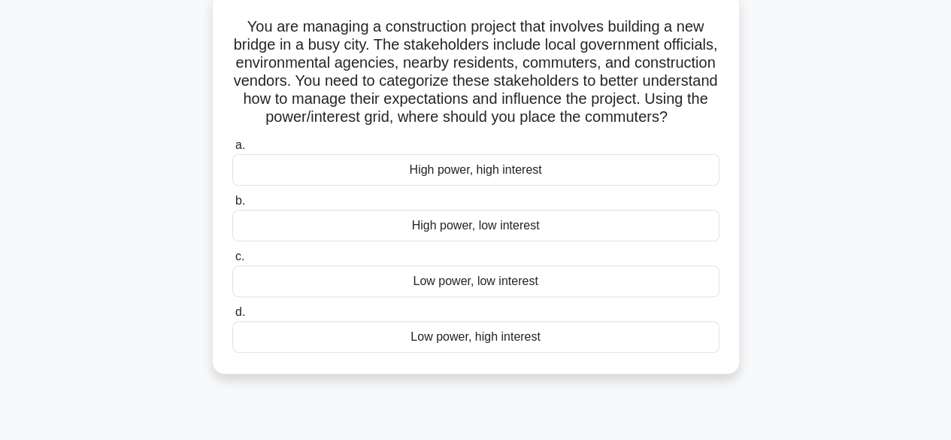
scroll to position [95, 0]
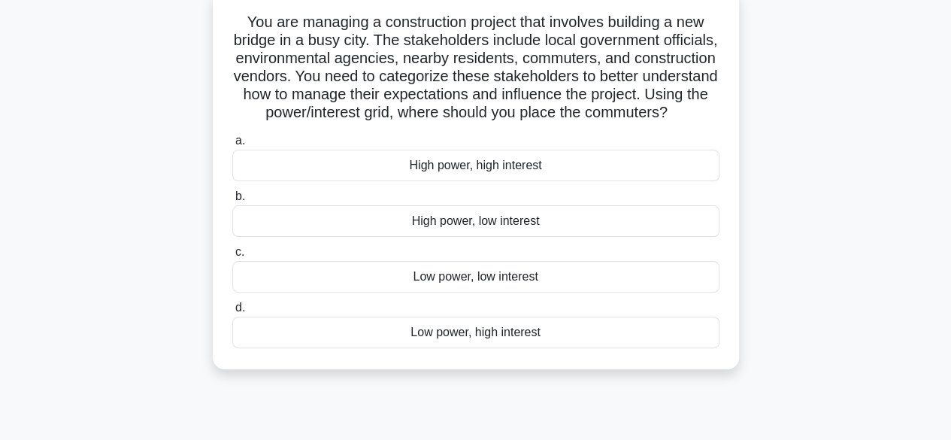
click at [517, 348] on div "Low power, high interest" at bounding box center [475, 333] width 487 height 32
click at [232, 313] on input "d. Low power, high interest" at bounding box center [232, 308] width 0 height 10
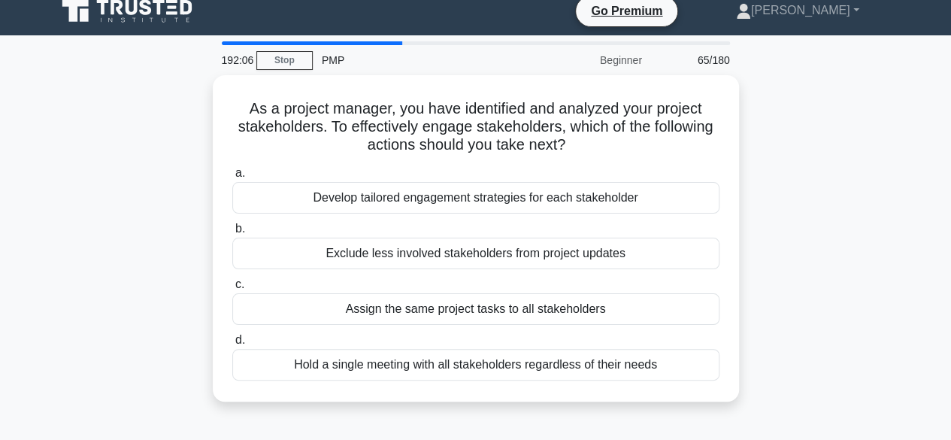
scroll to position [0, 0]
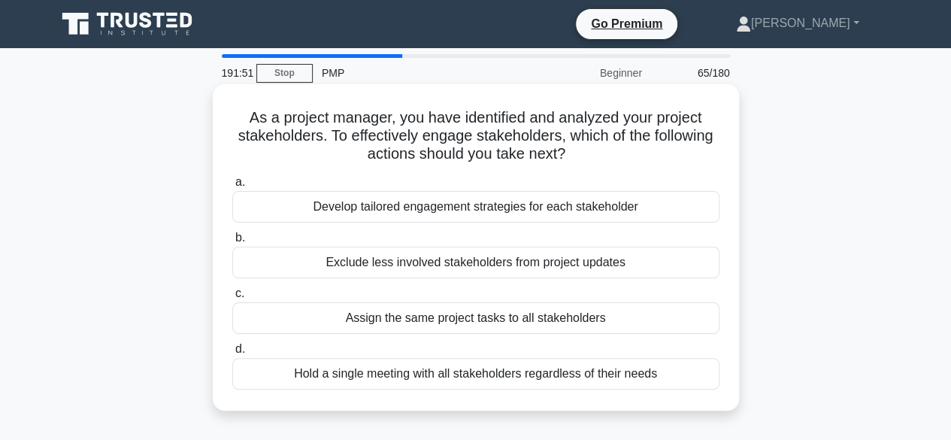
click at [641, 219] on div "Develop tailored engagement strategies for each stakeholder" at bounding box center [475, 207] width 487 height 32
click at [232, 187] on input "a. Develop tailored engagement strategies for each stakeholder" at bounding box center [232, 182] width 0 height 10
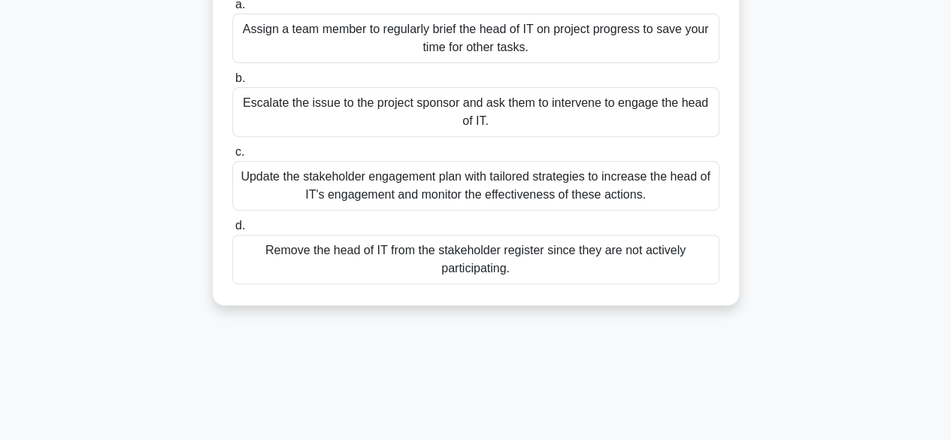
scroll to position [280, 0]
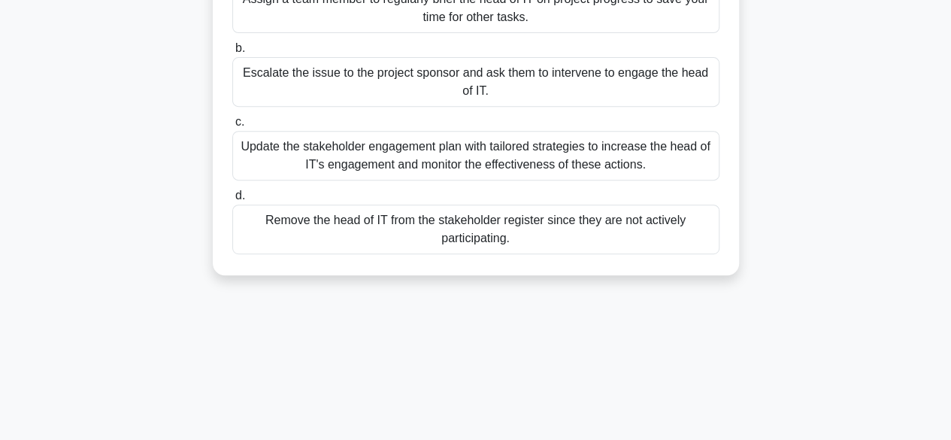
click at [611, 159] on div "Update the stakeholder engagement plan with tailored strategies to increase the…" at bounding box center [475, 156] width 487 height 50
click at [232, 127] on input "c. Update the stakeholder engagement plan with tailored strategies to increase …" at bounding box center [232, 122] width 0 height 10
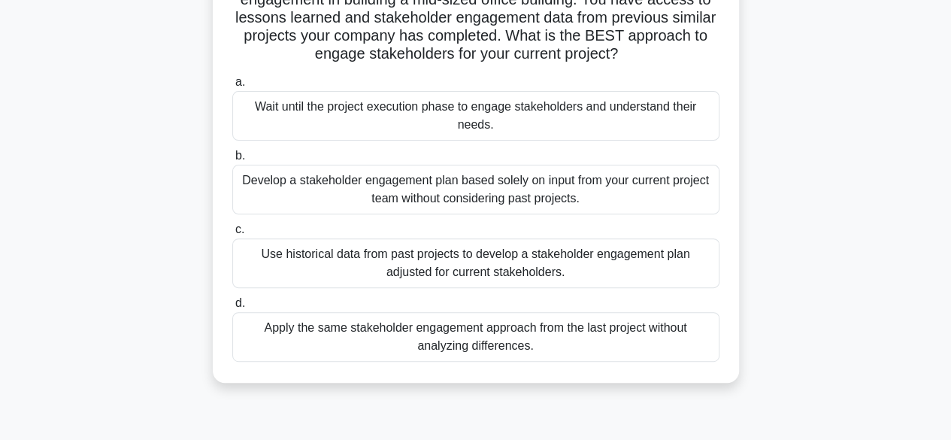
scroll to position [161, 0]
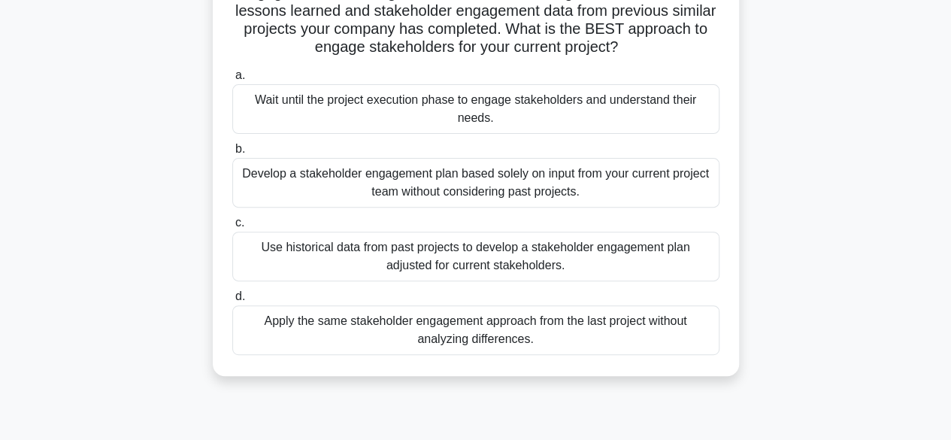
click at [622, 262] on div "Use historical data from past projects to develop a stakeholder engagement plan…" at bounding box center [475, 257] width 487 height 50
click at [232, 228] on input "c. Use historical data from past projects to develop a stakeholder engagement p…" at bounding box center [232, 223] width 0 height 10
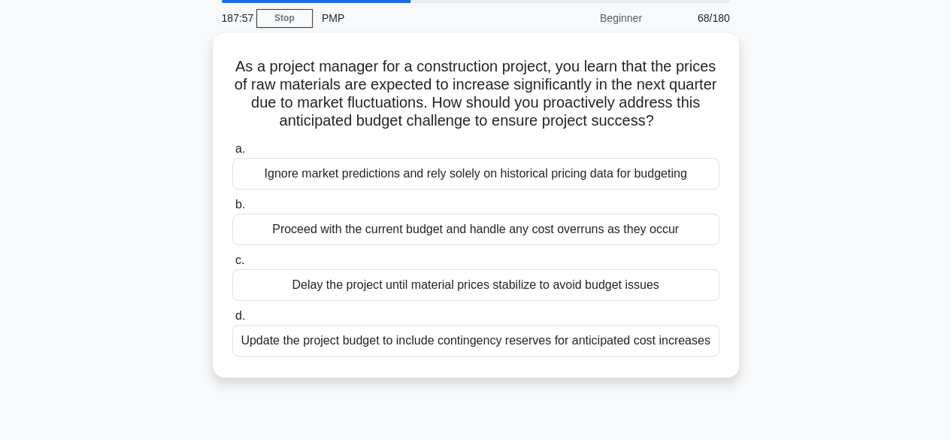
scroll to position [57, 0]
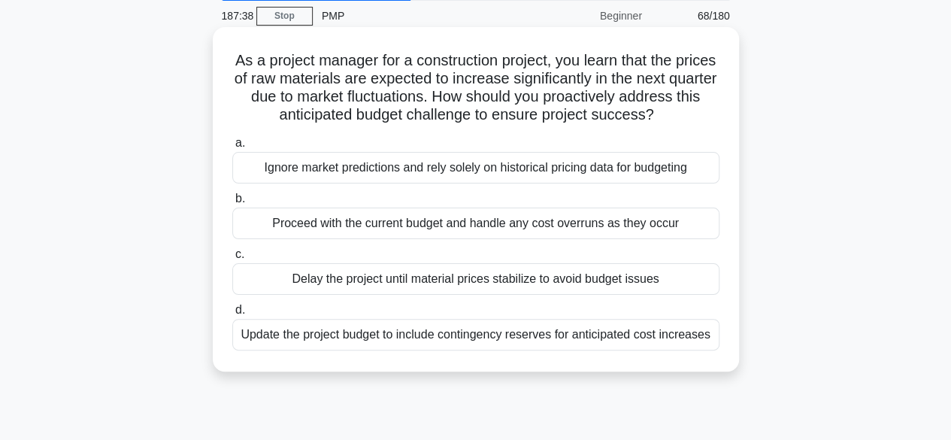
click at [663, 339] on div "Update the project budget to include contingency reserves for anticipated cost …" at bounding box center [475, 335] width 487 height 32
click at [232, 315] on input "d. Update the project budget to include contingency reserves for anticipated co…" at bounding box center [232, 310] width 0 height 10
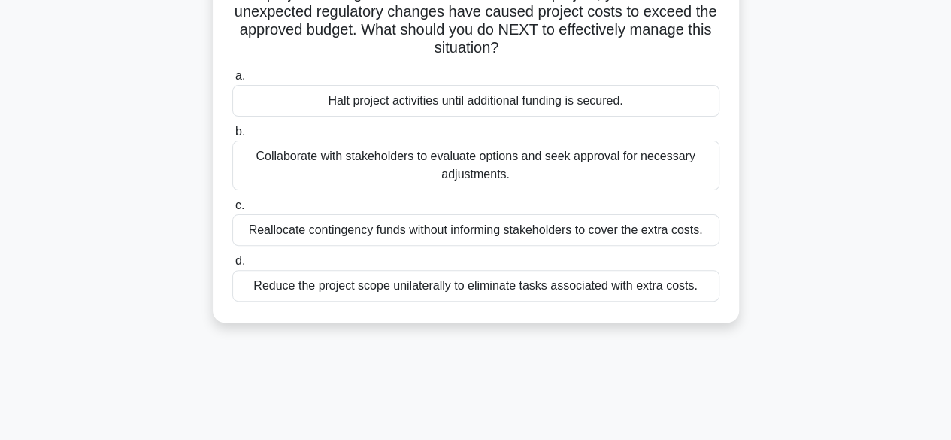
scroll to position [129, 0]
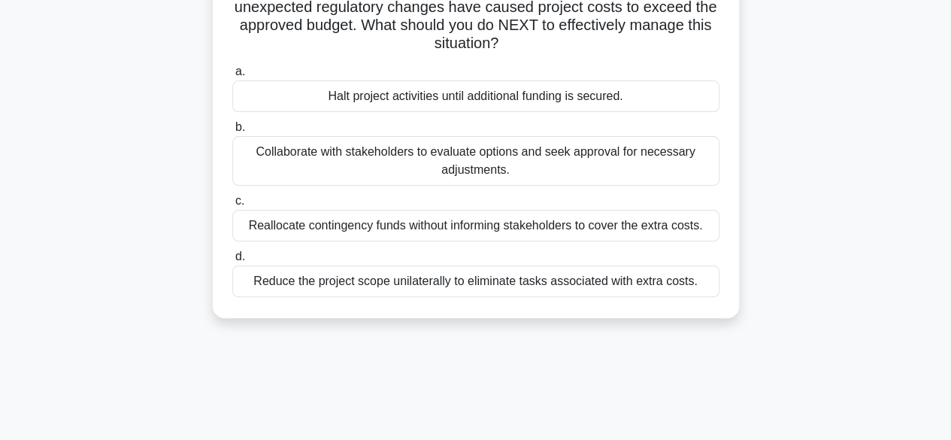
click at [650, 168] on div "Collaborate with stakeholders to evaluate options and seek approval for necessa…" at bounding box center [475, 161] width 487 height 50
click at [232, 132] on input "b. Collaborate with stakeholders to evaluate options and seek approval for nece…" at bounding box center [232, 128] width 0 height 10
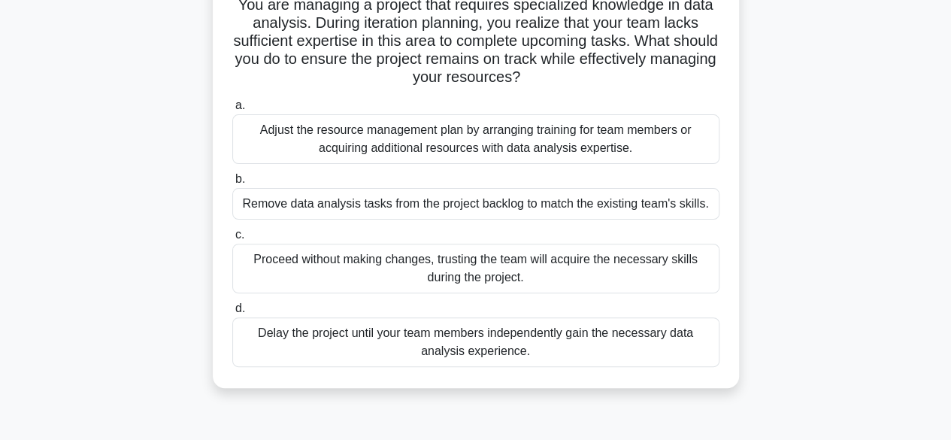
scroll to position [119, 0]
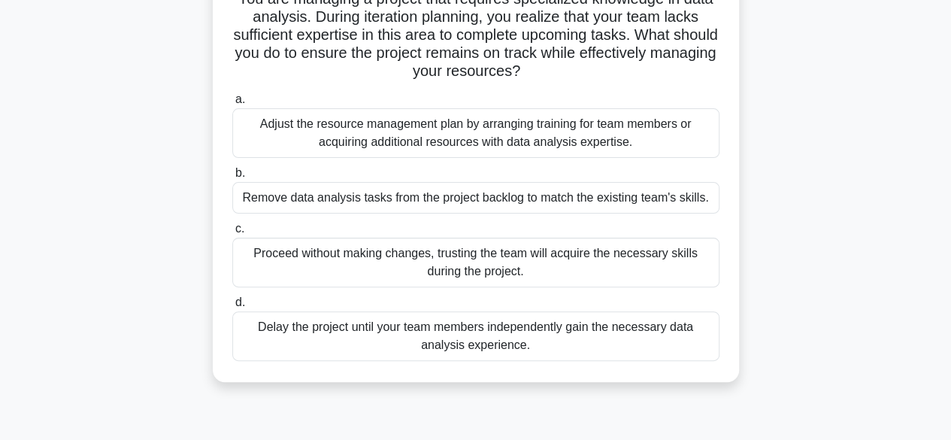
click at [629, 140] on div "Adjust the resource management plan by arranging training for team members or a…" at bounding box center [475, 133] width 487 height 50
click at [232, 105] on input "a. Adjust the resource management plan by arranging training for team members o…" at bounding box center [232, 100] width 0 height 10
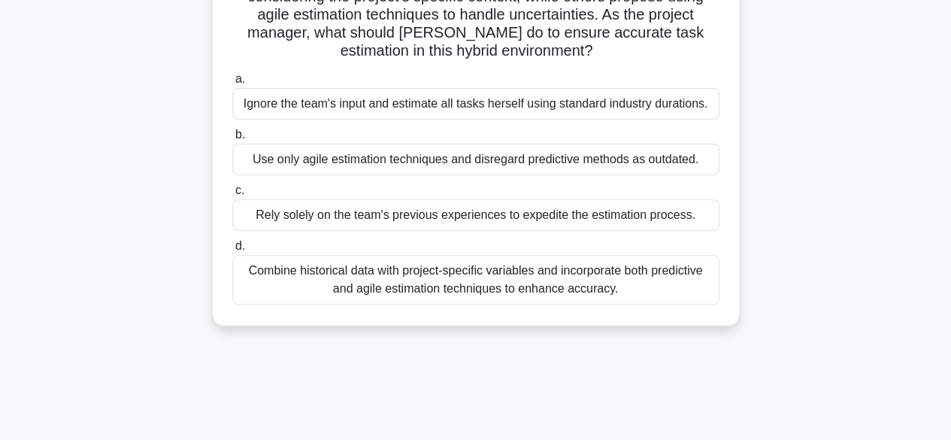
scroll to position [218, 0]
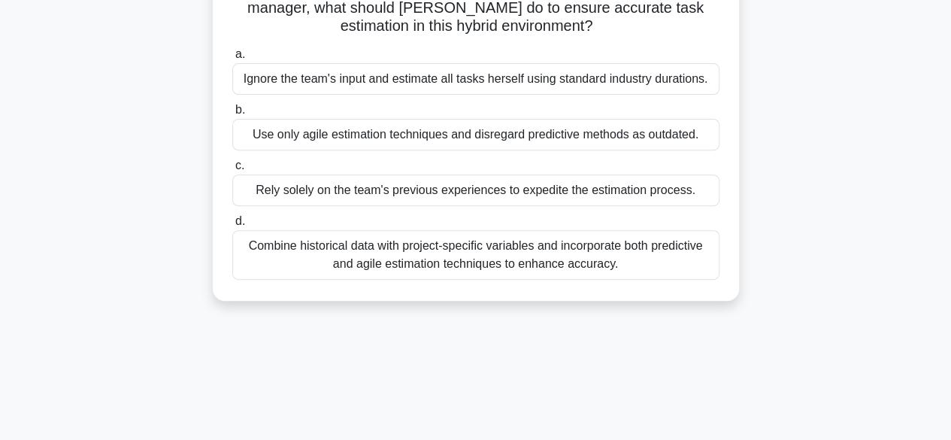
click at [626, 254] on div "Combine historical data with project-specific variables and incorporate both pr…" at bounding box center [475, 255] width 487 height 50
click at [232, 226] on input "d. Combine historical data with project-specific variables and incorporate both…" at bounding box center [232, 222] width 0 height 10
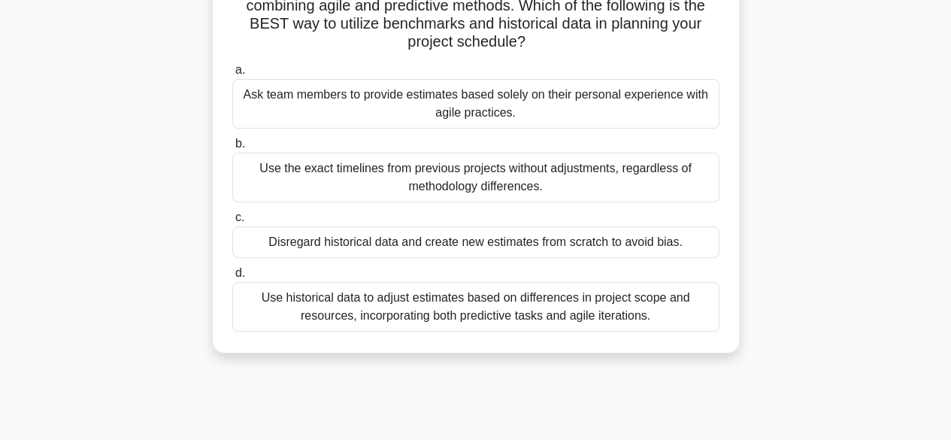
scroll to position [174, 0]
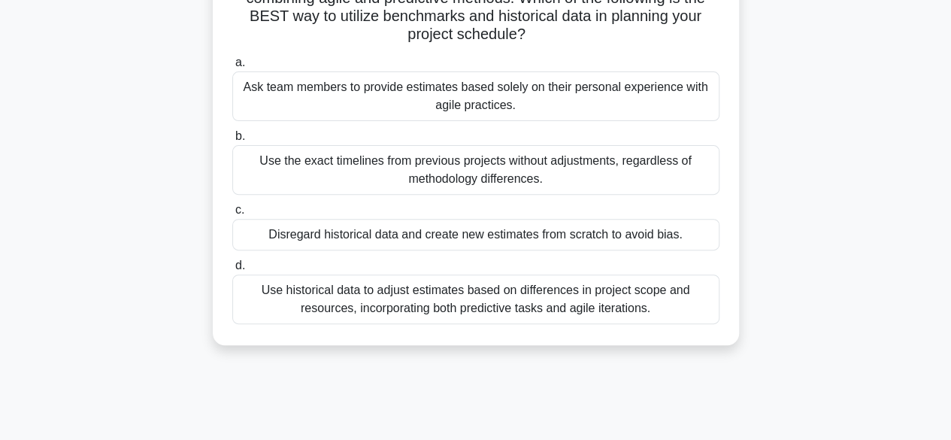
click at [635, 295] on div "Use historical data to adjust estimates based on differences in project scope a…" at bounding box center [475, 299] width 487 height 50
click at [232, 271] on input "d. Use historical data to adjust estimates based on differences in project scop…" at bounding box center [232, 266] width 0 height 10
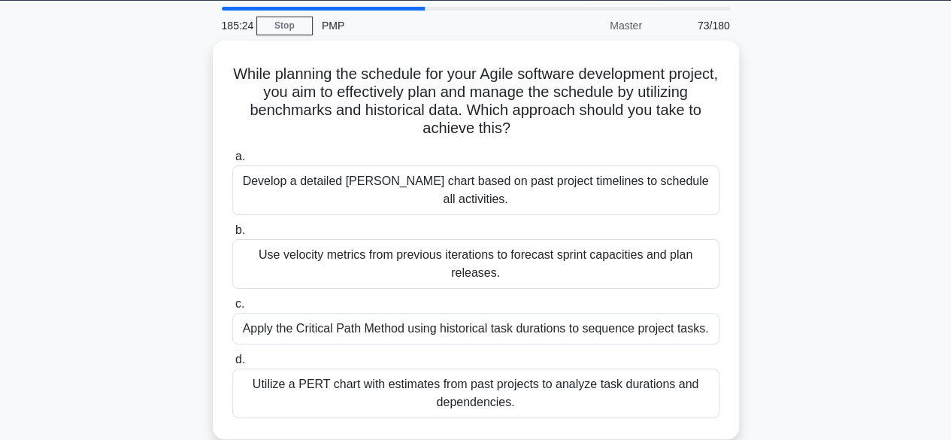
scroll to position [0, 0]
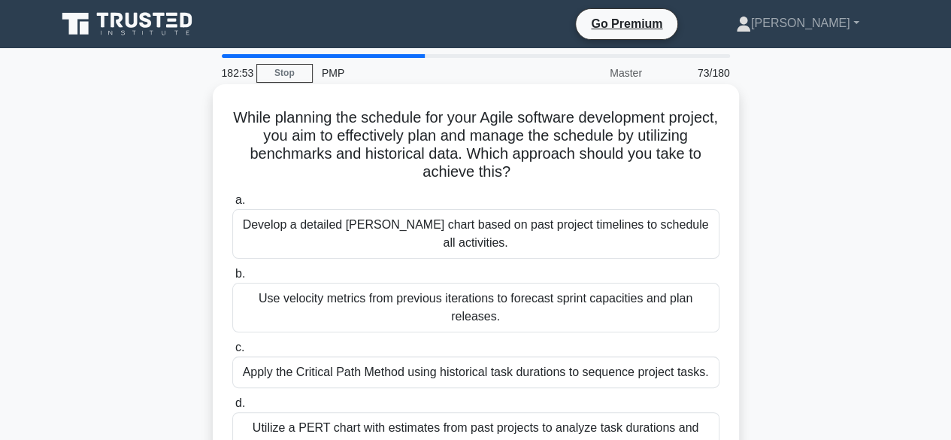
click at [613, 227] on div "Develop a detailed [PERSON_NAME] chart based on past project timelines to sched…" at bounding box center [475, 234] width 487 height 50
click at [232, 205] on input "a. Develop a detailed [PERSON_NAME] chart based on past project timelines to sc…" at bounding box center [232, 200] width 0 height 10
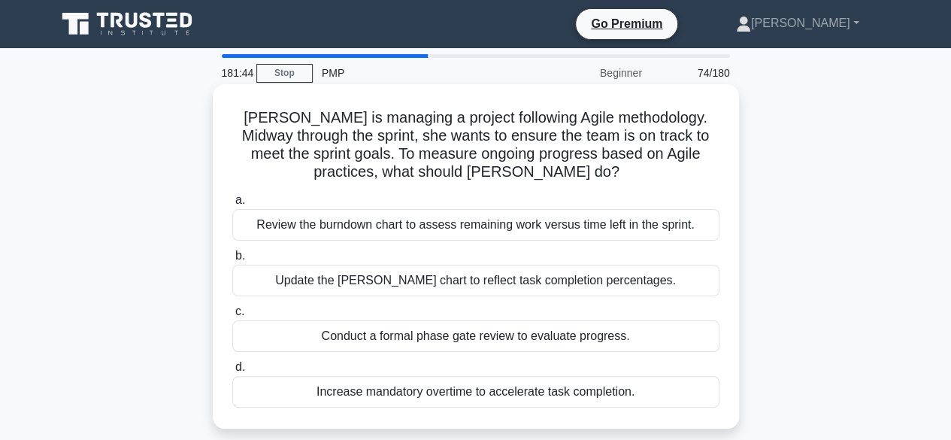
click at [283, 277] on div "Update the [PERSON_NAME] chart to reflect task completion percentages." at bounding box center [475, 281] width 487 height 32
click at [232, 261] on input "b. Update the [PERSON_NAME] chart to reflect task completion percentages." at bounding box center [232, 256] width 0 height 10
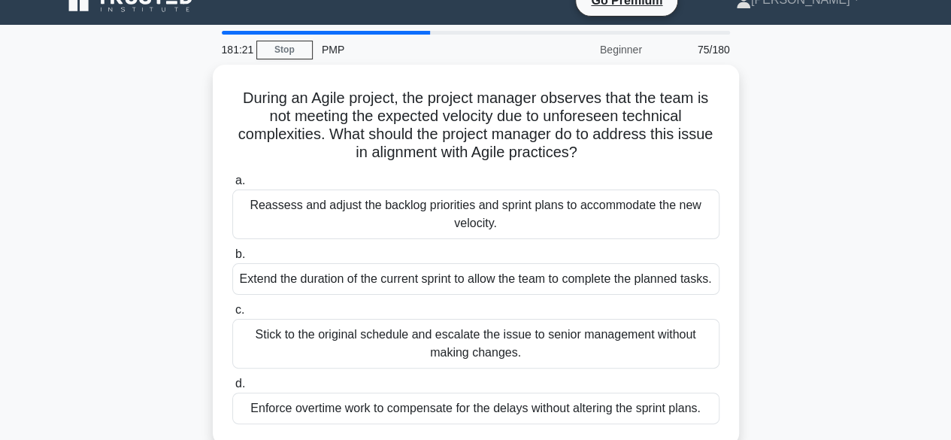
scroll to position [22, 0]
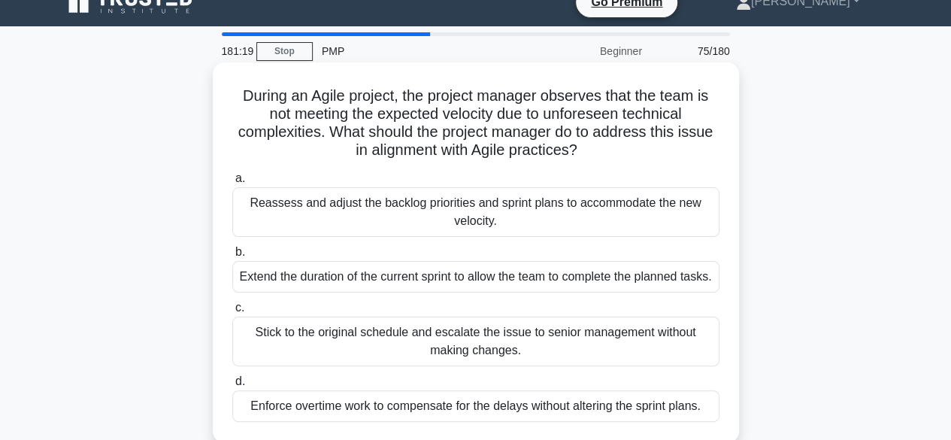
click at [269, 215] on div "Reassess and adjust the backlog priorities and sprint plans to accommodate the …" at bounding box center [475, 212] width 487 height 50
click at [232, 183] on input "a. Reassess and adjust the backlog priorities and sprint plans to accommodate t…" at bounding box center [232, 179] width 0 height 10
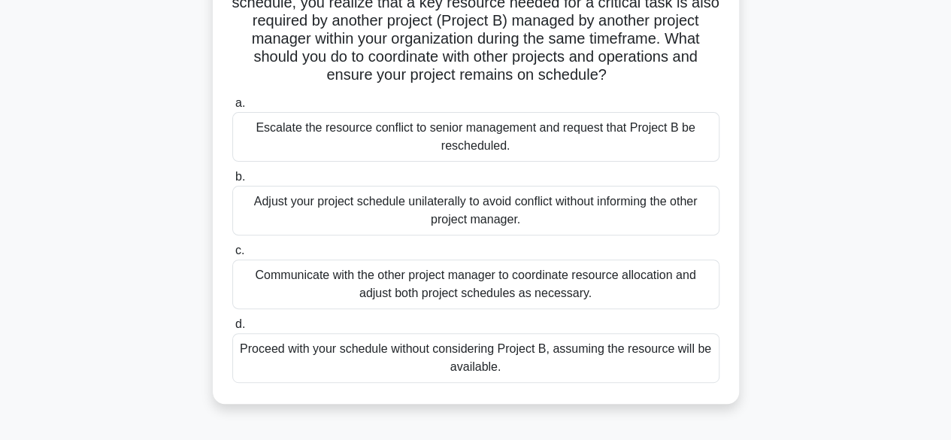
scroll to position [138, 0]
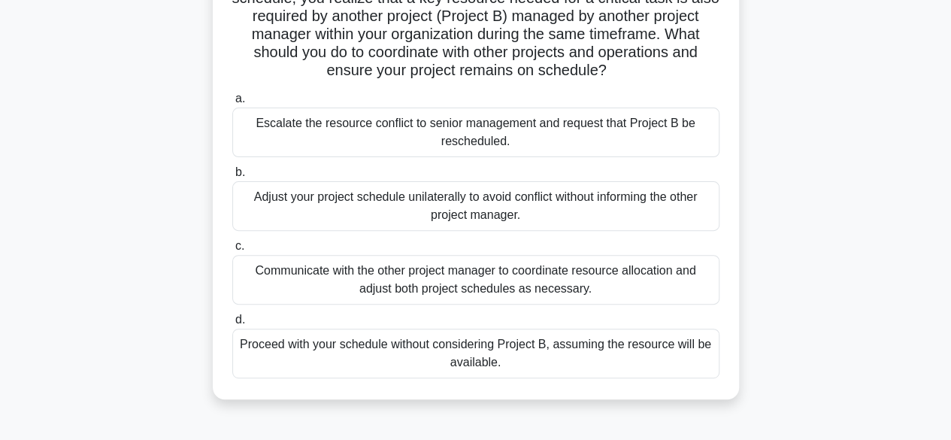
click at [289, 278] on div "Communicate with the other project manager to coordinate resource allocation an…" at bounding box center [475, 280] width 487 height 50
click at [232, 251] on input "c. Communicate with the other project manager to coordinate resource allocation…" at bounding box center [232, 246] width 0 height 10
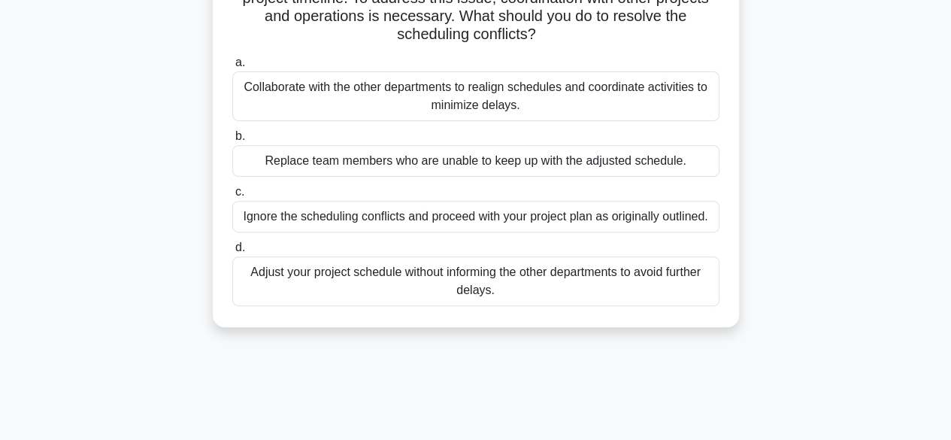
scroll to position [162, 0]
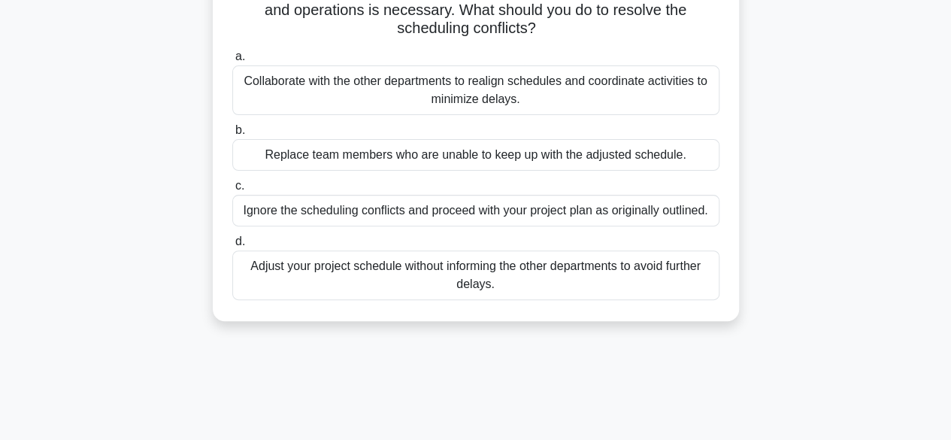
click at [314, 90] on div "Collaborate with the other departments to realign schedules and coordinate acti…" at bounding box center [475, 90] width 487 height 50
click at [232, 62] on input "a. Collaborate with the other departments to realign schedules and coordinate a…" at bounding box center [232, 57] width 0 height 10
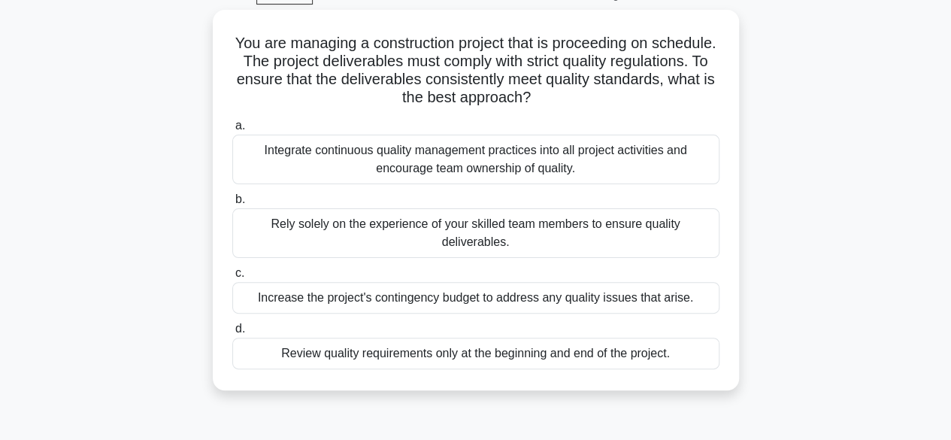
scroll to position [79, 0]
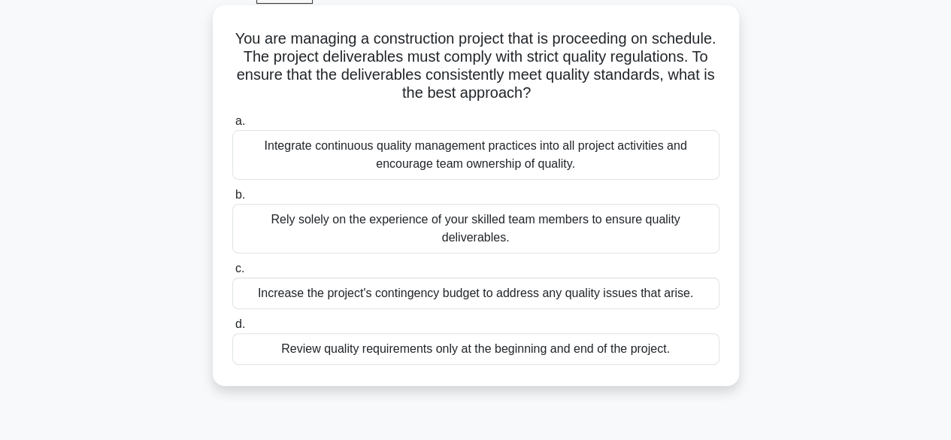
click at [588, 161] on div "Integrate continuous quality management practices into all project activities a…" at bounding box center [475, 155] width 487 height 50
click at [232, 126] on input "a. Integrate continuous quality management practices into all project activitie…" at bounding box center [232, 122] width 0 height 10
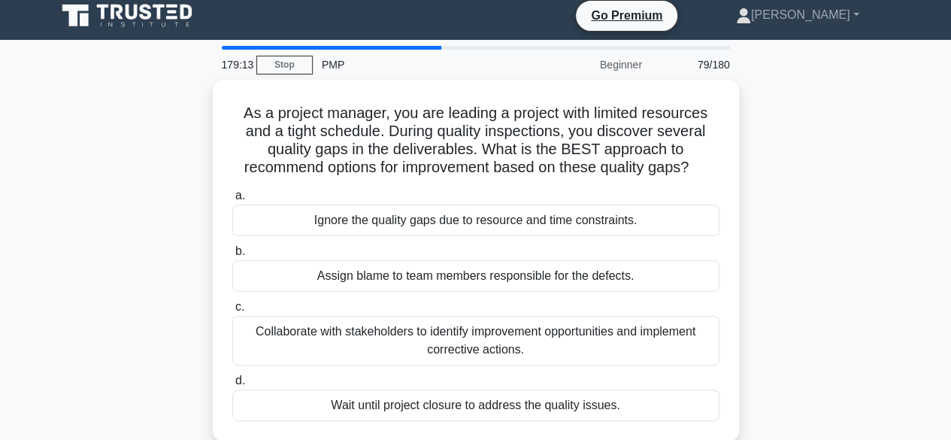
scroll to position [0, 0]
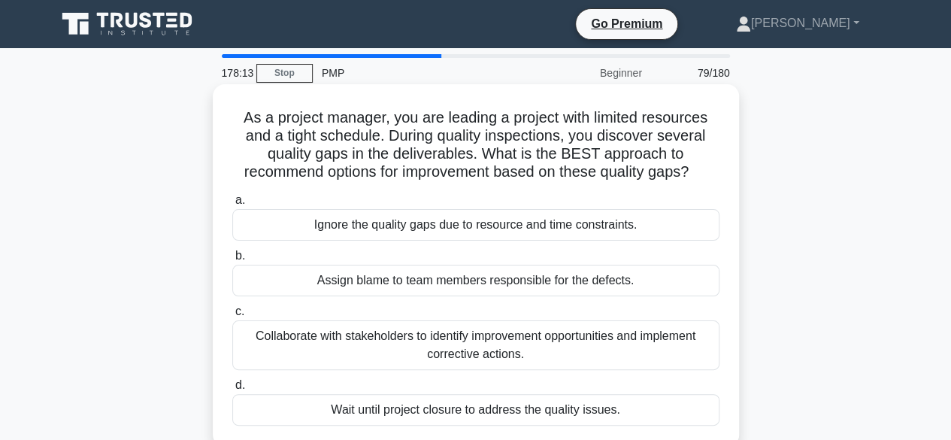
click at [603, 345] on div "Collaborate with stakeholders to identify improvement opportunities and impleme…" at bounding box center [475, 345] width 487 height 50
click at [232, 317] on input "c. Collaborate with stakeholders to identify improvement opportunities and impl…" at bounding box center [232, 312] width 0 height 10
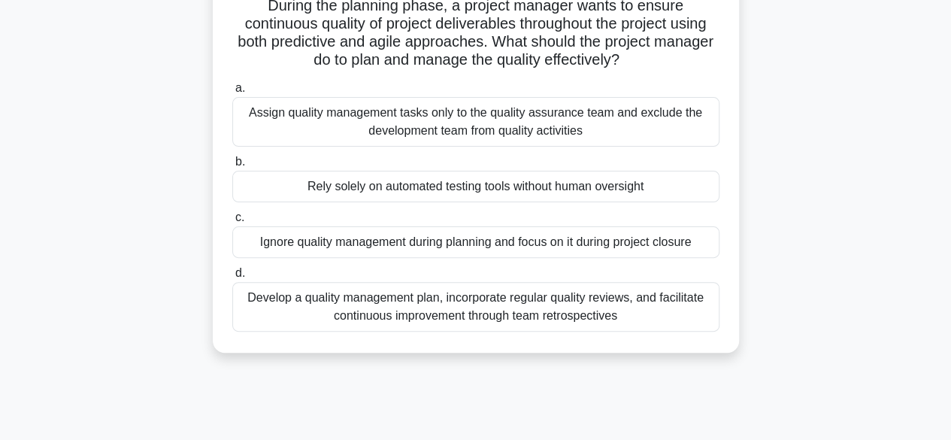
scroll to position [117, 0]
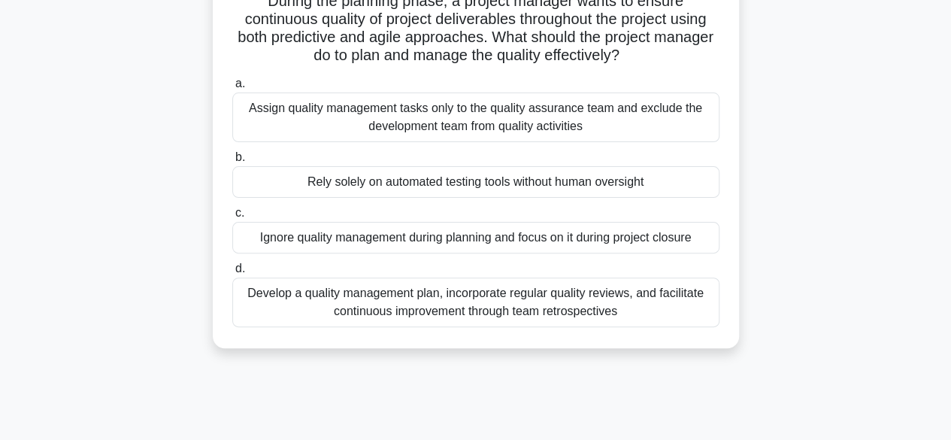
click at [576, 301] on div "Develop a quality management plan, incorporate regular quality reviews, and fac…" at bounding box center [475, 302] width 487 height 50
click at [232, 274] on input "d. Develop a quality management plan, incorporate regular quality reviews, and …" at bounding box center [232, 269] width 0 height 10
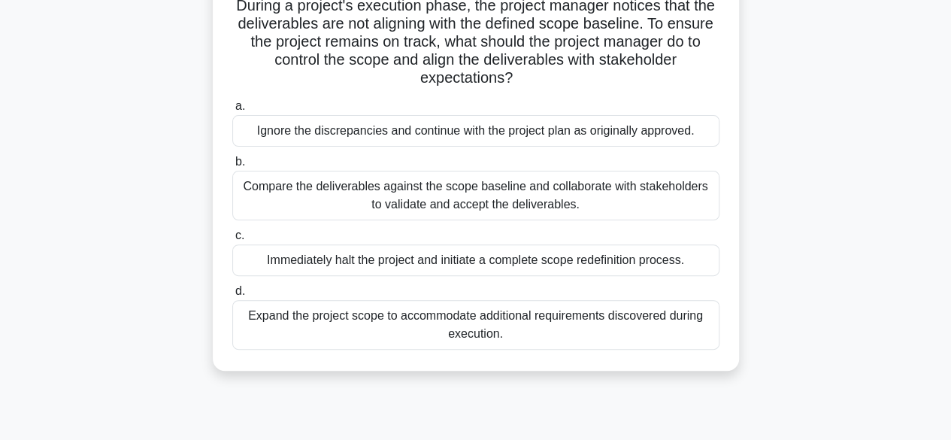
scroll to position [117, 0]
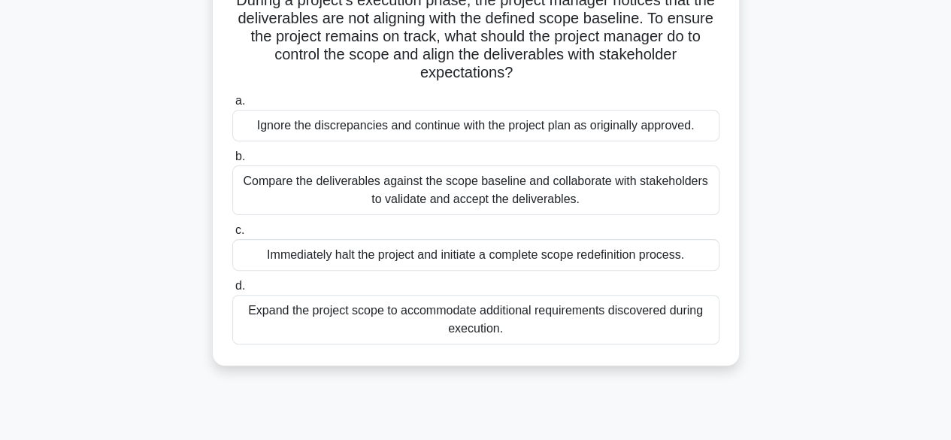
click at [603, 198] on div "Compare the deliverables against the scope baseline and collaborate with stakeh…" at bounding box center [475, 190] width 487 height 50
click at [232, 162] on input "b. Compare the deliverables against the scope baseline and collaborate with sta…" at bounding box center [232, 157] width 0 height 10
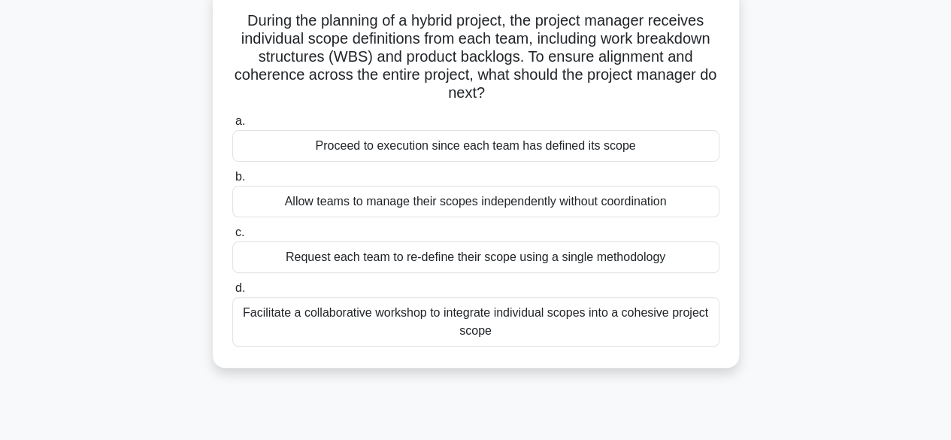
scroll to position [124, 0]
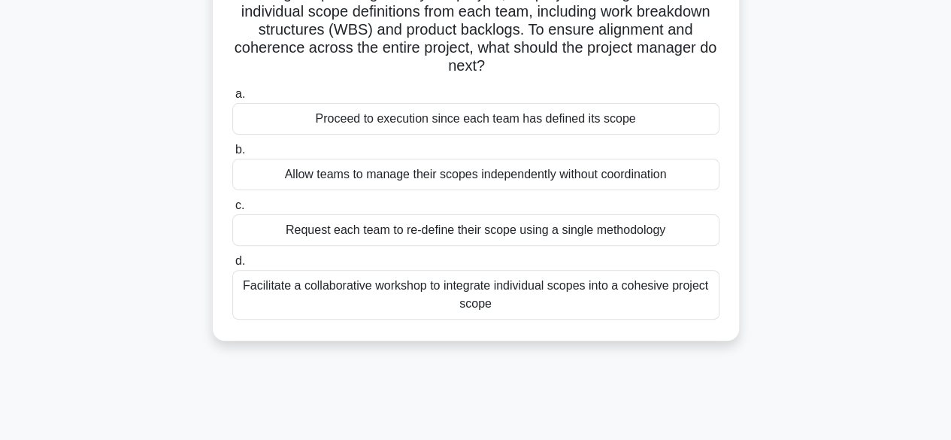
click at [654, 292] on div "Facilitate a collaborative workshop to integrate individual scopes into a cohes…" at bounding box center [475, 295] width 487 height 50
click at [232, 266] on input "d. Facilitate a collaborative workshop to integrate individual scopes into a co…" at bounding box center [232, 261] width 0 height 10
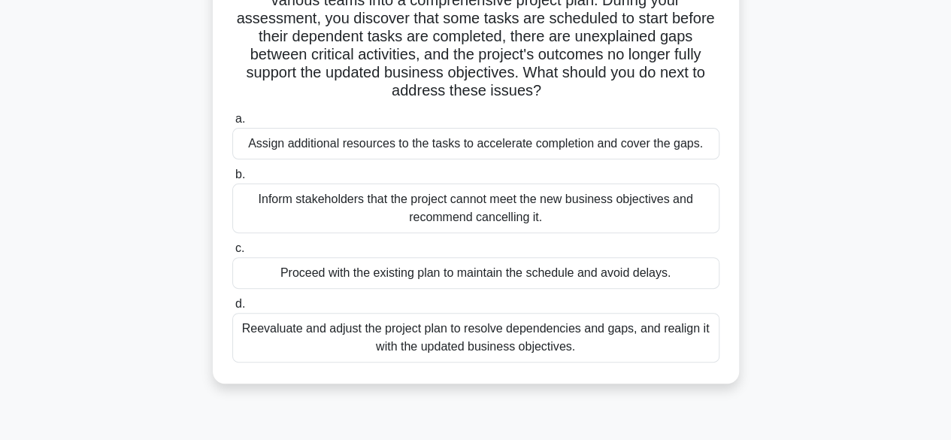
scroll to position [146, 0]
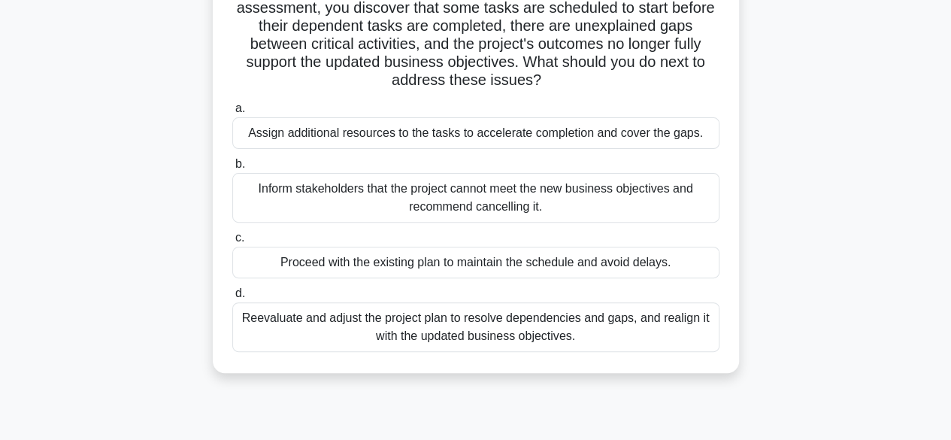
click at [623, 328] on div "Reevaluate and adjust the project plan to resolve dependencies and gaps, and re…" at bounding box center [475, 327] width 487 height 50
click at [232, 298] on input "d. Reevaluate and adjust the project plan to resolve dependencies and gaps, and…" at bounding box center [232, 294] width 0 height 10
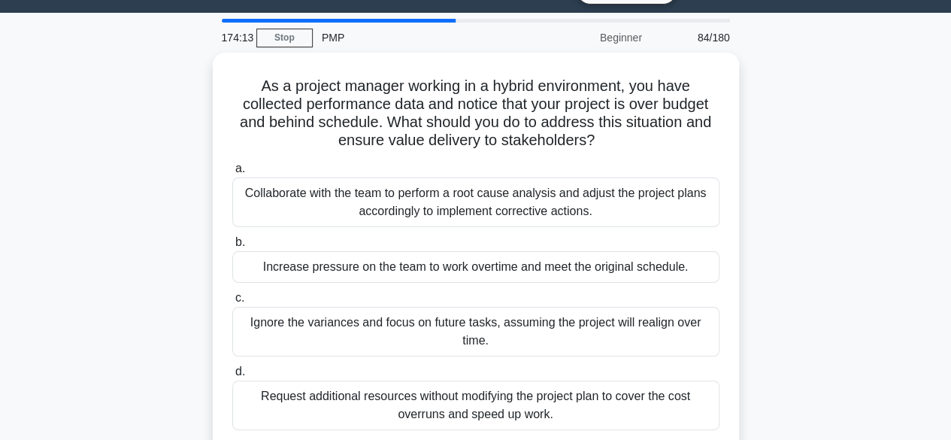
scroll to position [47, 0]
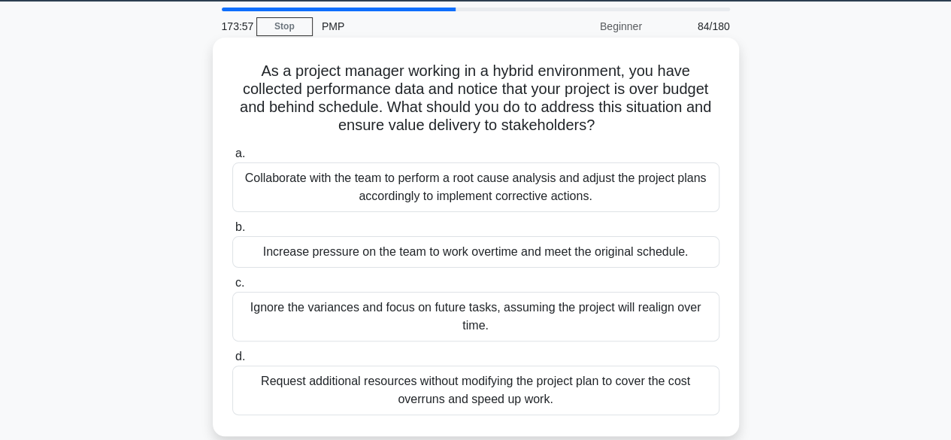
click at [652, 198] on div "Collaborate with the team to perform a root cause analysis and adjust the proje…" at bounding box center [475, 187] width 487 height 50
click at [232, 159] on input "a. Collaborate with the team to perform a root cause analysis and adjust the pr…" at bounding box center [232, 154] width 0 height 10
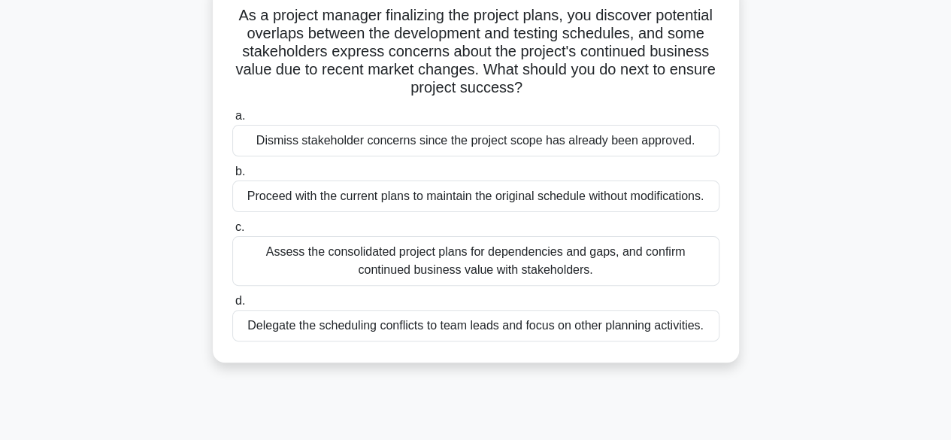
scroll to position [107, 0]
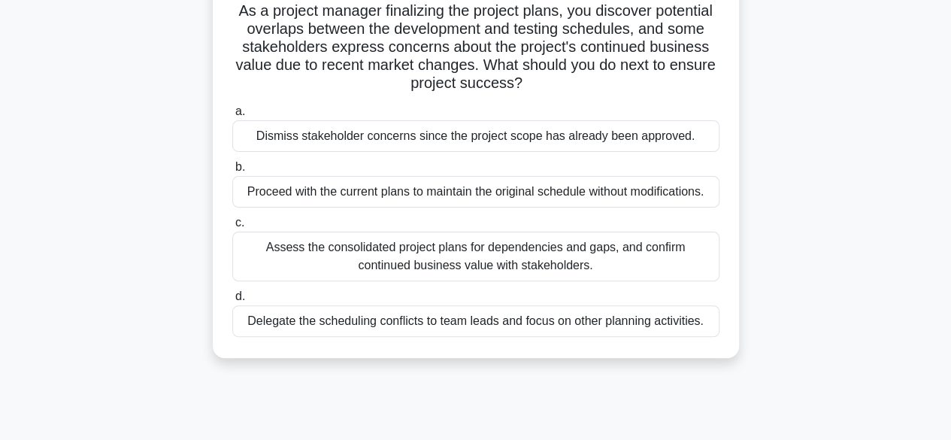
click at [656, 266] on div "Assess the consolidated project plans for dependencies and gaps, and confirm co…" at bounding box center [475, 257] width 487 height 50
click at [232, 228] on input "c. Assess the consolidated project plans for dependencies and gaps, and confirm…" at bounding box center [232, 223] width 0 height 10
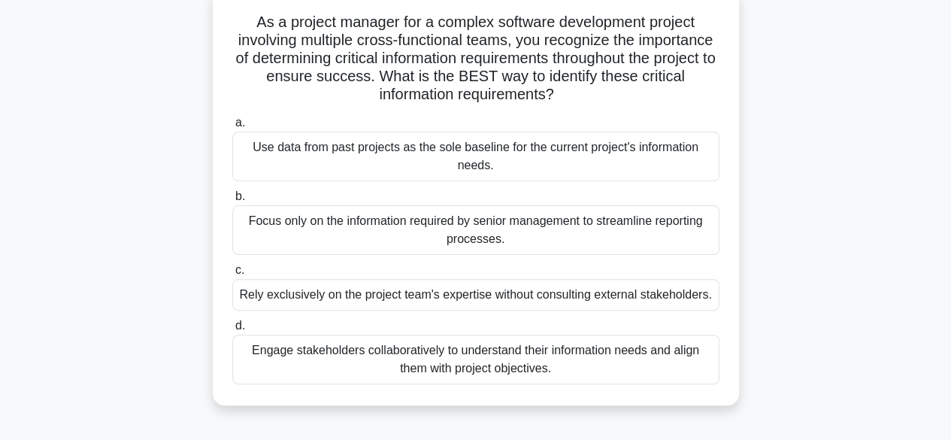
scroll to position [101, 0]
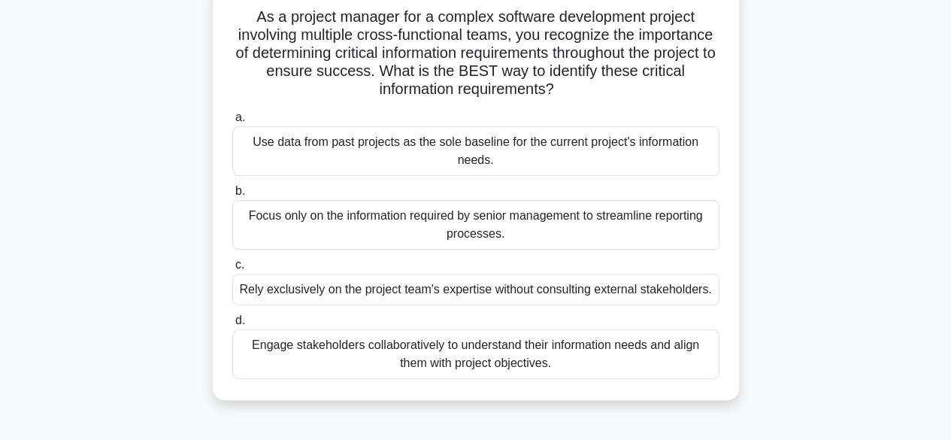
click at [596, 359] on div "Engage stakeholders collaboratively to understand their information needs and a…" at bounding box center [475, 354] width 487 height 50
click at [232, 326] on input "d. Engage stakeholders collaboratively to understand their information needs an…" at bounding box center [232, 321] width 0 height 10
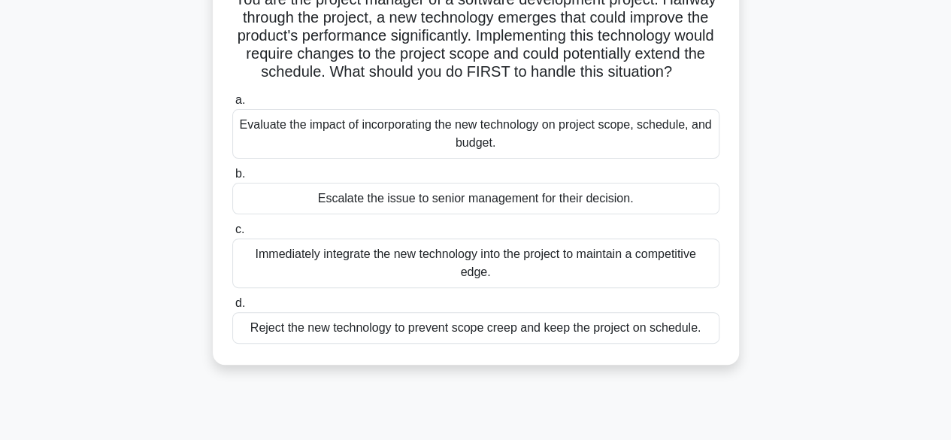
scroll to position [123, 0]
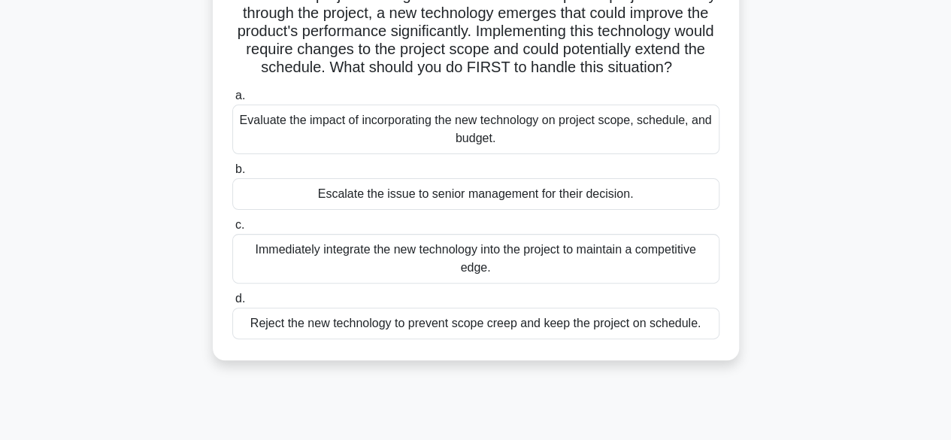
click at [644, 154] on div "Evaluate the impact of incorporating the new technology on project scope, sched…" at bounding box center [475, 130] width 487 height 50
click at [232, 101] on input "a. Evaluate the impact of incorporating the new technology on project scope, sc…" at bounding box center [232, 96] width 0 height 10
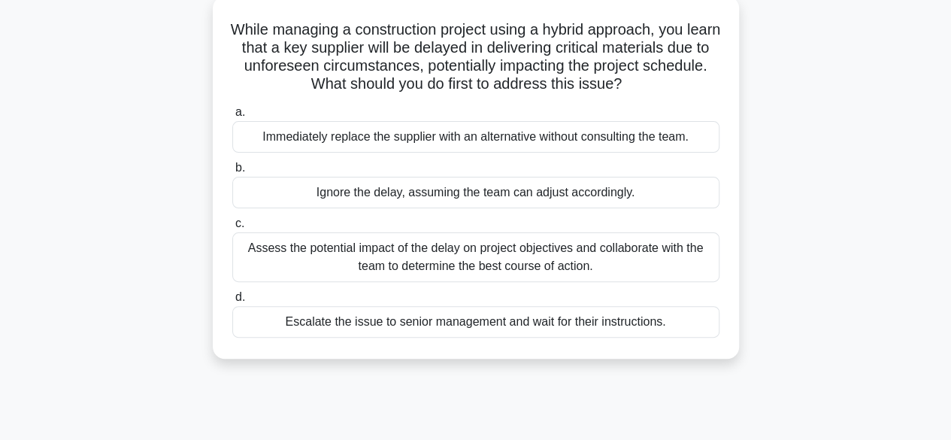
scroll to position [94, 0]
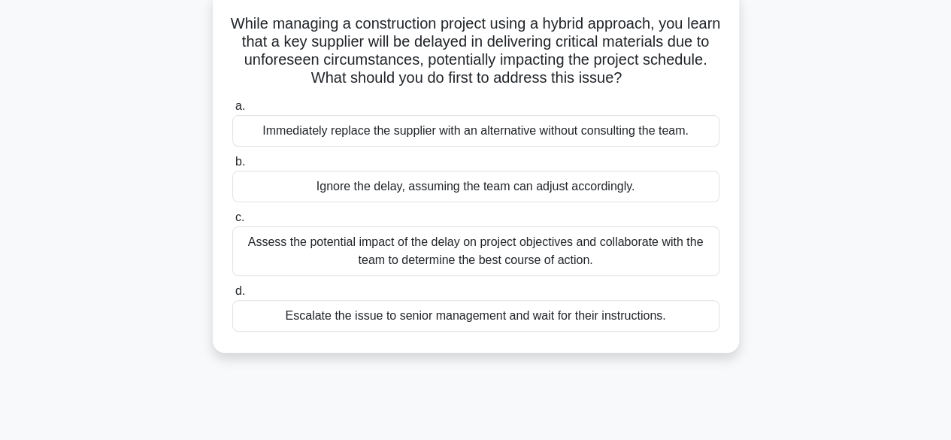
click at [652, 257] on div "Assess the potential impact of the delay on project objectives and collaborate …" at bounding box center [475, 251] width 487 height 50
click at [232, 223] on input "c. Assess the potential impact of the delay on project objectives and collabora…" at bounding box center [232, 218] width 0 height 10
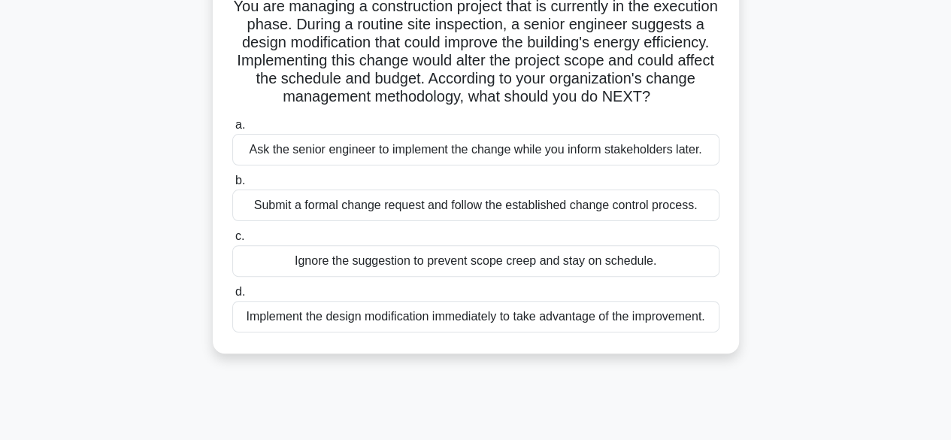
scroll to position [116, 0]
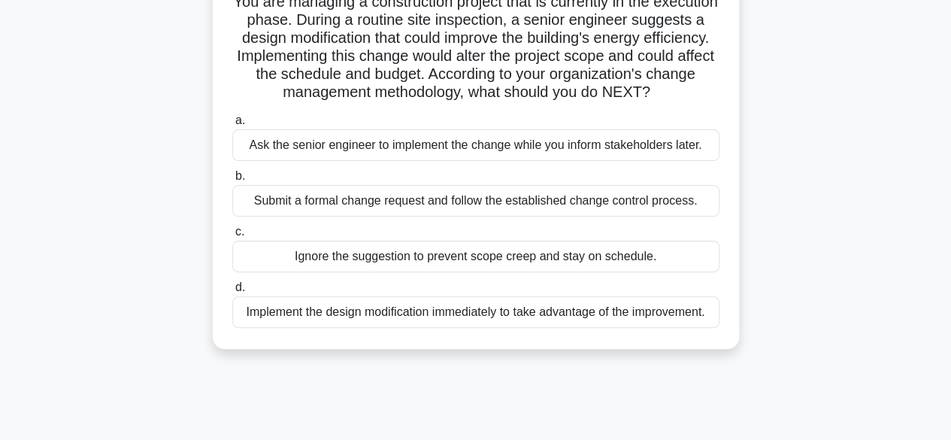
click at [635, 217] on div "Submit a formal change request and follow the established change control proces…" at bounding box center [475, 201] width 487 height 32
click at [232, 181] on input "b. Submit a formal change request and follow the established change control pro…" at bounding box center [232, 176] width 0 height 10
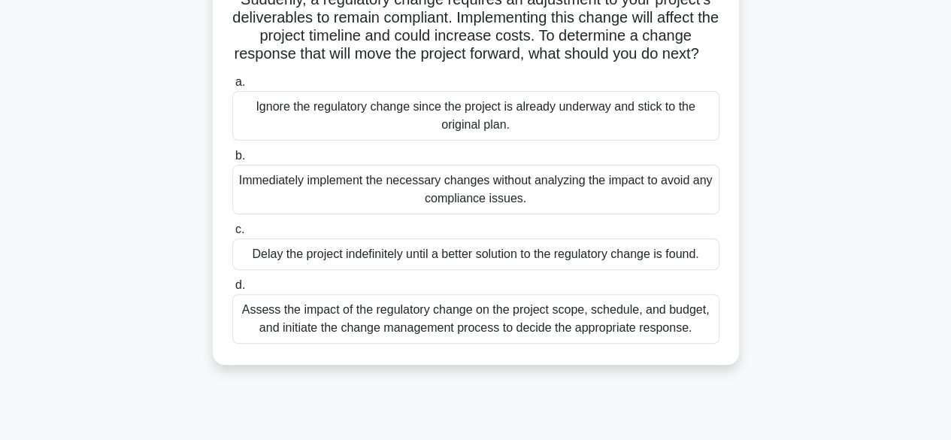
scroll to position [140, 0]
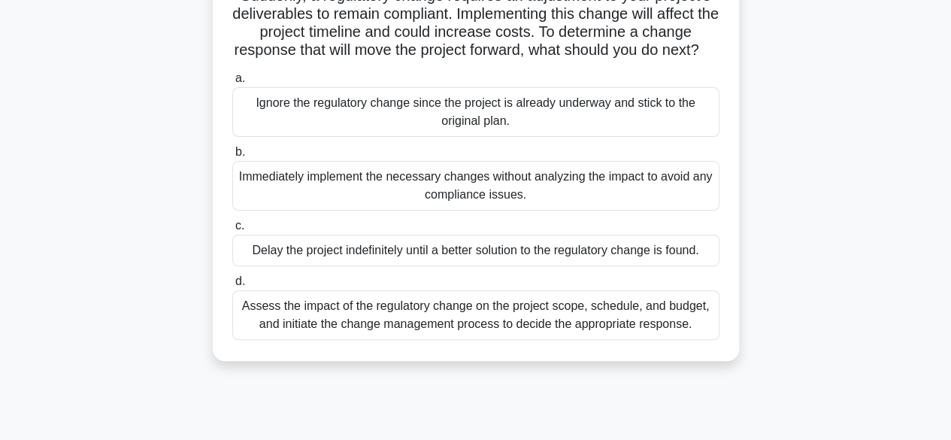
click at [676, 340] on div "Assess the impact of the regulatory change on the project scope, schedule, and …" at bounding box center [475, 315] width 487 height 50
click at [232, 286] on input "d. Assess the impact of the regulatory change on the project scope, schedule, a…" at bounding box center [232, 282] width 0 height 10
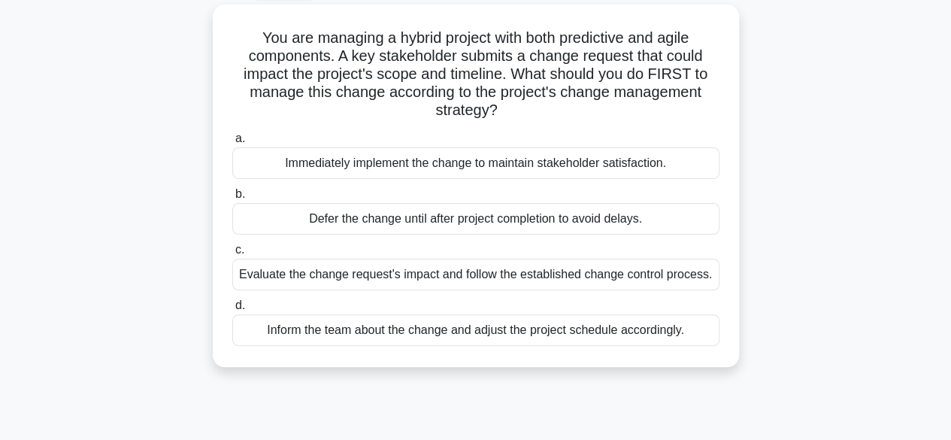
scroll to position [88, 0]
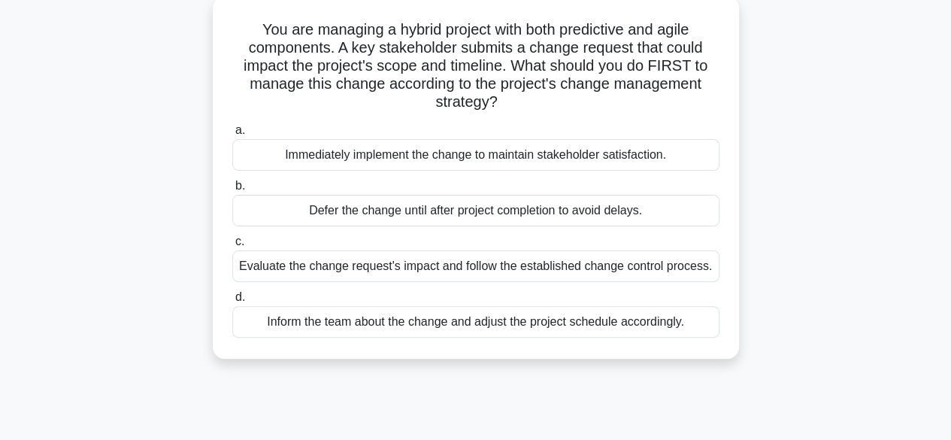
click at [656, 275] on div "Evaluate the change request's impact and follow the established change control …" at bounding box center [475, 266] width 487 height 32
click at [232, 247] on input "c. Evaluate the change request's impact and follow the established change contr…" at bounding box center [232, 242] width 0 height 10
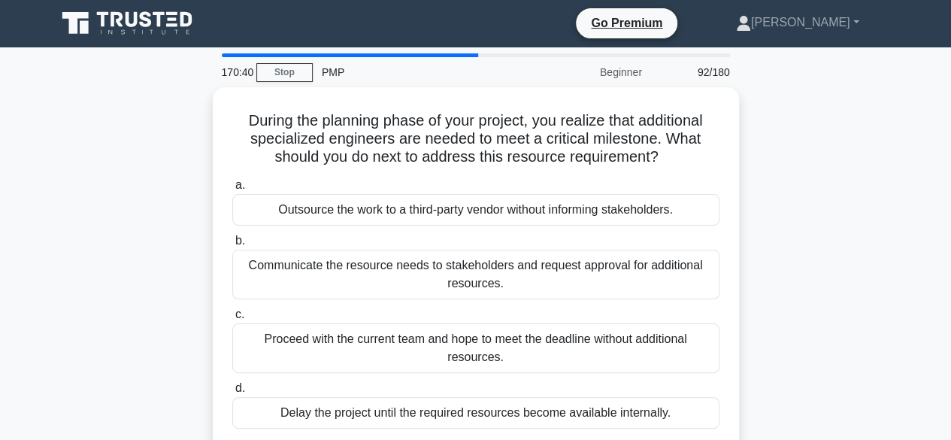
scroll to position [0, 0]
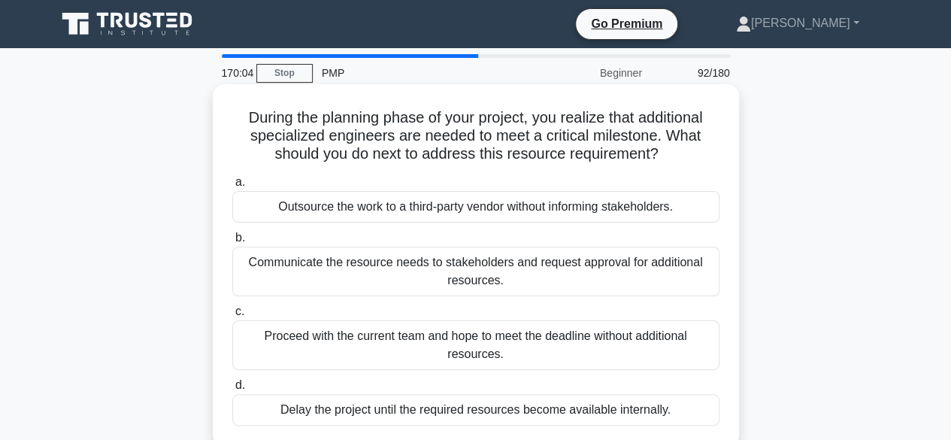
click at [635, 269] on div "Communicate the resource needs to stakeholders and request approval for additio…" at bounding box center [475, 272] width 487 height 50
click at [232, 243] on input "b. Communicate the resource needs to stakeholders and request approval for addi…" at bounding box center [232, 238] width 0 height 10
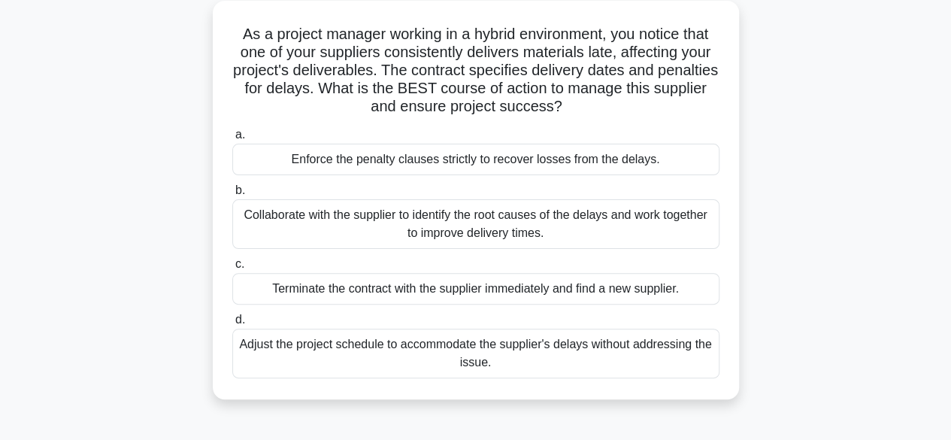
scroll to position [89, 0]
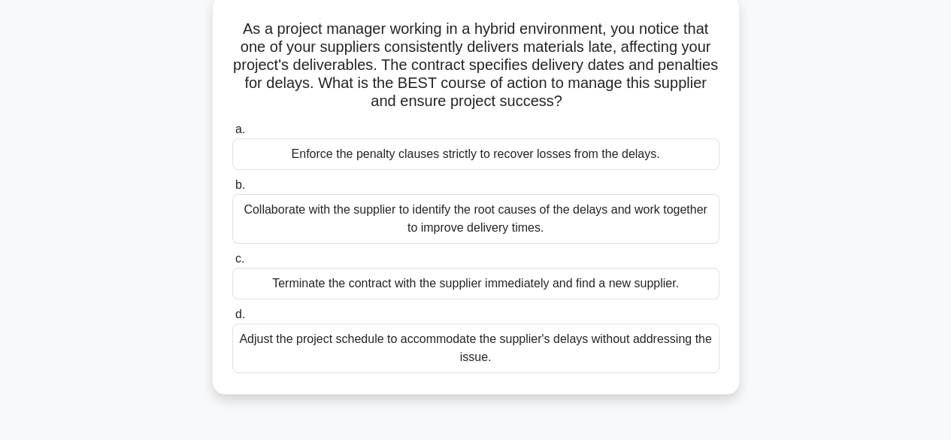
click at [609, 221] on div "Collaborate with the supplier to identify the root causes of the delays and wor…" at bounding box center [475, 219] width 487 height 50
click at [232, 190] on input "b. Collaborate with the supplier to identify the root causes of the delays and …" at bounding box center [232, 185] width 0 height 10
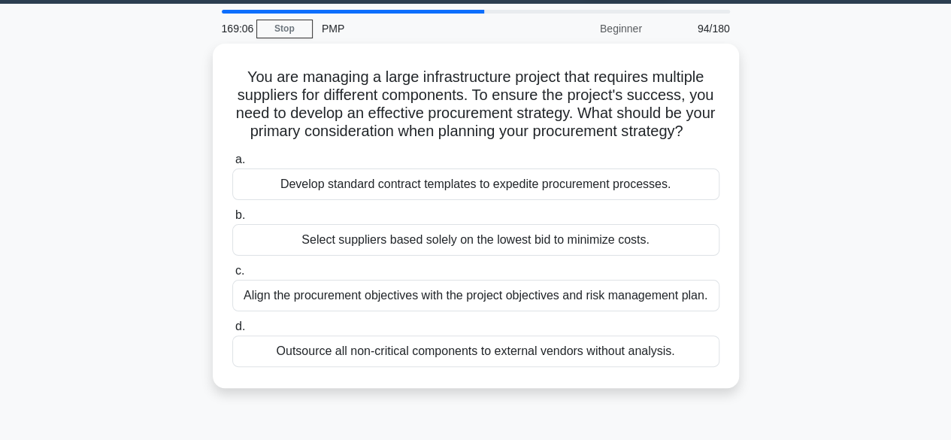
scroll to position [53, 0]
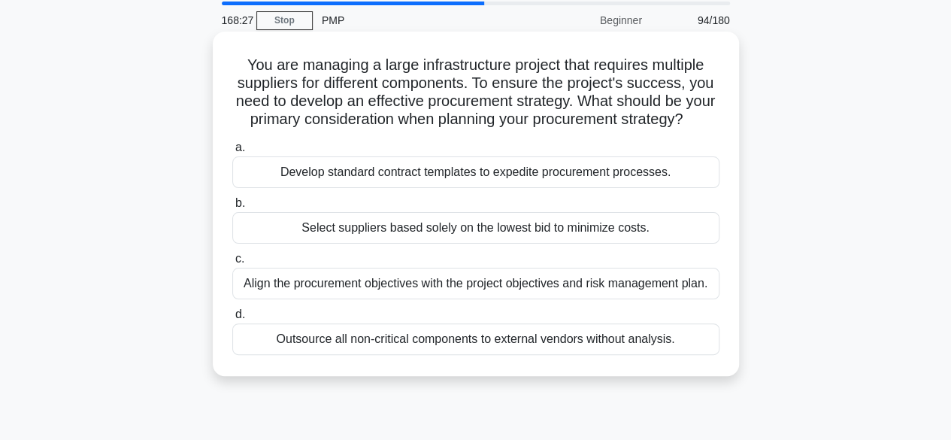
click at [662, 299] on div "Align the procurement objectives with the project objectives and risk managemen…" at bounding box center [475, 284] width 487 height 32
click at [232, 264] on input "c. Align the procurement objectives with the project objectives and risk manage…" at bounding box center [232, 259] width 0 height 10
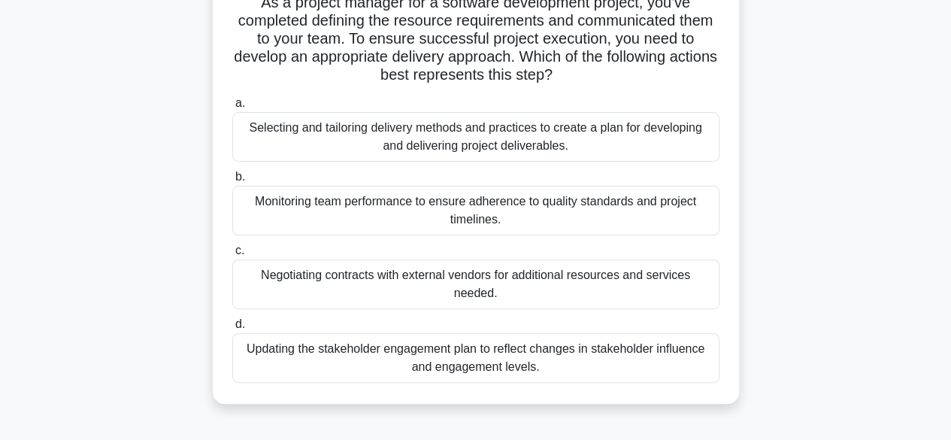
scroll to position [120, 0]
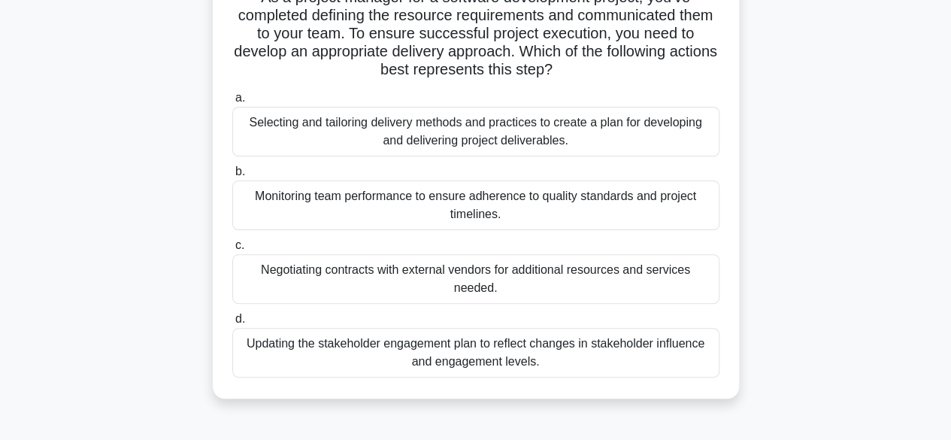
click at [610, 131] on div "Selecting and tailoring delivery methods and practices to create a plan for dev…" at bounding box center [475, 132] width 487 height 50
click at [232, 103] on input "a. Selecting and tailoring delivery methods and practices to create a plan for …" at bounding box center [232, 98] width 0 height 10
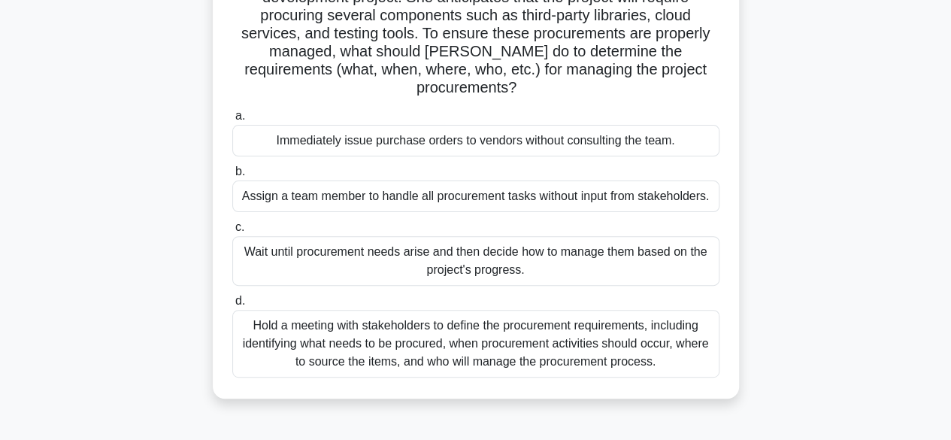
scroll to position [145, 0]
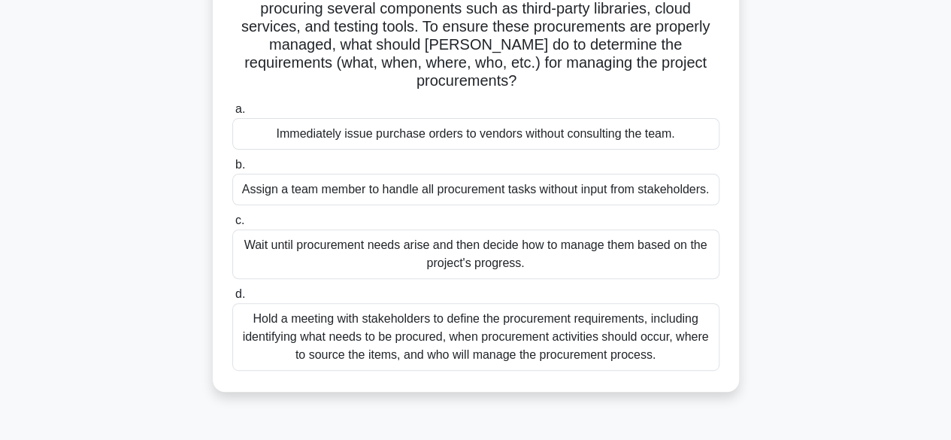
click at [659, 317] on div "Hold a meeting with stakeholders to define the procurement requirements, includ…" at bounding box center [475, 337] width 487 height 68
click at [232, 299] on input "d. Hold a meeting with stakeholders to define the procurement requirements, inc…" at bounding box center [232, 294] width 0 height 10
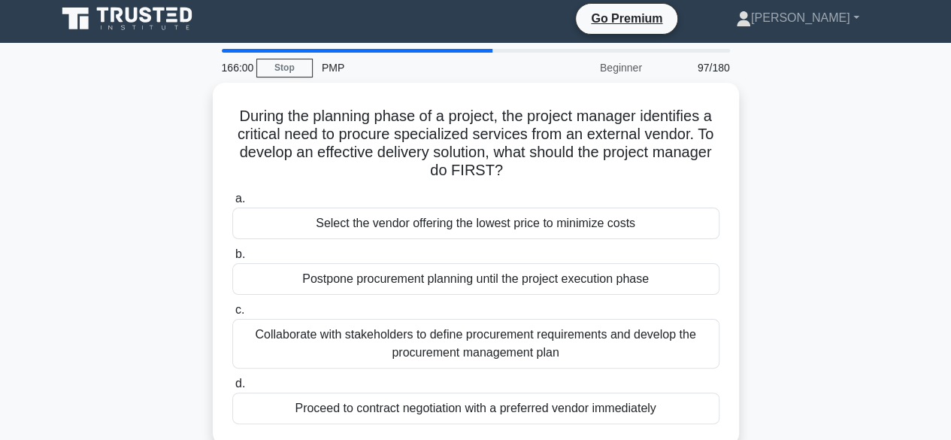
scroll to position [0, 0]
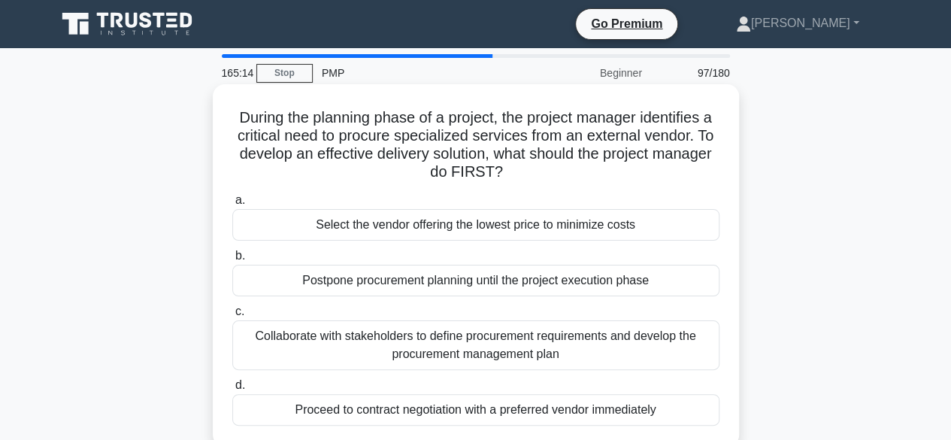
click at [613, 350] on div "Collaborate with stakeholders to define procurement requirements and develop th…" at bounding box center [475, 345] width 487 height 50
click at [232, 317] on input "c. Collaborate with stakeholders to define procurement requirements and develop…" at bounding box center [232, 312] width 0 height 10
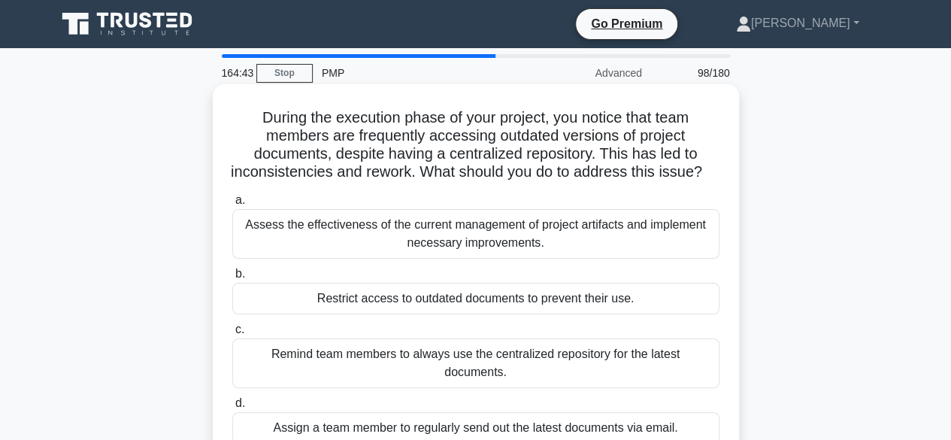
click at [587, 259] on div "Assess the effectiveness of the current management of project artifacts and imp…" at bounding box center [475, 234] width 487 height 50
click at [232, 205] on input "a. Assess the effectiveness of the current management of project artifacts and …" at bounding box center [232, 200] width 0 height 10
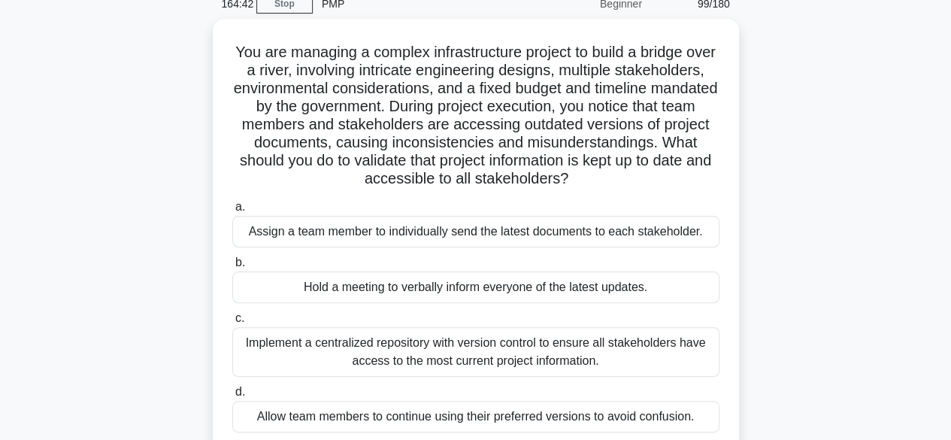
scroll to position [74, 0]
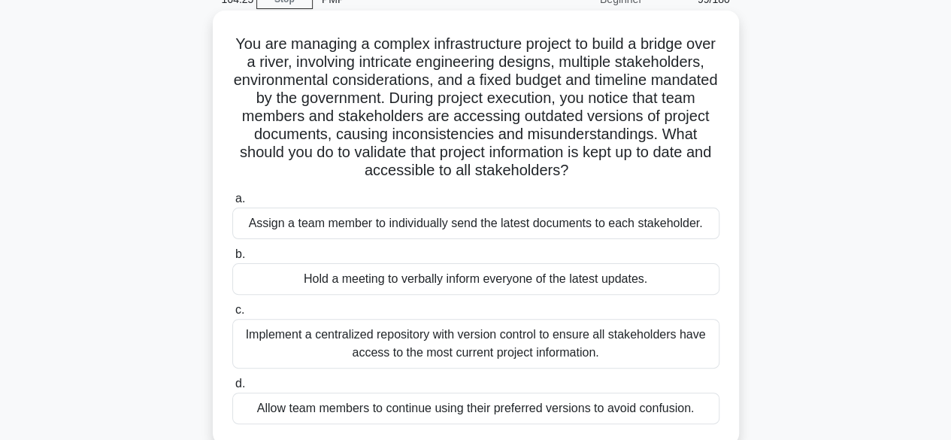
click at [609, 346] on div "Implement a centralized repository with version control to ensure all stakehold…" at bounding box center [475, 344] width 487 height 50
click at [232, 315] on input "c. Implement a centralized repository with version control to ensure all stakeh…" at bounding box center [232, 310] width 0 height 10
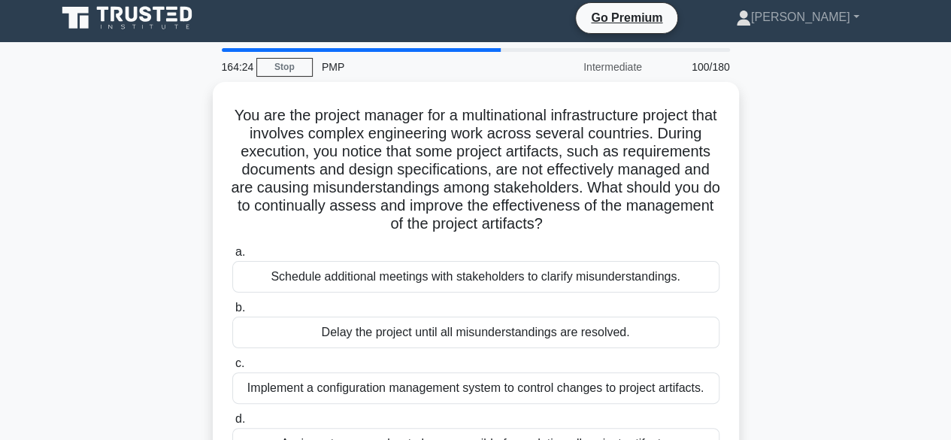
scroll to position [0, 0]
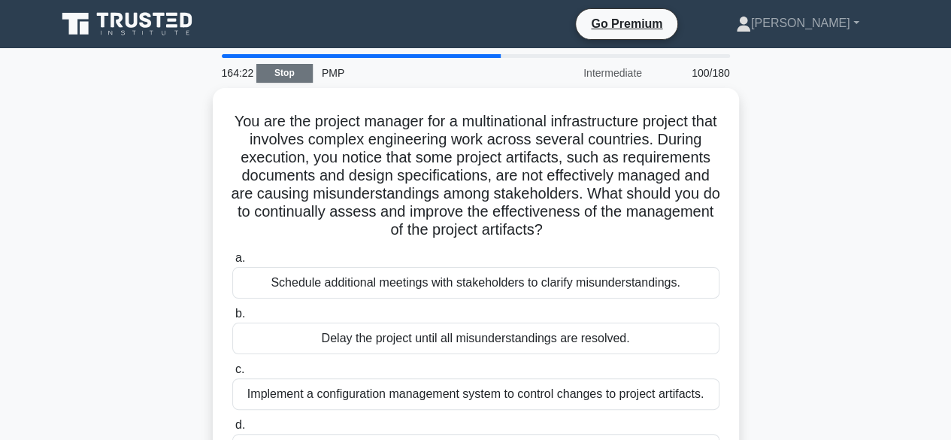
click at [287, 69] on link "Stop" at bounding box center [284, 73] width 56 height 19
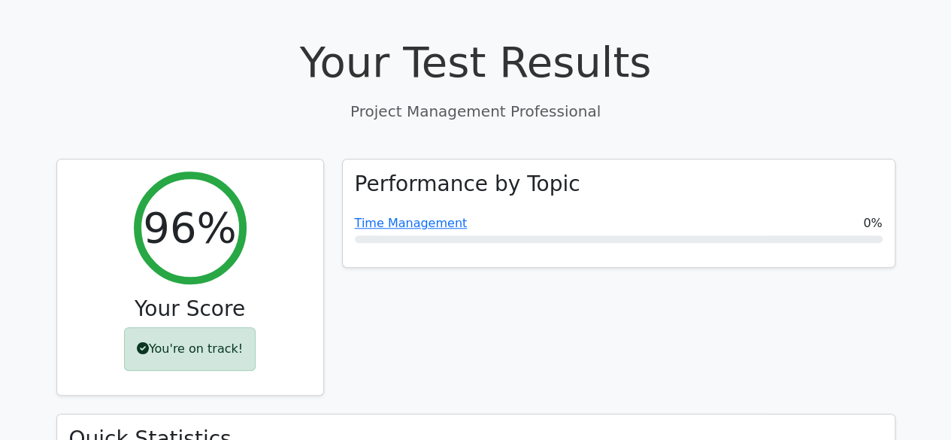
scroll to position [510, 0]
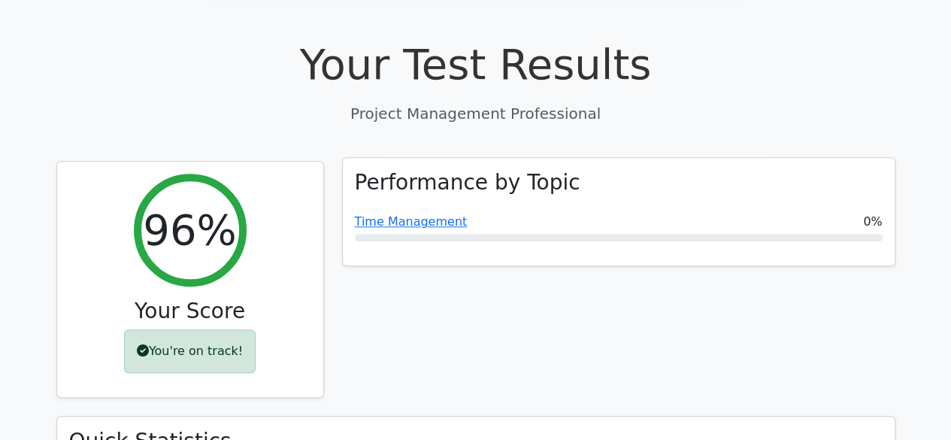
click at [776, 192] on div "Performance by Topic Time Management 0%" at bounding box center [619, 212] width 552 height 108
click at [795, 189] on div "Performance by Topic Time Management 0%" at bounding box center [619, 212] width 552 height 108
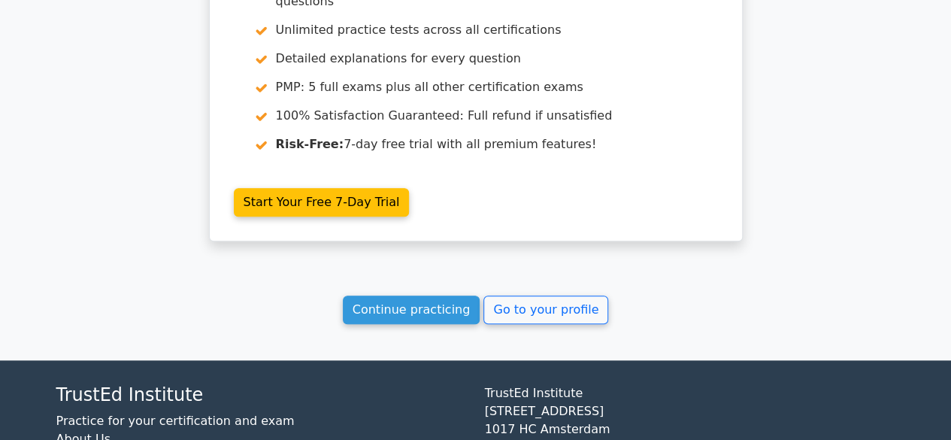
scroll to position [6341, 0]
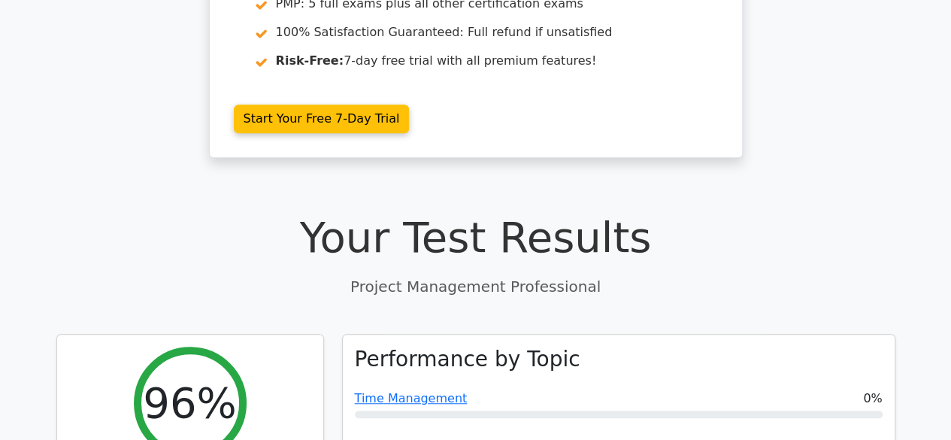
scroll to position [322, 0]
